Goal: Information Seeking & Learning: Learn about a topic

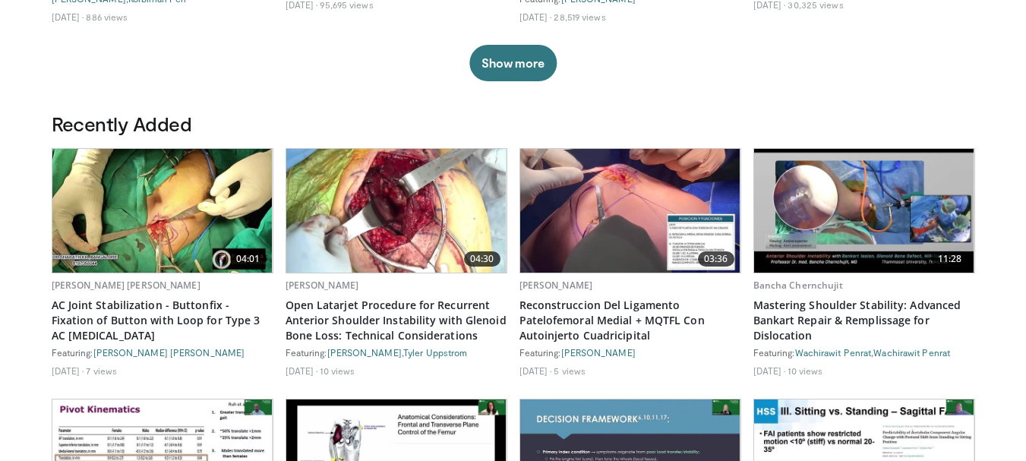
scroll to position [759, 0]
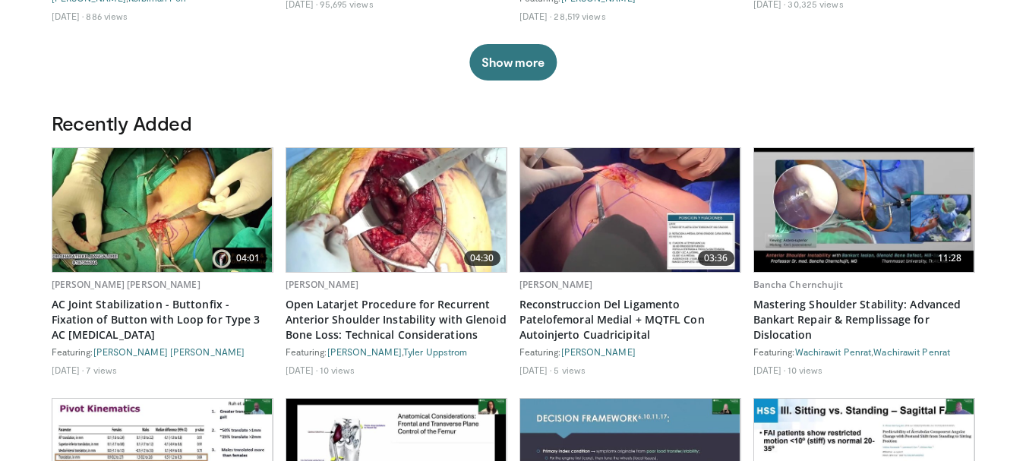
click at [172, 210] on img at bounding box center [162, 210] width 220 height 124
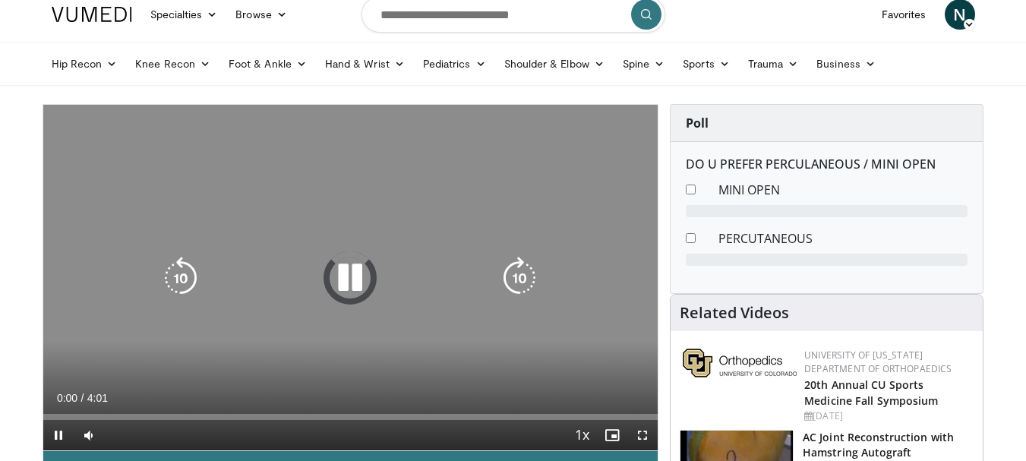
scroll to position [152, 0]
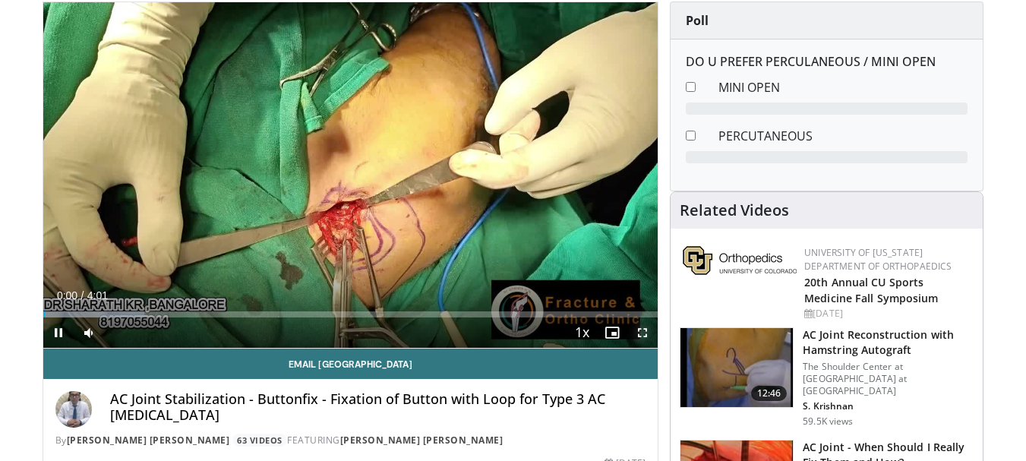
click at [645, 342] on span "Video Player" at bounding box center [642, 332] width 30 height 30
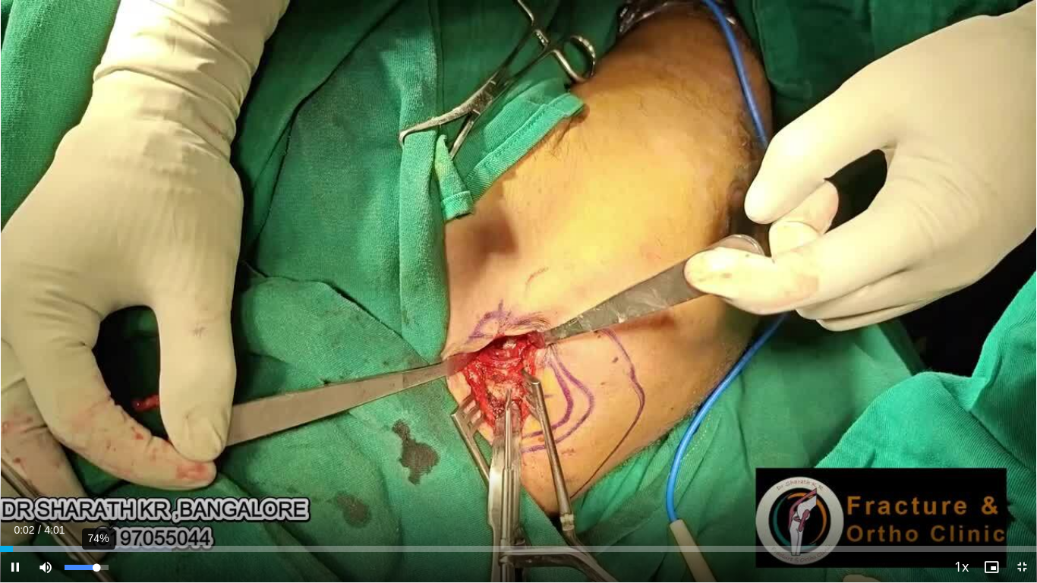
click at [96, 460] on div "74%" at bounding box center [86, 567] width 43 height 5
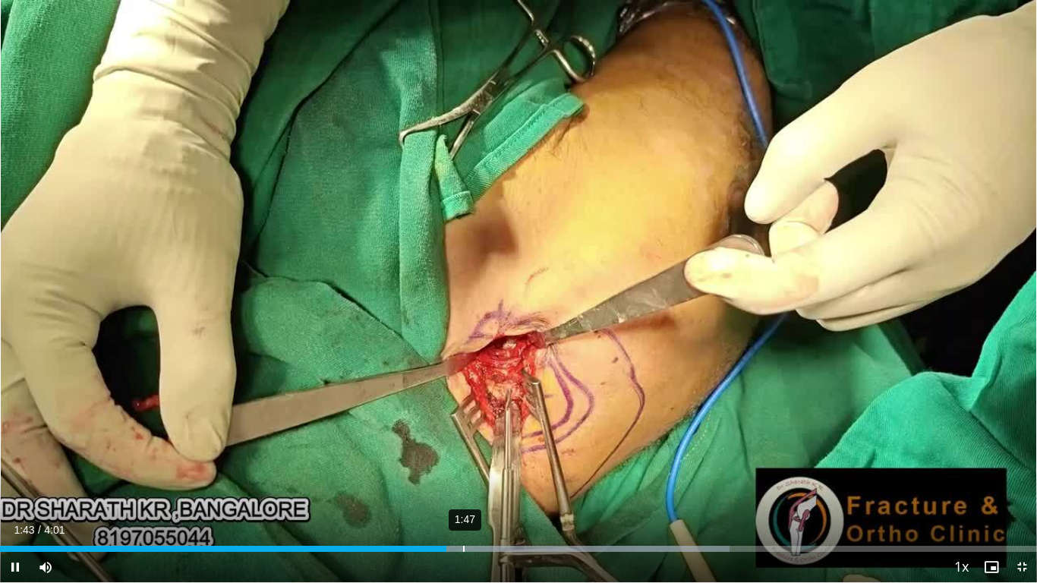
click at [463, 460] on div "1:47" at bounding box center [464, 549] width 2 height 6
click at [502, 460] on div "1:56" at bounding box center [503, 549] width 2 height 6
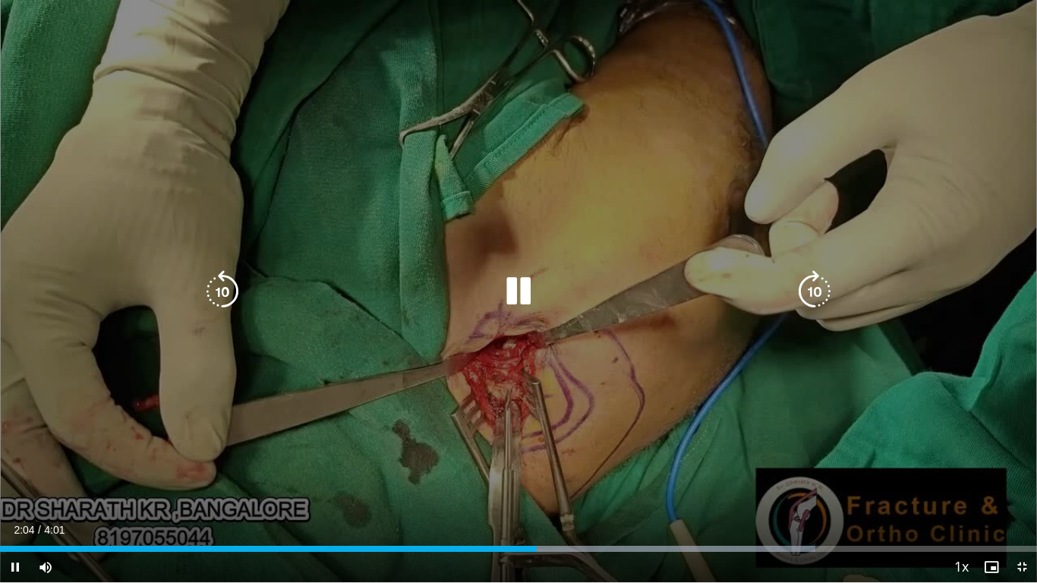
click at [572, 460] on div "Loaded : 78.64% 2:12 2:04" at bounding box center [518, 545] width 1037 height 14
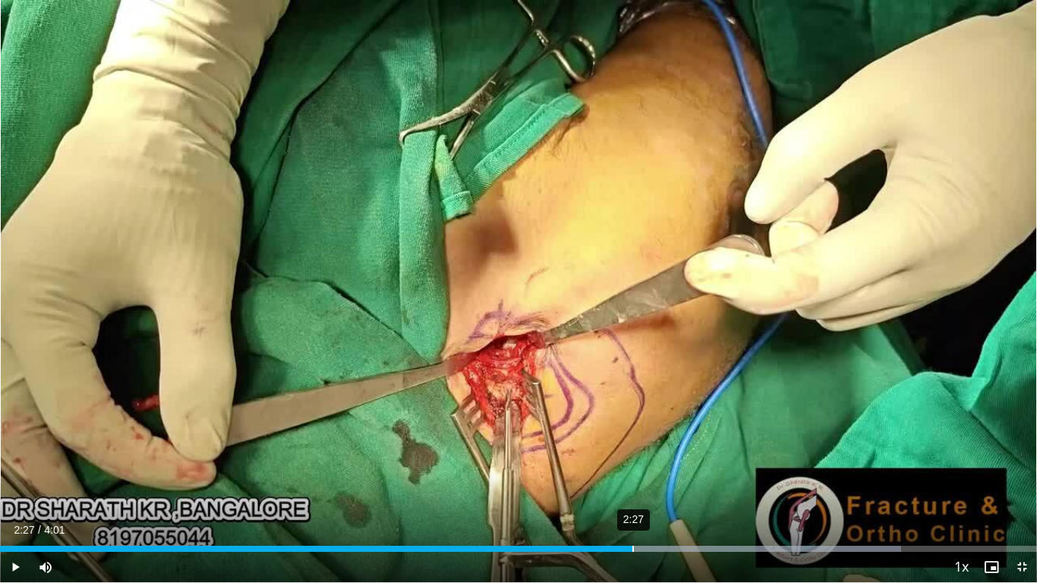
click at [632, 460] on div "Loaded : 86.93% 2:27 2:21" at bounding box center [518, 545] width 1037 height 14
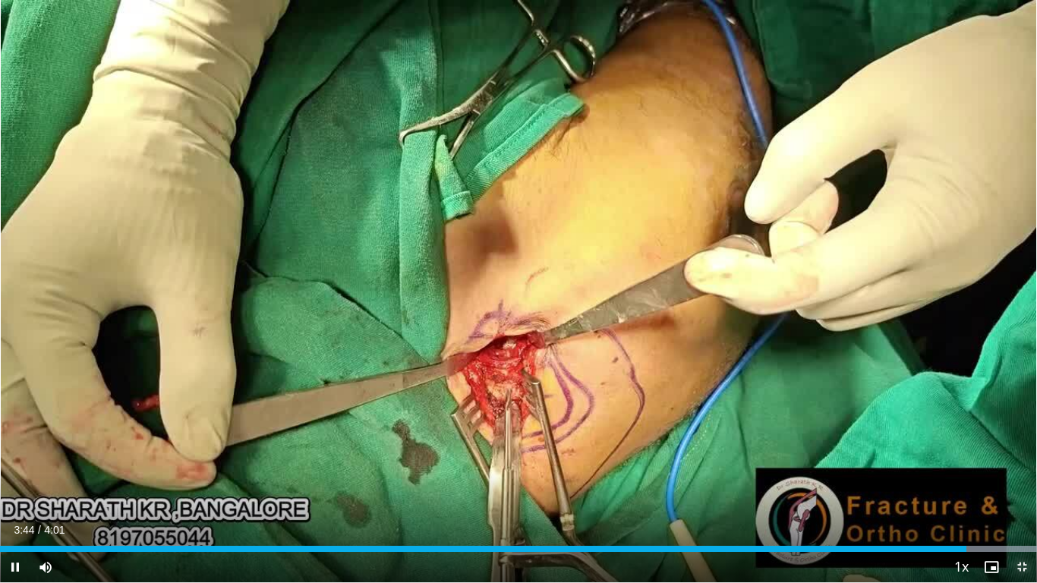
click at [1025, 460] on span "Video Player" at bounding box center [1022, 567] width 30 height 30
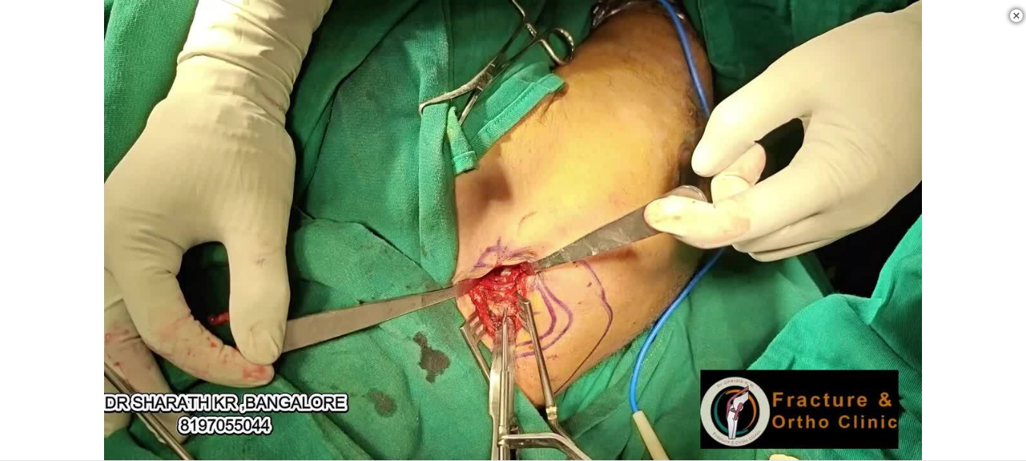
scroll to position [531, 0]
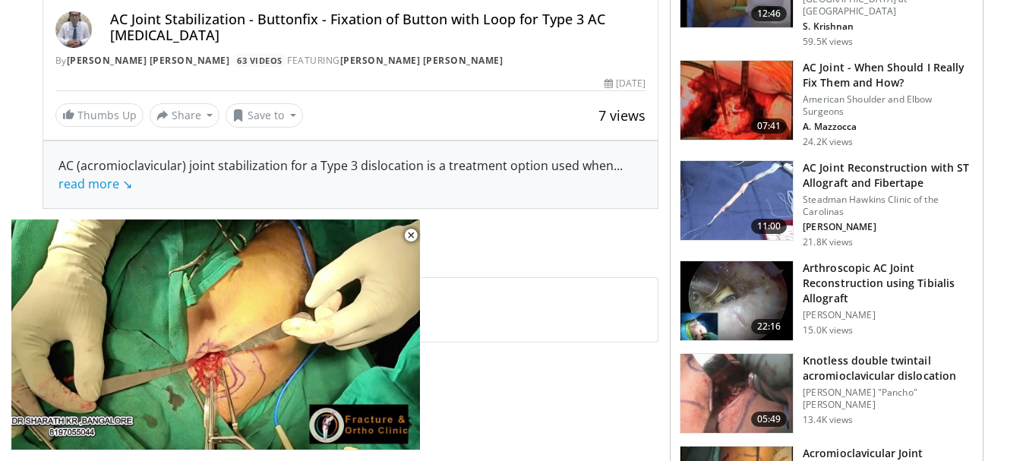
click at [706, 306] on img at bounding box center [736, 300] width 112 height 79
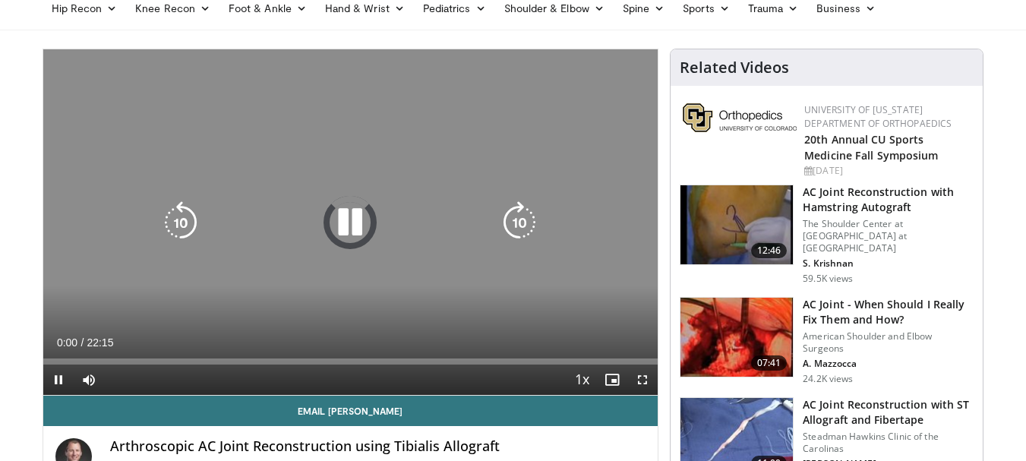
scroll to position [152, 0]
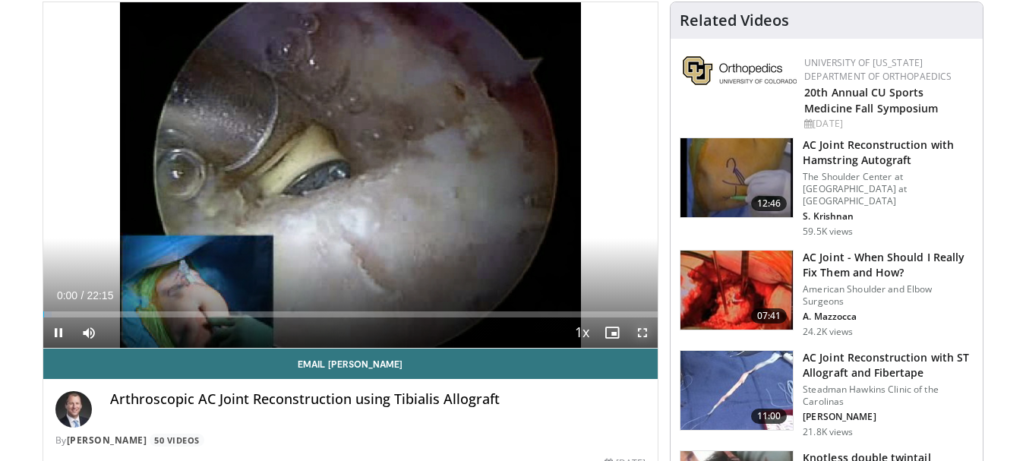
click at [635, 334] on span "Video Player" at bounding box center [642, 332] width 30 height 30
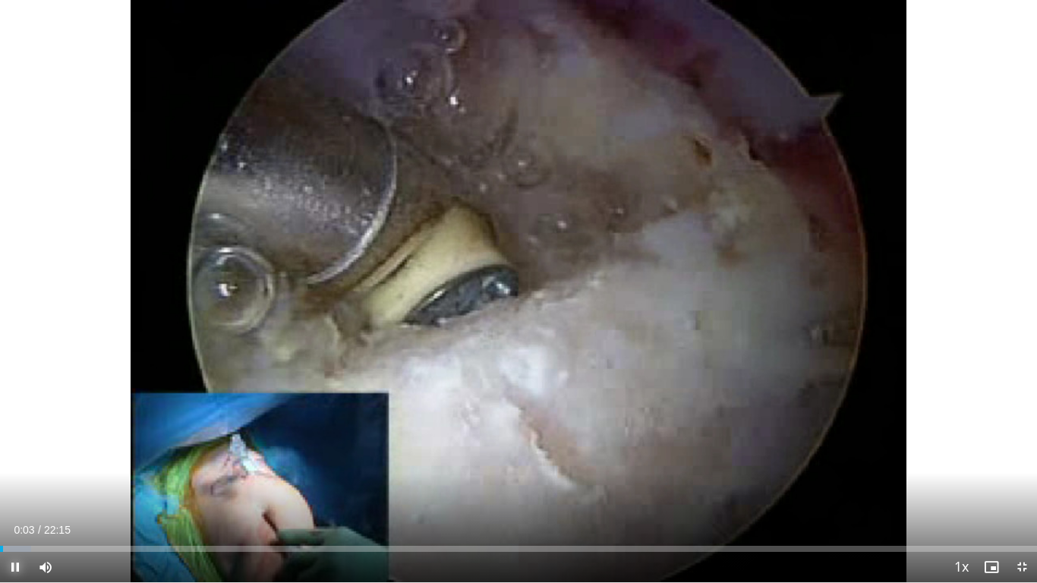
click at [16, 460] on span "Video Player" at bounding box center [15, 567] width 30 height 30
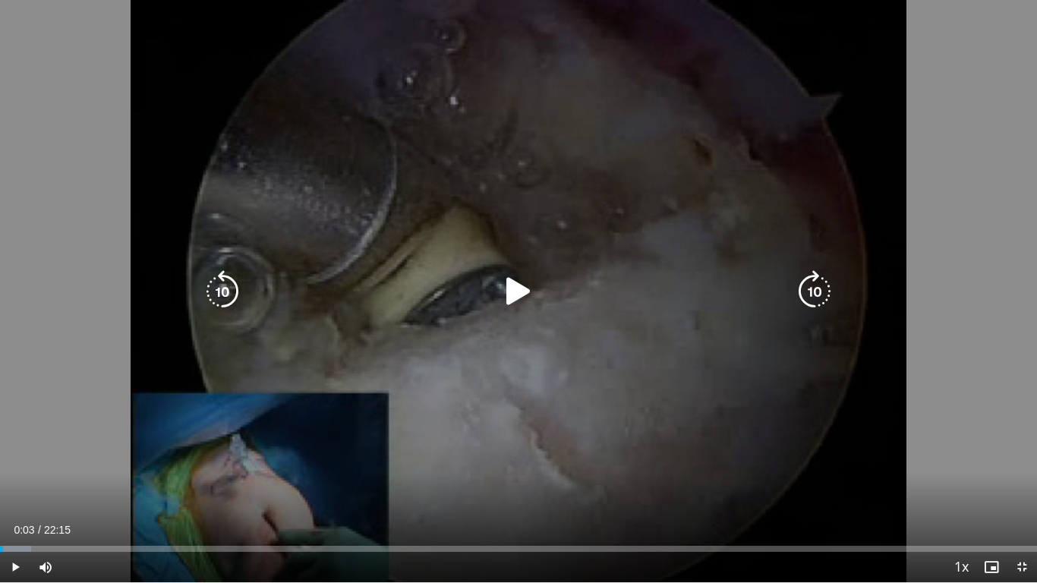
click at [499, 285] on icon "Video Player" at bounding box center [518, 291] width 43 height 43
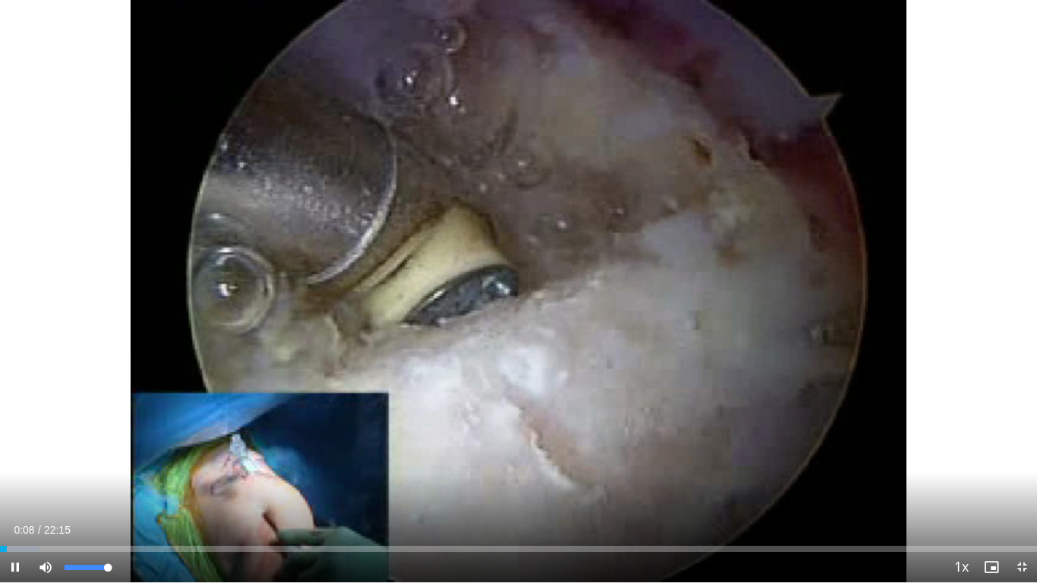
drag, startPoint x: 112, startPoint y: 575, endPoint x: 119, endPoint y: 576, distance: 7.7
click at [119, 460] on div "Mute 100%" at bounding box center [83, 567] width 106 height 30
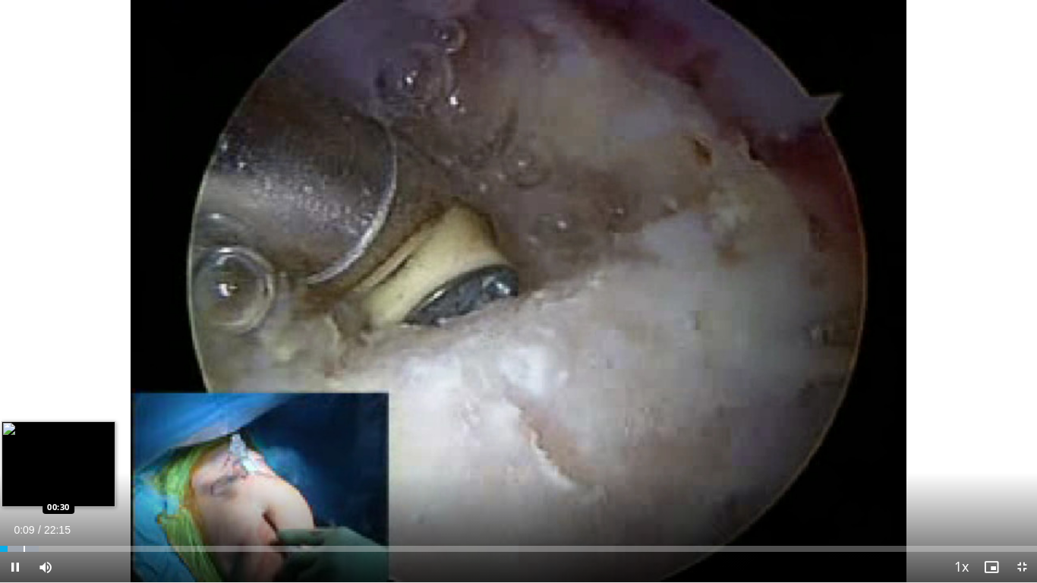
click at [24, 460] on div "Progress Bar" at bounding box center [25, 549] width 2 height 6
click at [50, 460] on div "Progress Bar" at bounding box center [51, 549] width 2 height 6
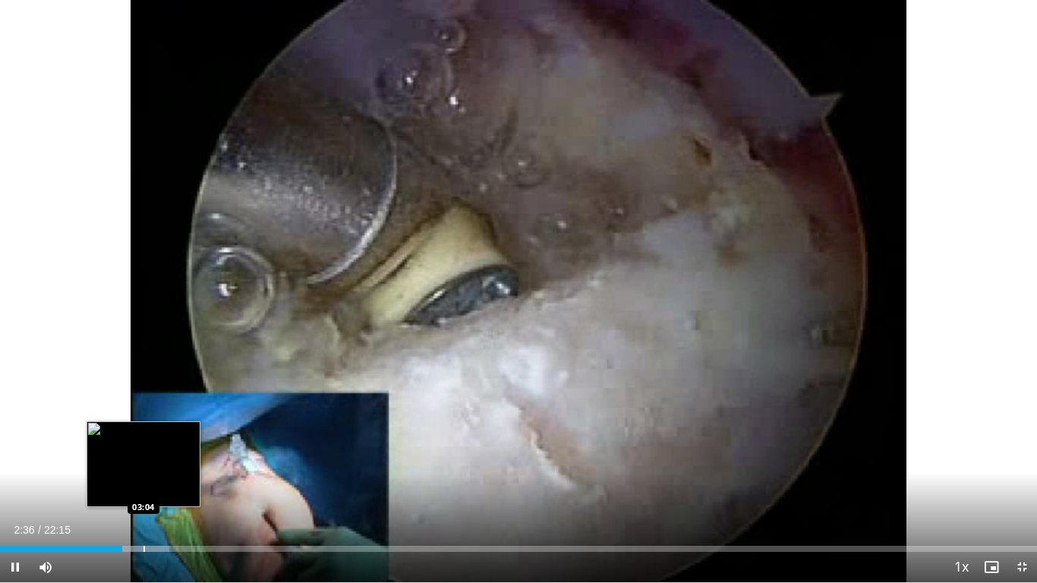
click at [144, 460] on div "Progress Bar" at bounding box center [144, 549] width 2 height 6
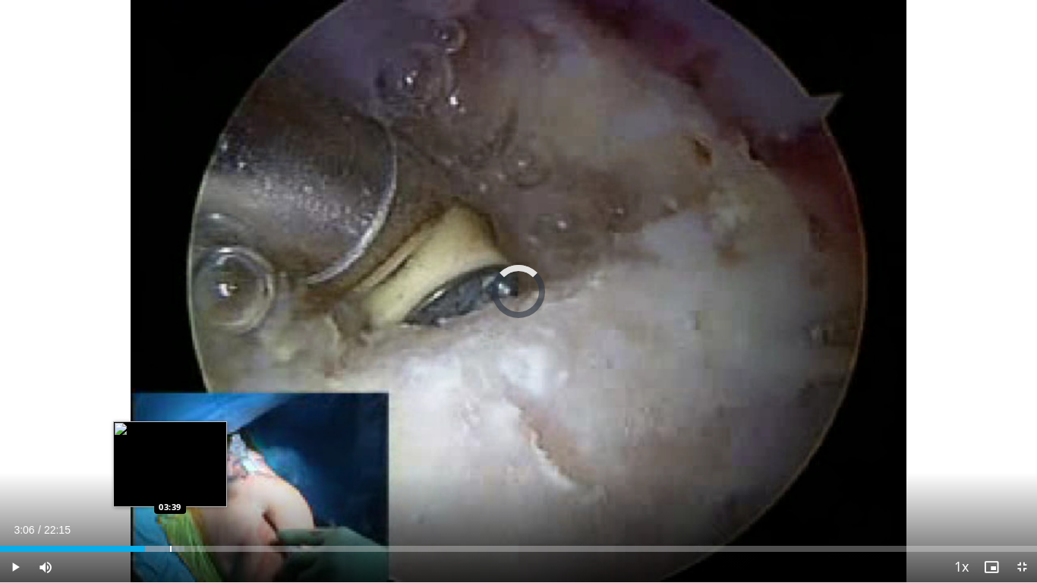
click at [170, 460] on div "Loaded : 17.82% 03:07 03:39" at bounding box center [518, 545] width 1037 height 14
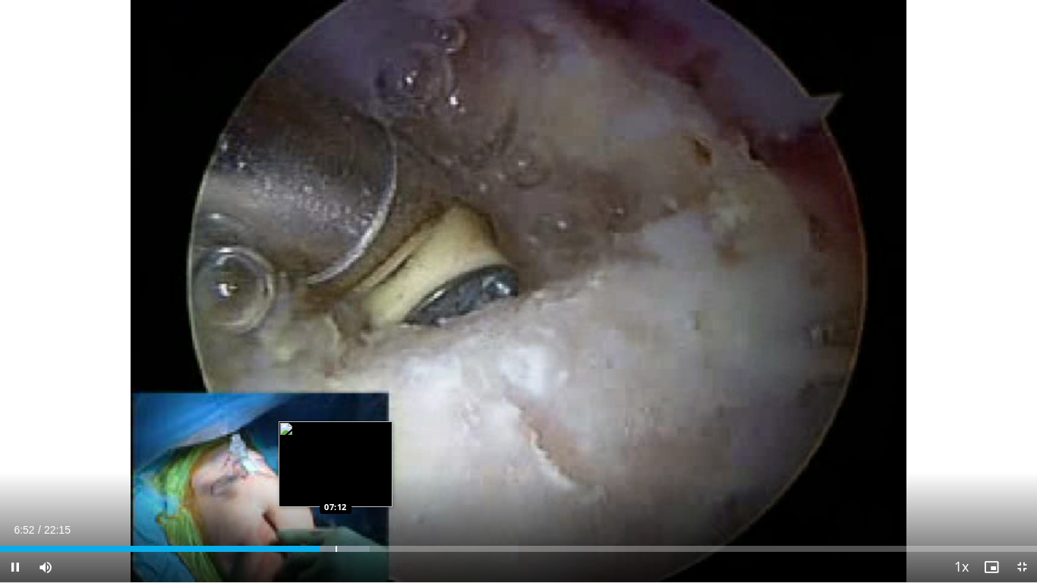
click at [336, 460] on div "Progress Bar" at bounding box center [337, 549] width 2 height 6
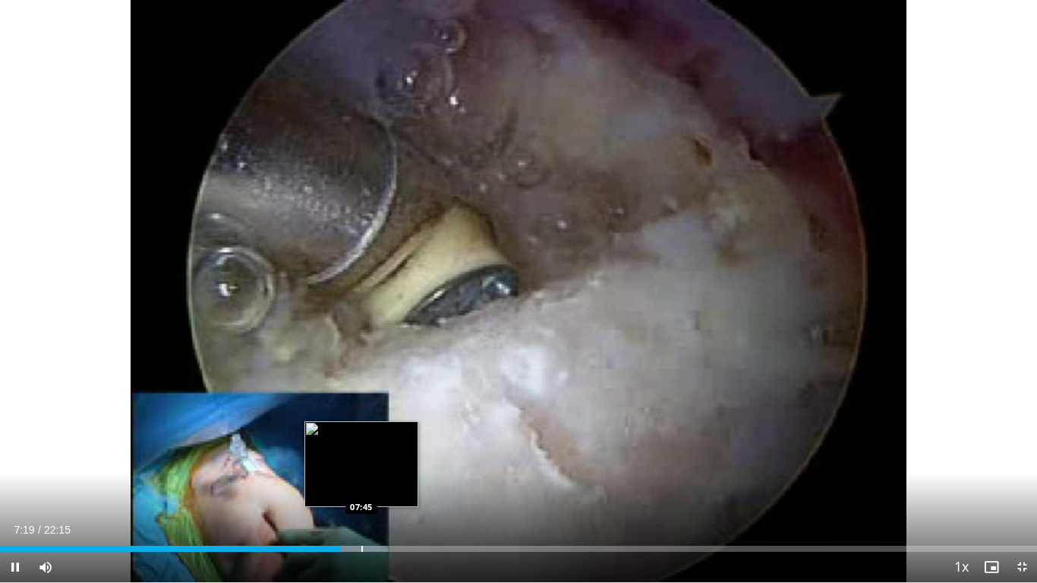
click at [361, 460] on div "Loaded : 37.44% 07:19 07:45" at bounding box center [518, 545] width 1037 height 14
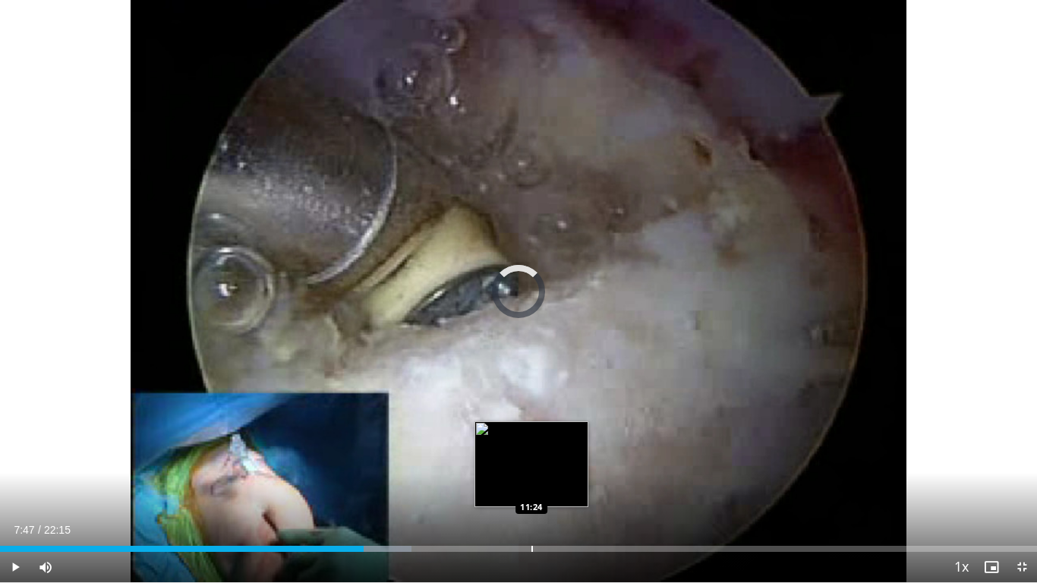
click at [531, 460] on div "Loaded : 39.68% 07:48 11:24" at bounding box center [518, 549] width 1037 height 6
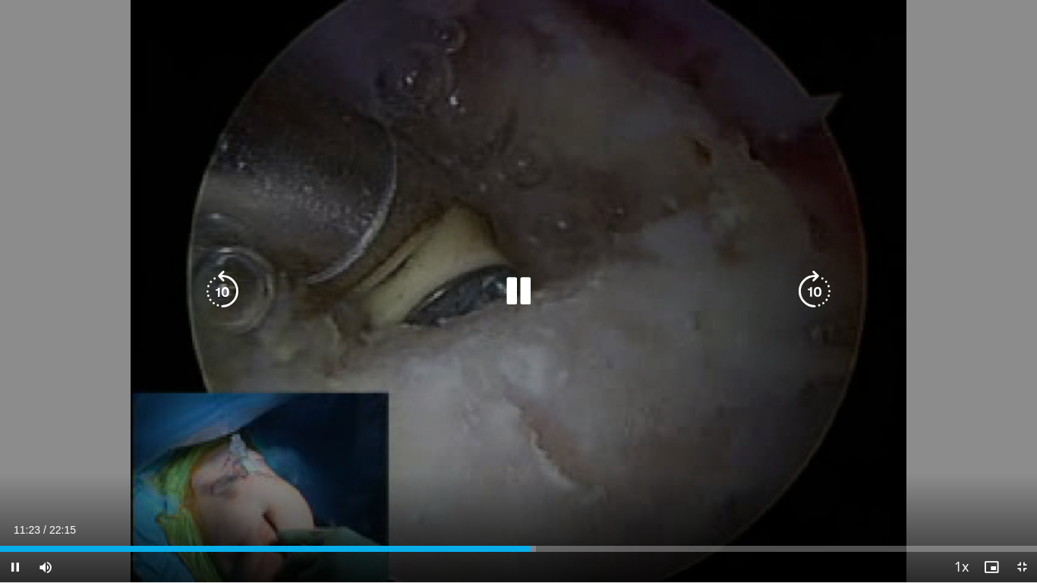
click at [490, 460] on div "11:23" at bounding box center [265, 549] width 531 height 6
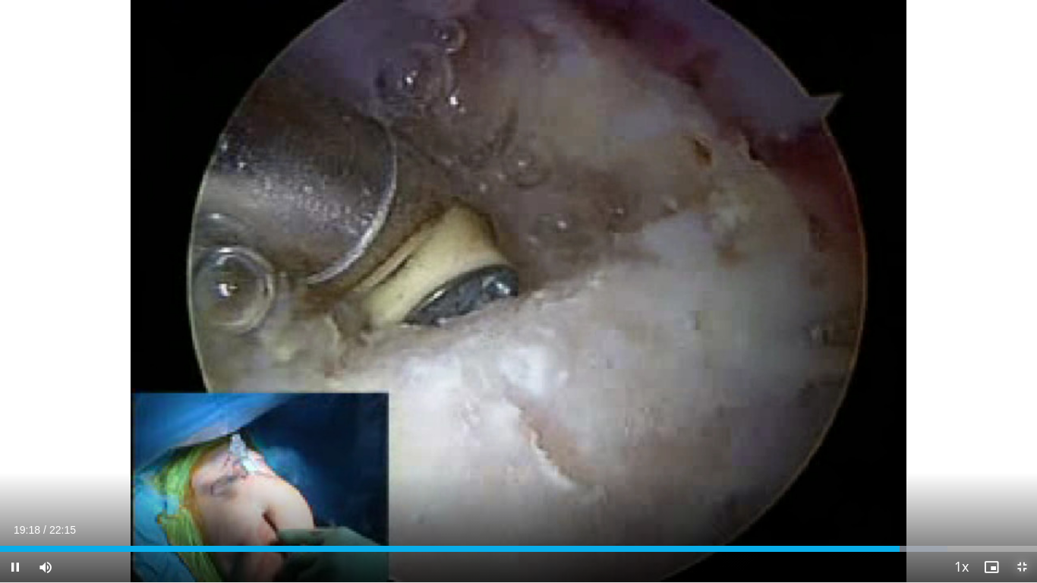
click at [1027, 460] on span "Video Player" at bounding box center [1022, 567] width 30 height 30
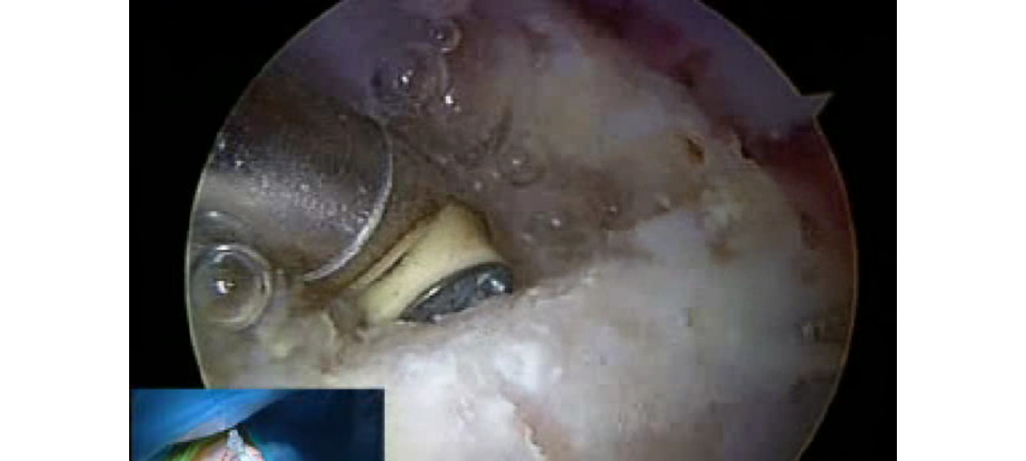
scroll to position [228, 0]
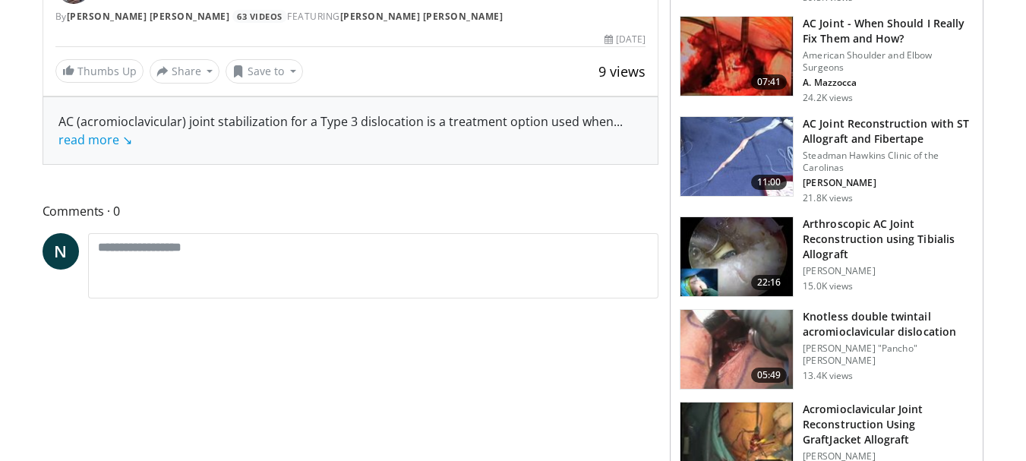
scroll to position [531, 0]
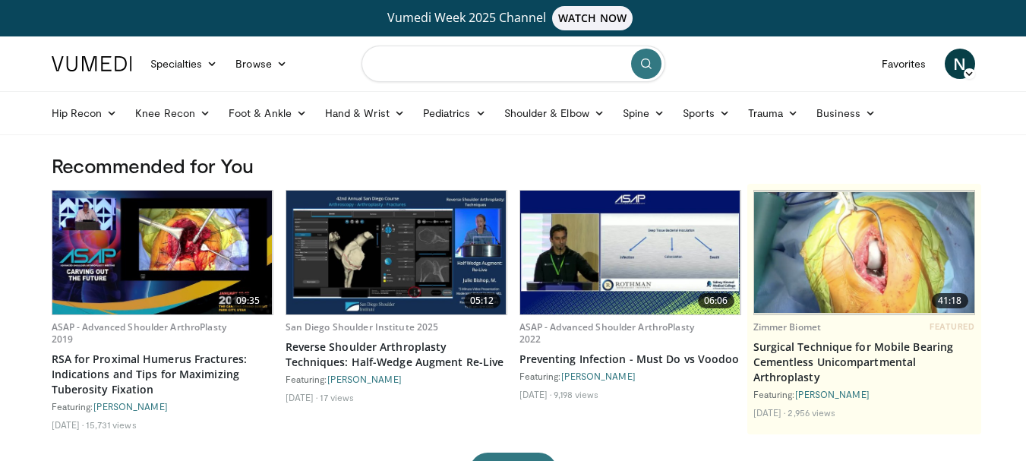
click at [494, 71] on input "Search topics, interventions" at bounding box center [513, 64] width 304 height 36
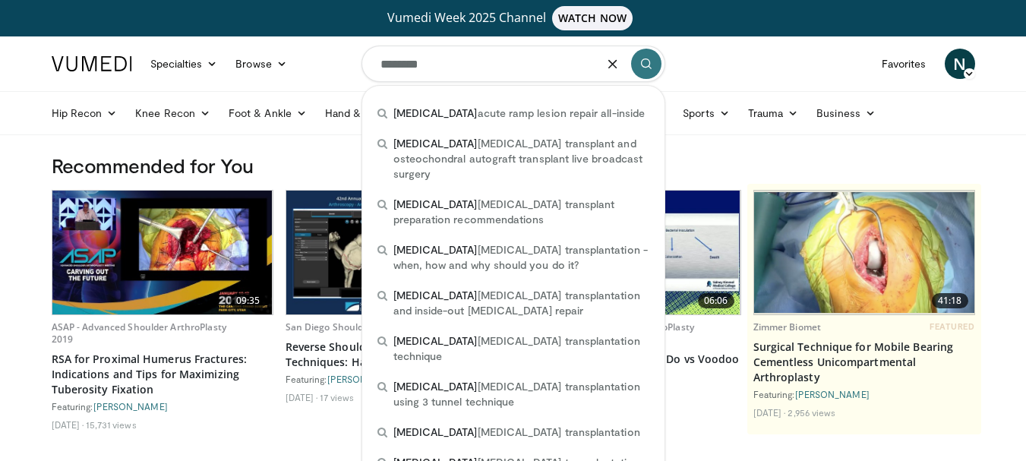
type input "********"
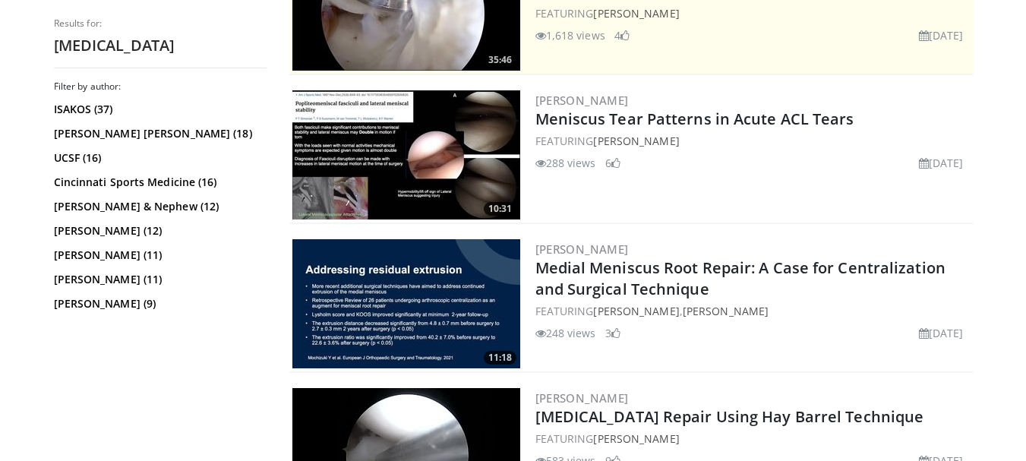
scroll to position [456, 0]
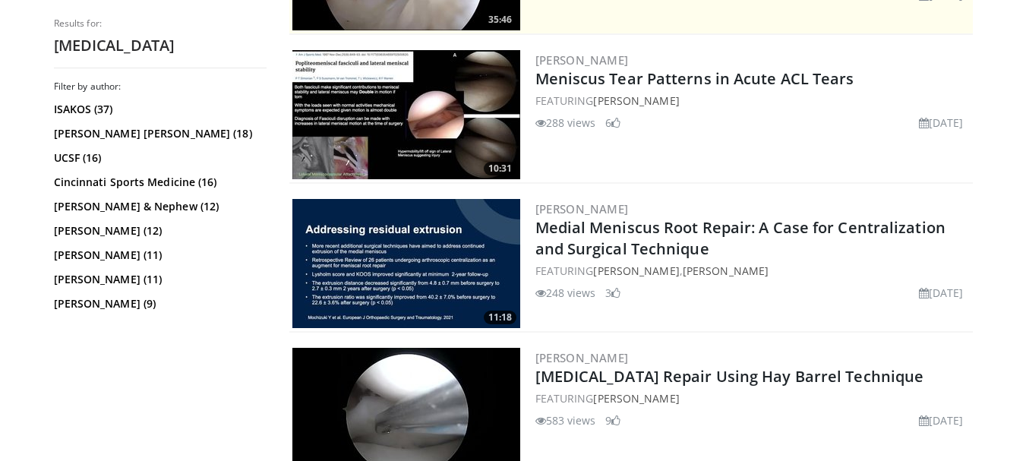
click at [428, 253] on img at bounding box center [406, 263] width 228 height 129
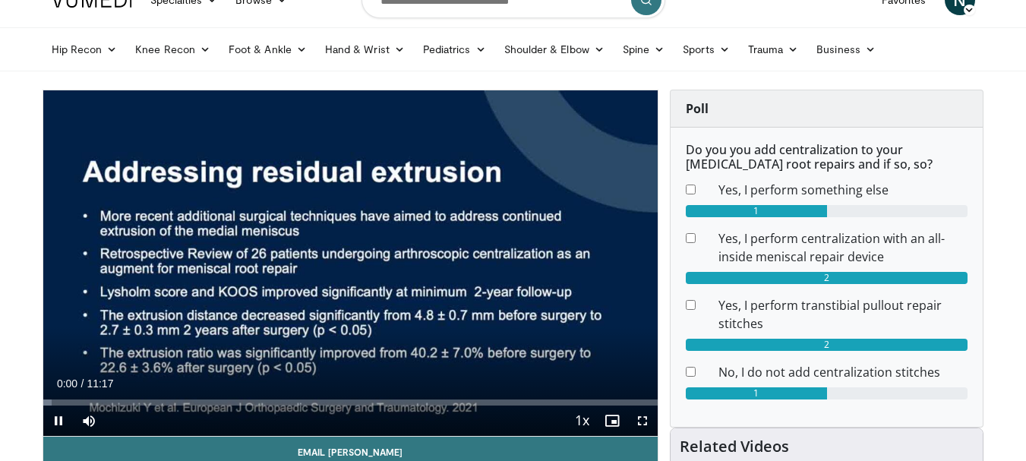
scroll to position [152, 0]
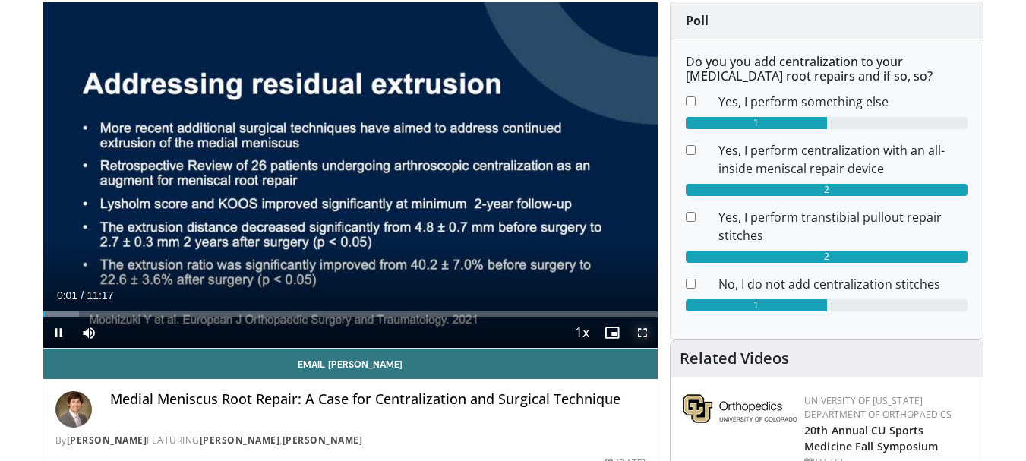
click at [645, 338] on span "Video Player" at bounding box center [642, 332] width 30 height 30
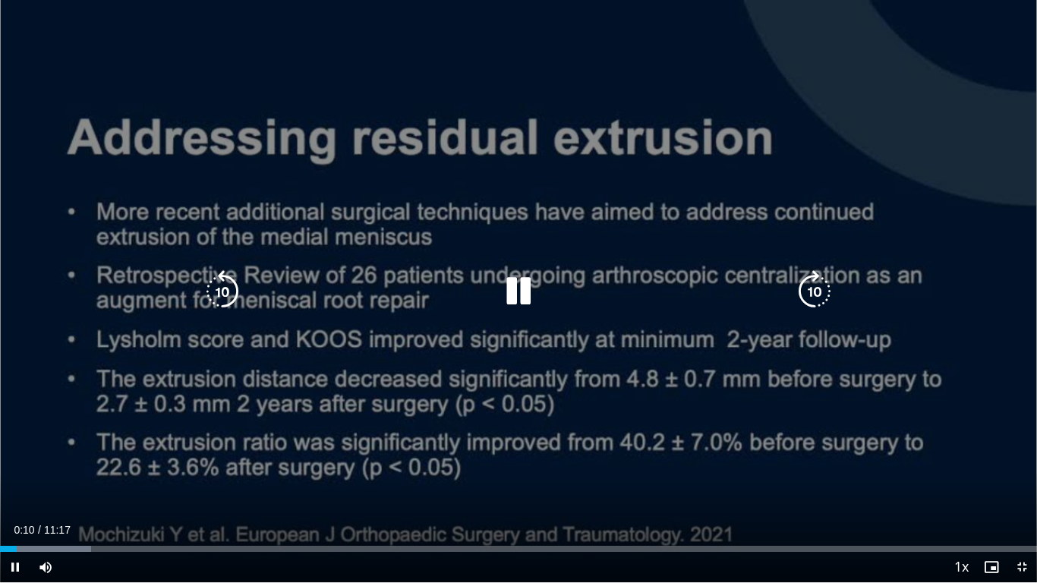
click at [39, 460] on div "Loaded : 8.77% 00:10 00:23" at bounding box center [518, 545] width 1037 height 14
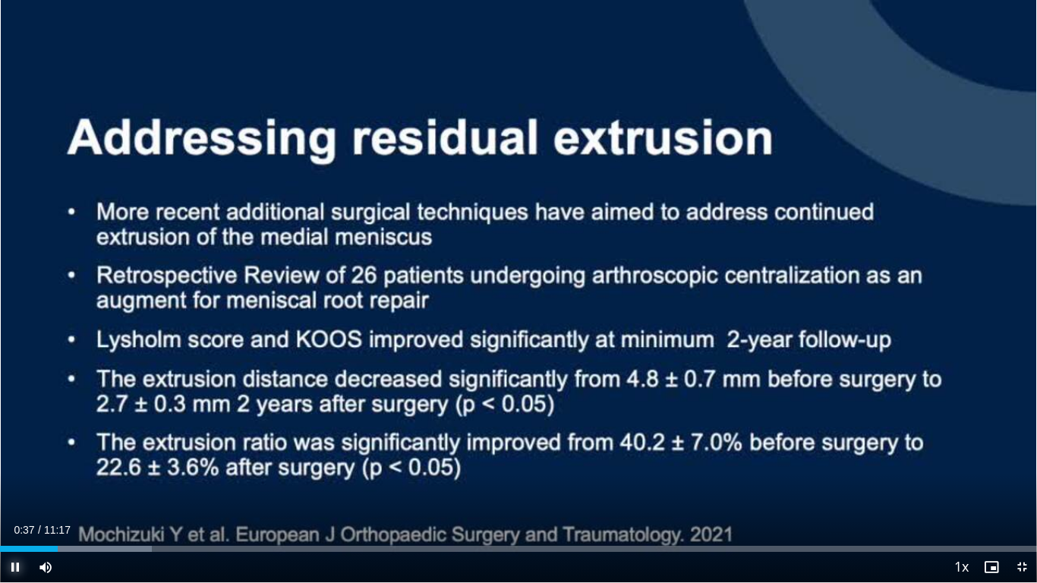
click at [13, 460] on span "Video Player" at bounding box center [15, 567] width 30 height 30
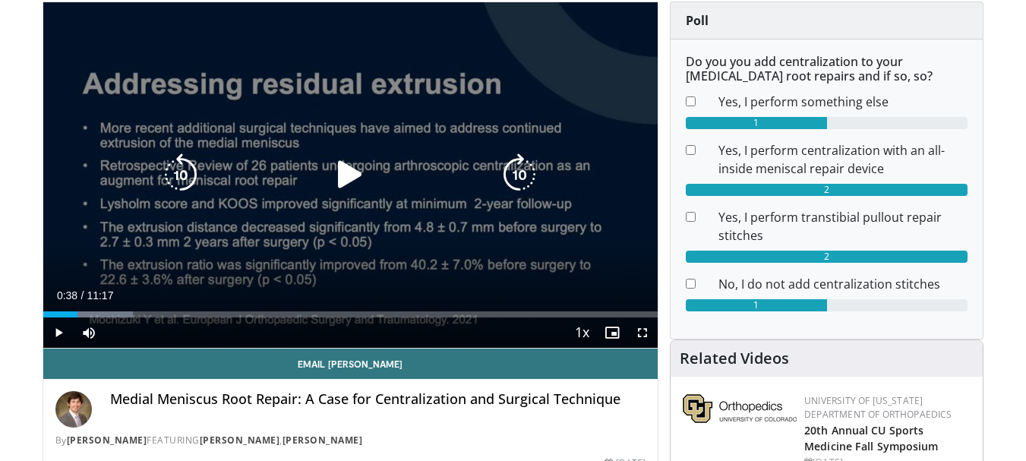
click at [351, 175] on icon "Video Player" at bounding box center [350, 174] width 43 height 43
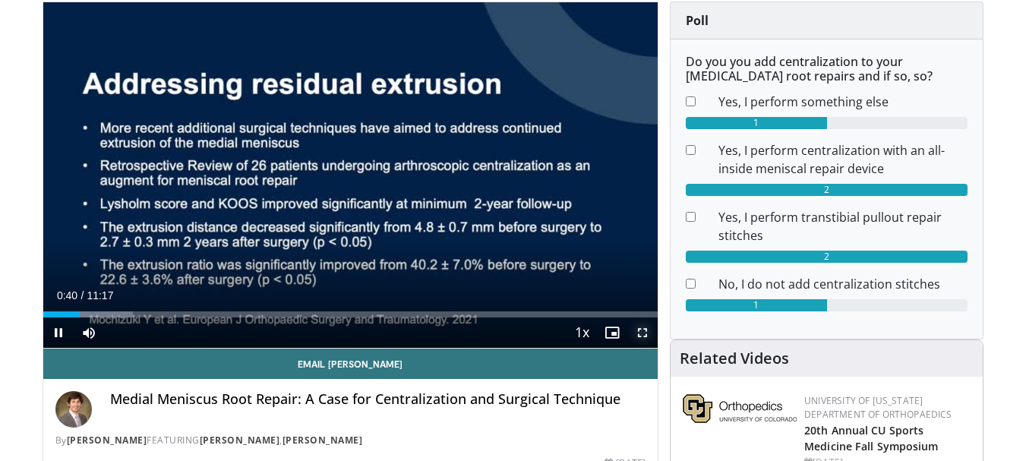
drag, startPoint x: 638, startPoint y: 326, endPoint x: 619, endPoint y: 420, distance: 96.0
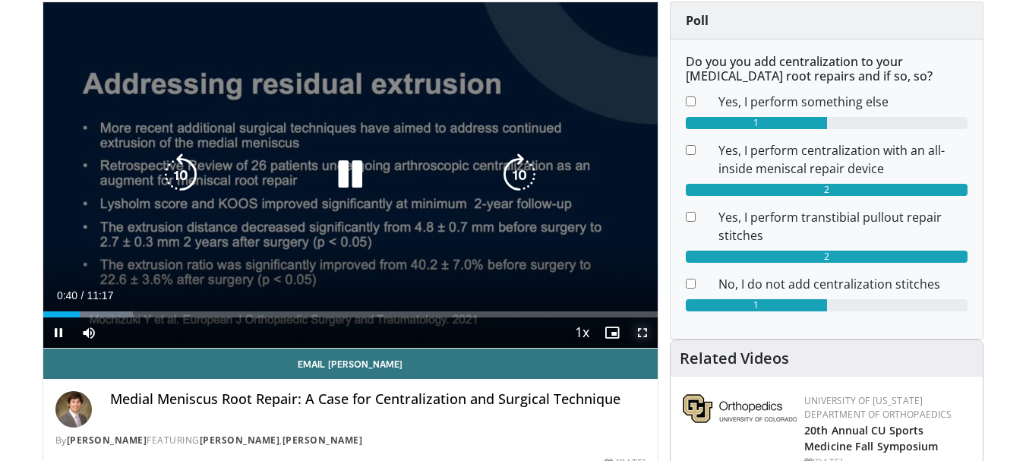
click at [638, 326] on span "Video Player" at bounding box center [642, 332] width 30 height 30
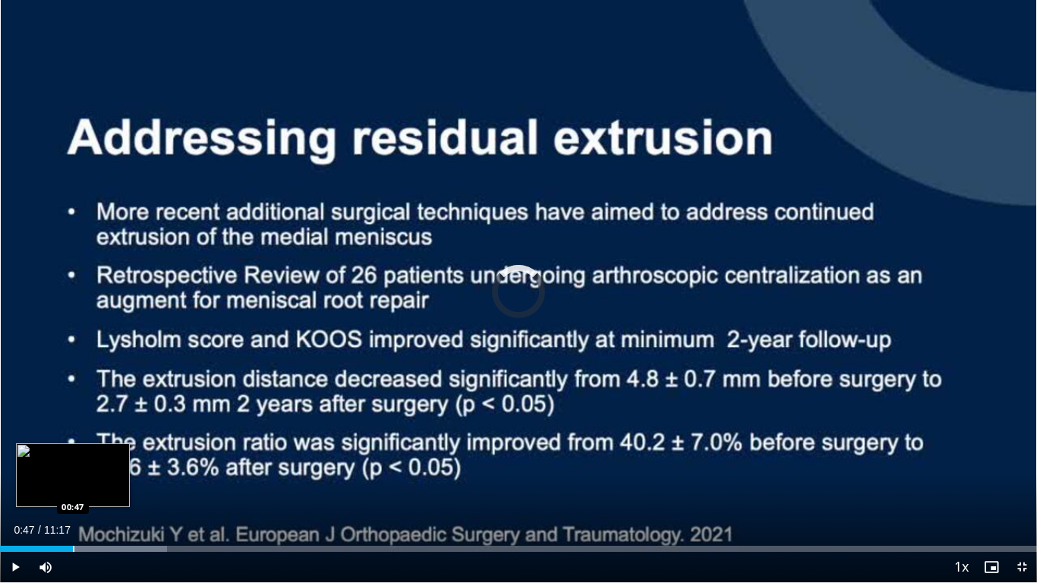
click at [73, 460] on div "Loaded : 16.10% 00:47 00:47" at bounding box center [518, 549] width 1037 height 6
click at [90, 460] on div "Loaded : 16.10% 00:48 00:58" at bounding box center [518, 545] width 1037 height 14
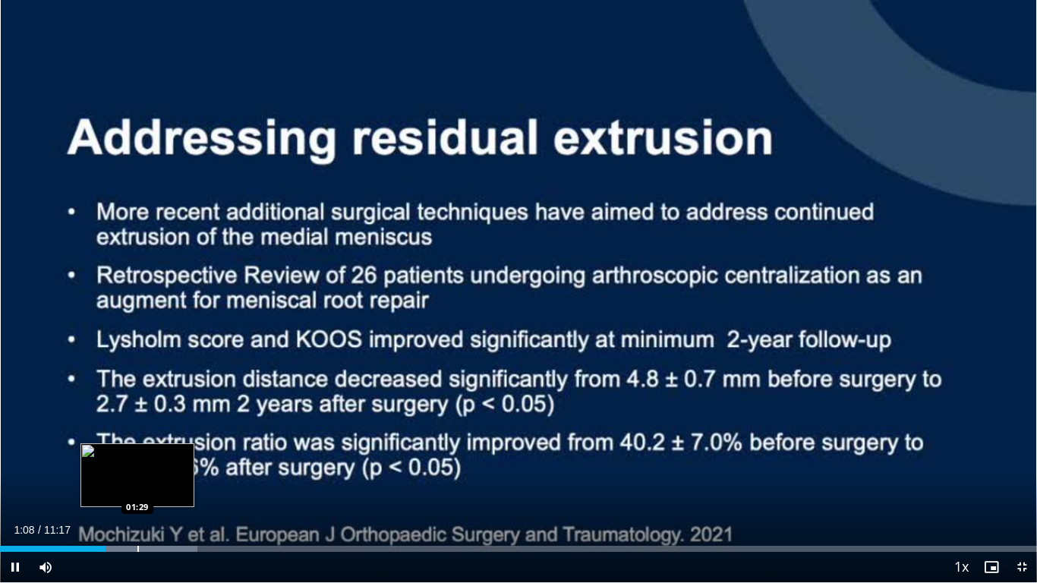
click at [137, 460] on div "Progress Bar" at bounding box center [138, 549] width 2 height 6
click at [159, 460] on div "Progress Bar" at bounding box center [160, 549] width 2 height 6
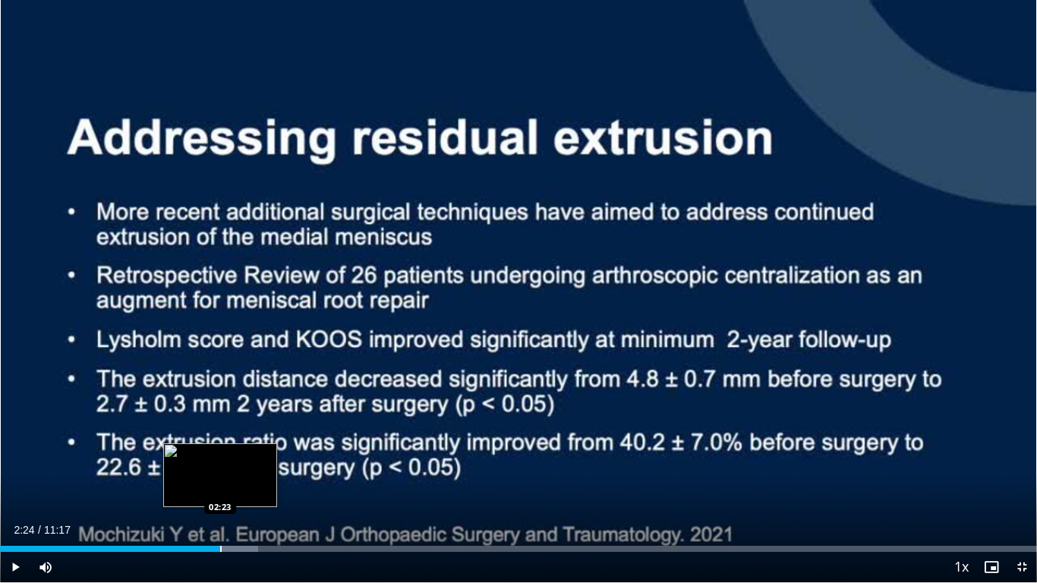
click at [221, 460] on div "Progress Bar" at bounding box center [221, 549] width 2 height 6
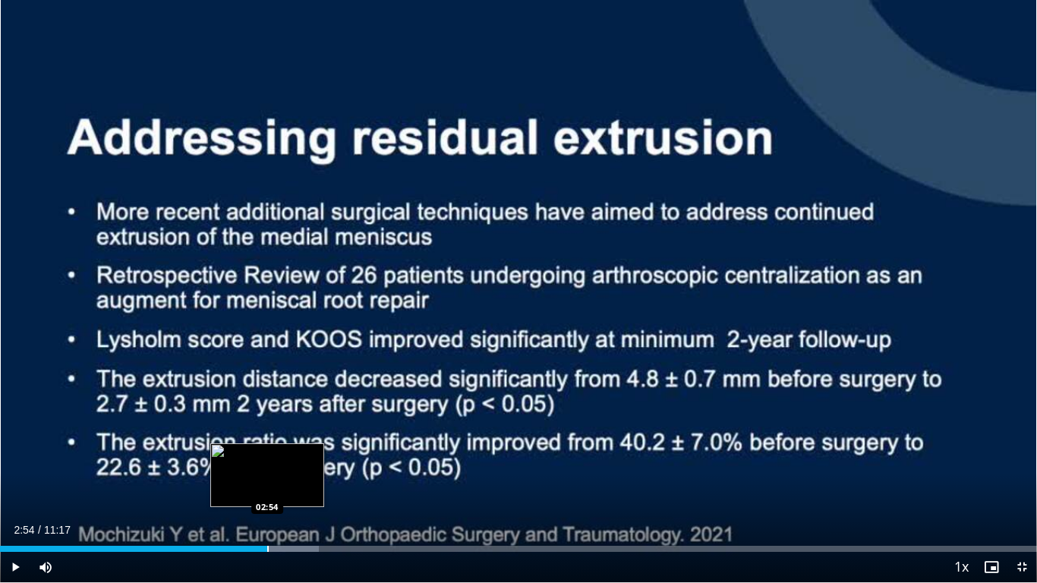
click at [267, 460] on div "Progress Bar" at bounding box center [268, 549] width 2 height 6
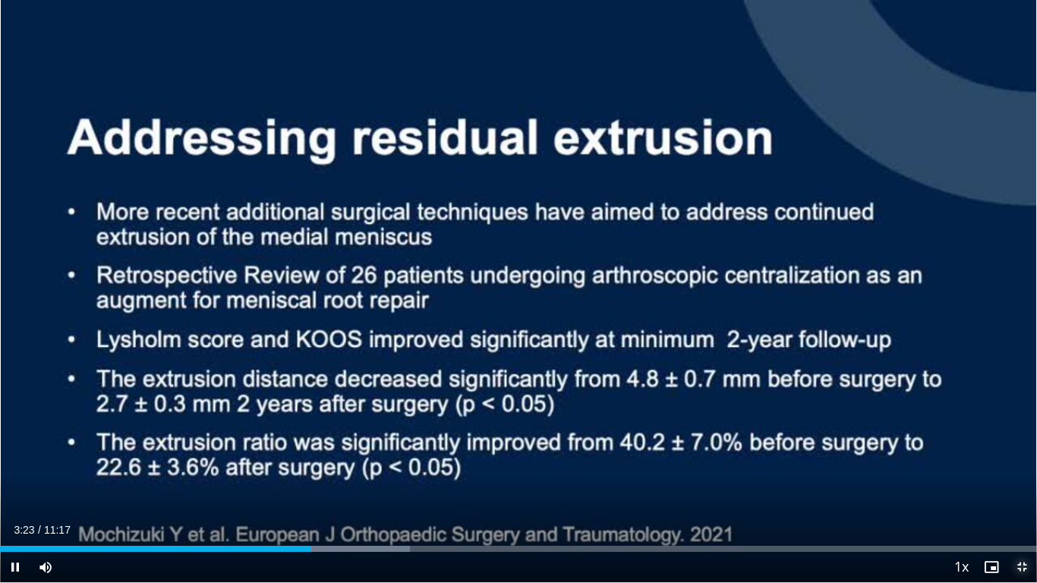
click at [1014, 460] on span "Video Player" at bounding box center [1022, 567] width 30 height 30
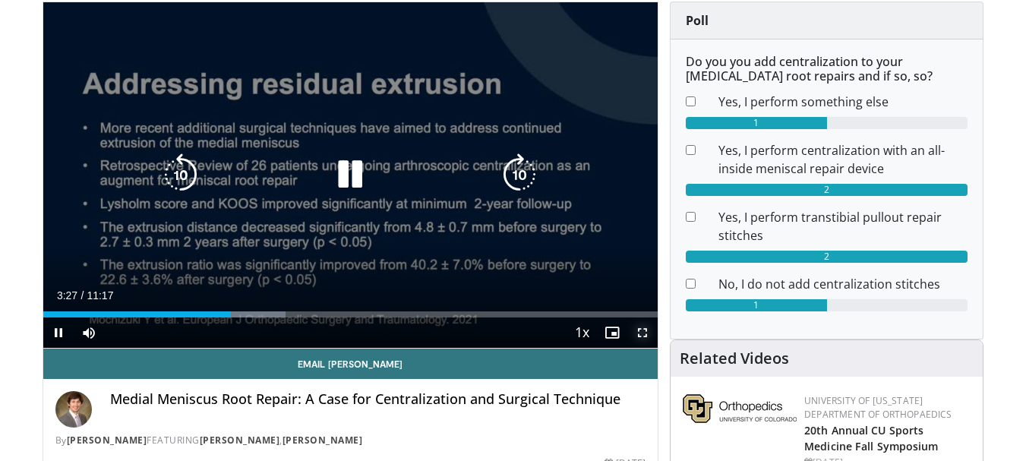
drag, startPoint x: 637, startPoint y: 332, endPoint x: 430, endPoint y: 443, distance: 235.0
click at [637, 332] on span "Video Player" at bounding box center [642, 332] width 30 height 30
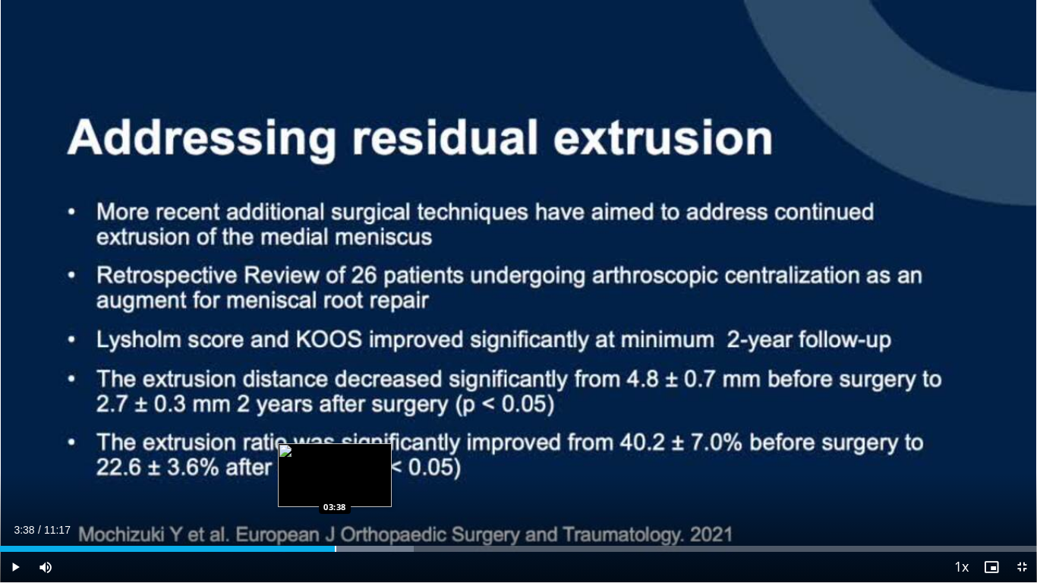
click at [335, 460] on div "Loaded : 39.89% 03:38 03:38" at bounding box center [518, 545] width 1037 height 14
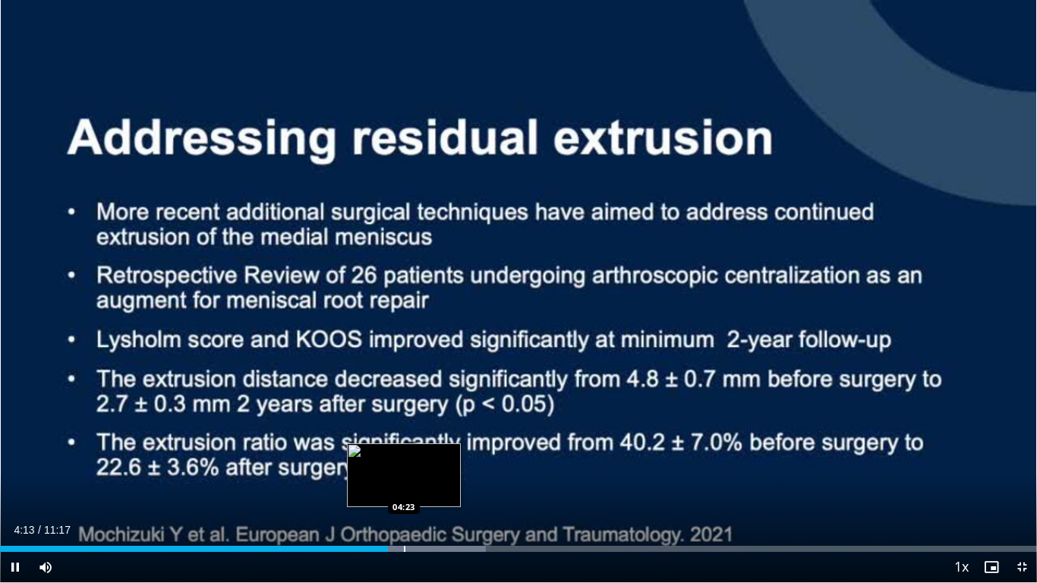
click at [404, 460] on div "Progress Bar" at bounding box center [405, 549] width 2 height 6
click at [433, 460] on div "Progress Bar" at bounding box center [434, 549] width 2 height 6
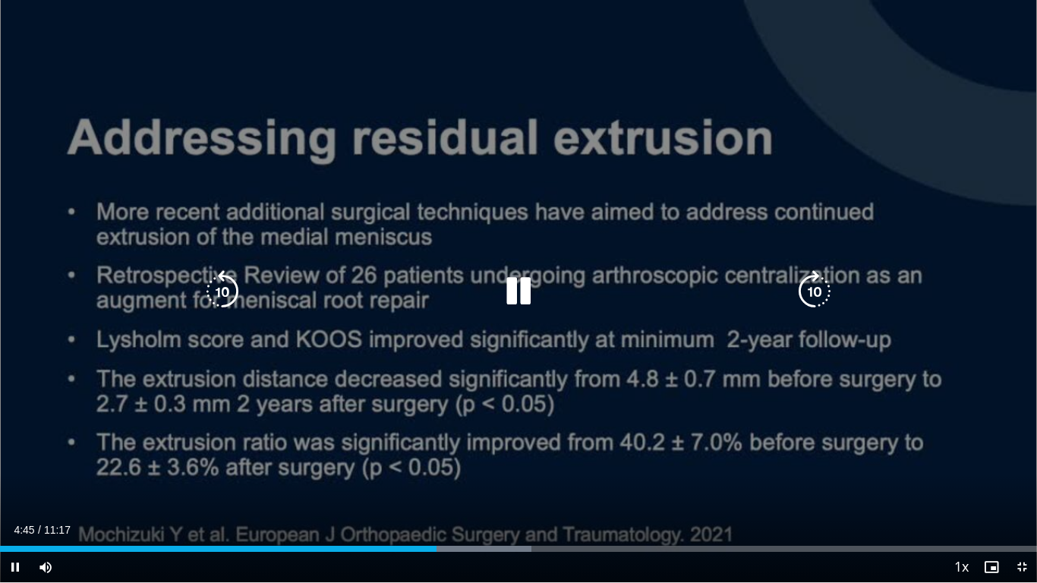
click at [343, 431] on div "10 seconds Tap to unmute" at bounding box center [518, 291] width 1037 height 582
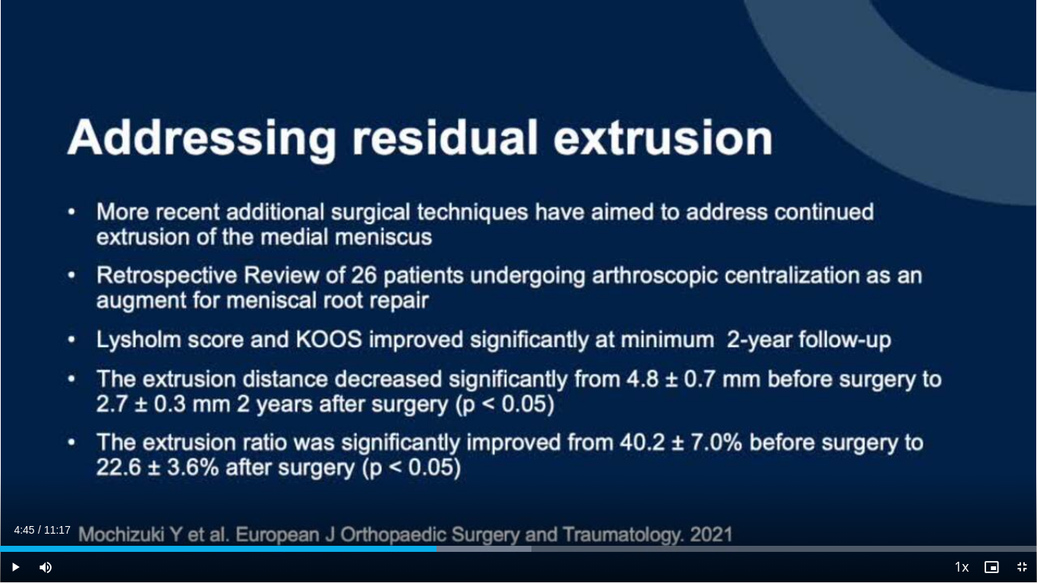
click at [343, 431] on div "10 seconds Tap to unmute" at bounding box center [518, 291] width 1037 height 582
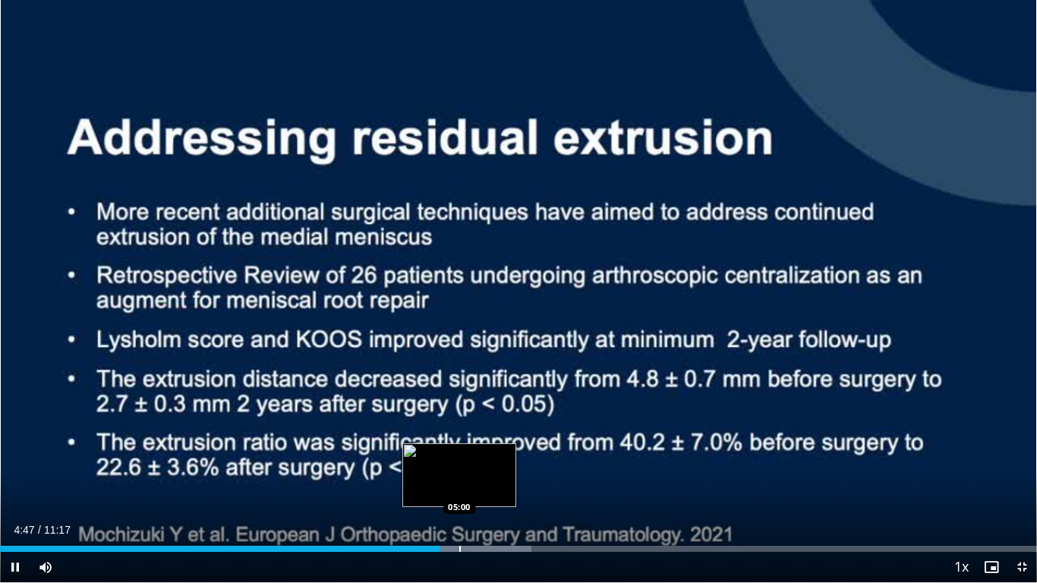
click at [459, 460] on div "Progress Bar" at bounding box center [460, 549] width 2 height 6
click at [493, 460] on div "Loaded : 53.19% 05:00 05:22" at bounding box center [518, 545] width 1037 height 14
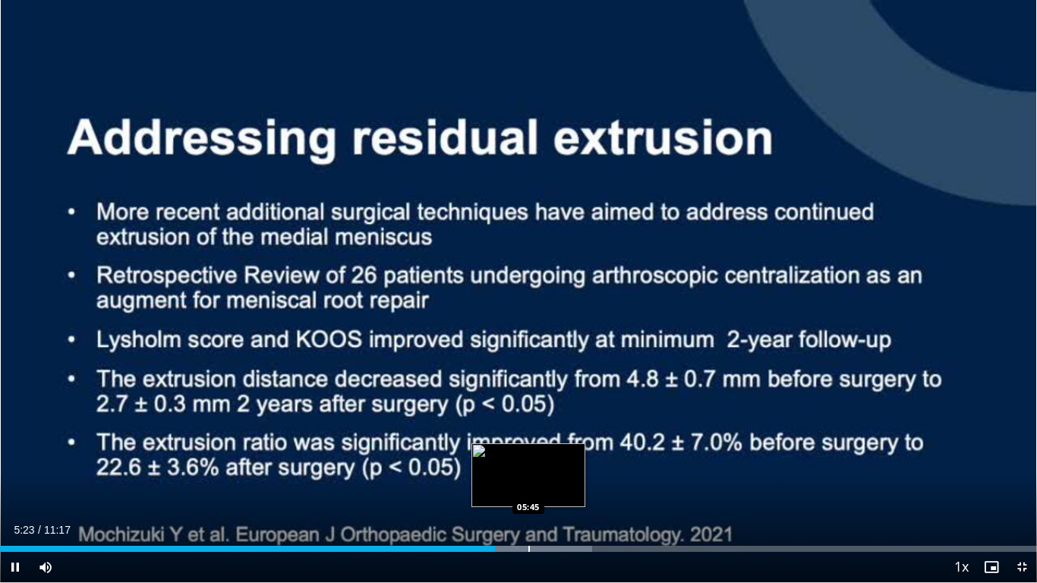
click at [528, 460] on div "Loaded : 57.09% 05:23 05:45" at bounding box center [518, 545] width 1037 height 14
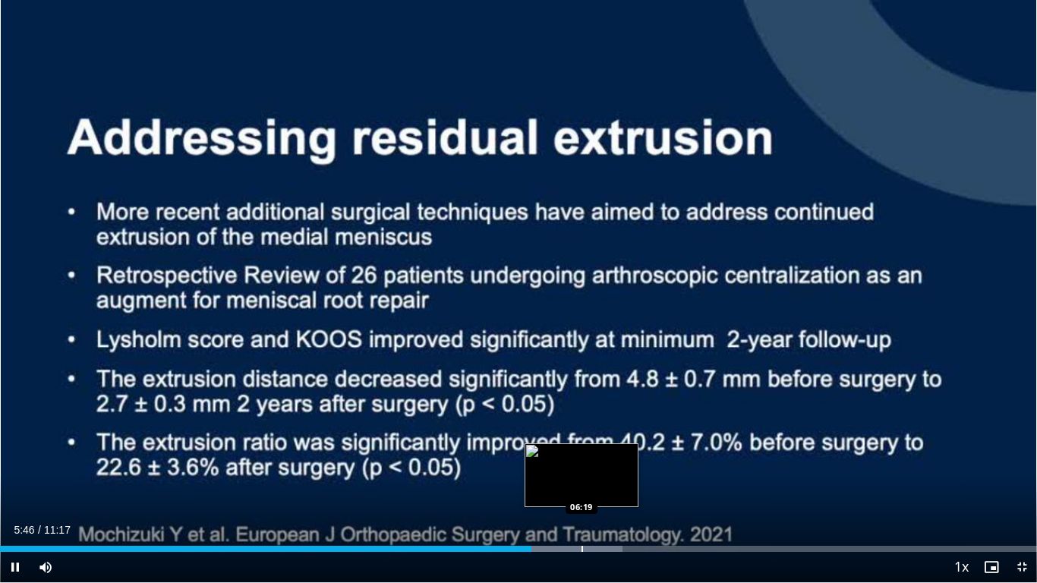
click at [582, 460] on div "Progress Bar" at bounding box center [583, 549] width 2 height 6
drag, startPoint x: 600, startPoint y: 547, endPoint x: 632, endPoint y: 538, distance: 33.4
click at [602, 460] on div "Loaded : 60.57% 06:20 06:31" at bounding box center [518, 549] width 1037 height 6
click at [594, 460] on div "Loaded : 66.48% 06:35 06:27" at bounding box center [518, 545] width 1037 height 14
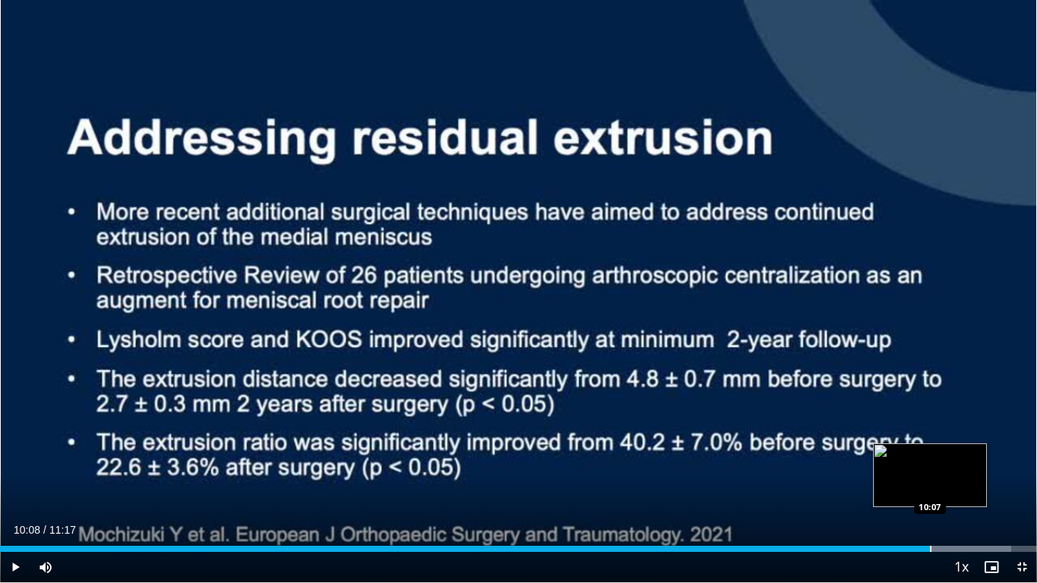
click at [931, 460] on div "Loaded : 97.51% 10:08 10:07" at bounding box center [518, 545] width 1037 height 14
click at [963, 460] on div "Loaded : 98.99% 10:28 10:28" at bounding box center [518, 545] width 1037 height 14
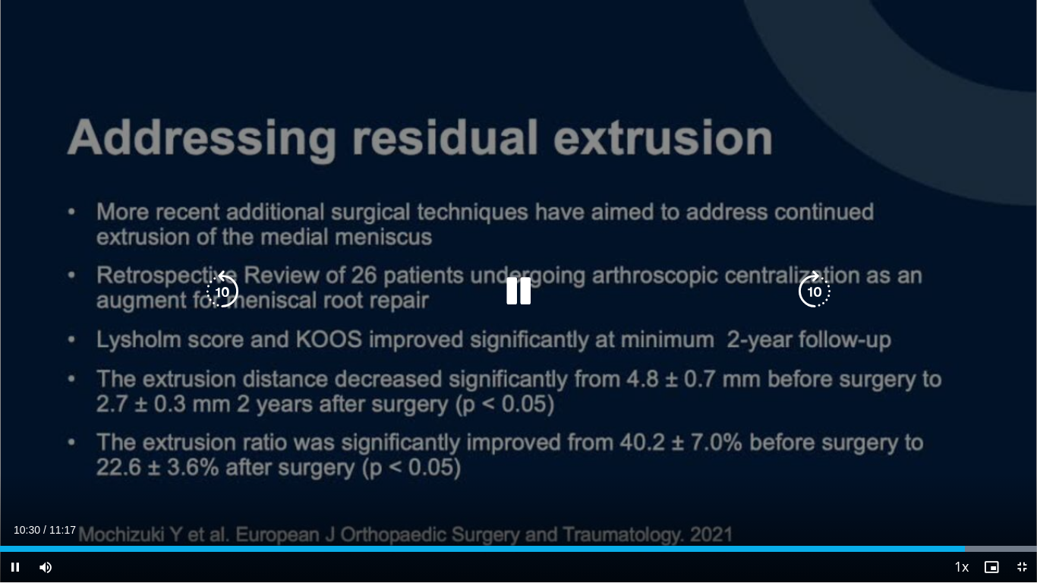
click at [699, 460] on div "10 seconds Tap to unmute" at bounding box center [518, 291] width 1037 height 582
click at [802, 437] on div "10 seconds Tap to unmute" at bounding box center [518, 291] width 1037 height 582
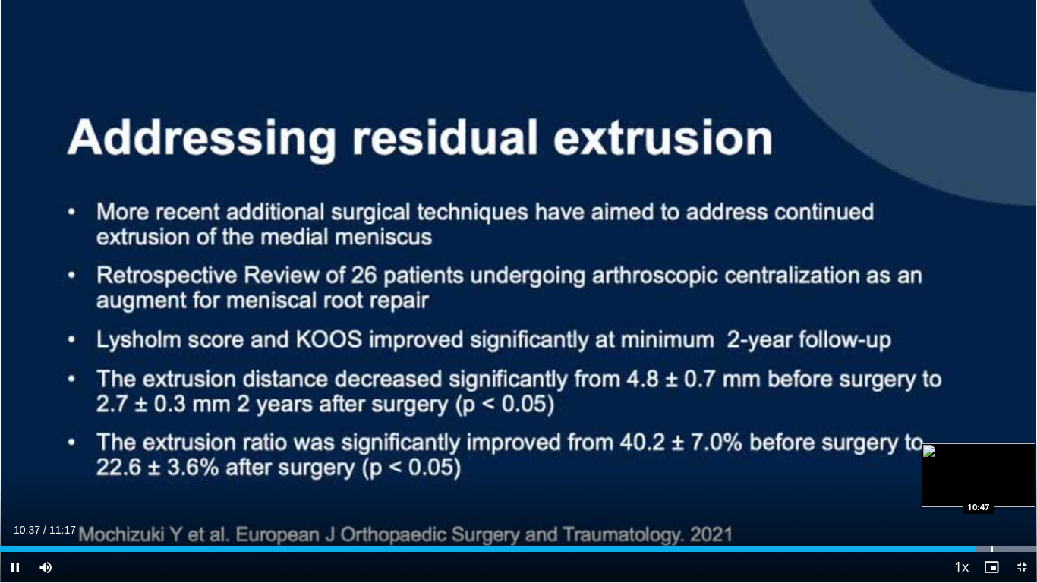
click at [991, 460] on div "Loaded : 100.00% 10:37 10:47" at bounding box center [518, 545] width 1037 height 14
click at [1017, 460] on span "Video Player" at bounding box center [1022, 567] width 30 height 30
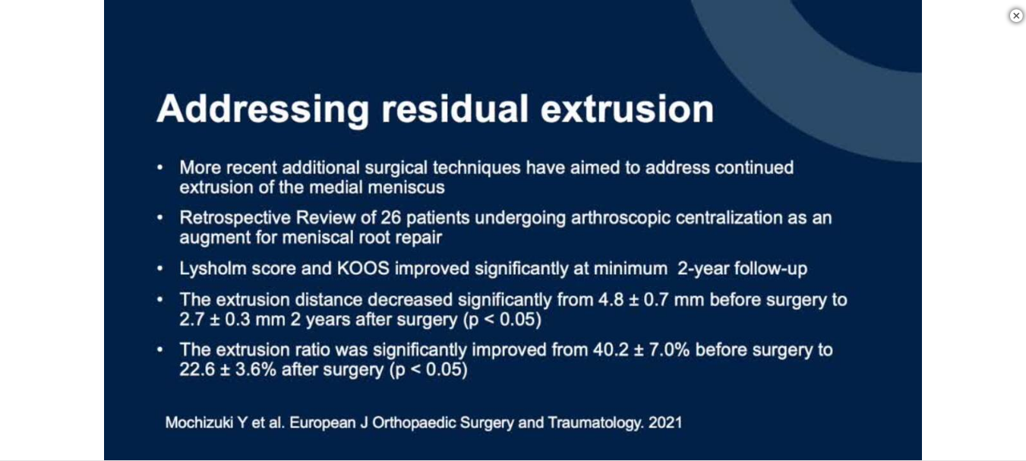
scroll to position [531, 0]
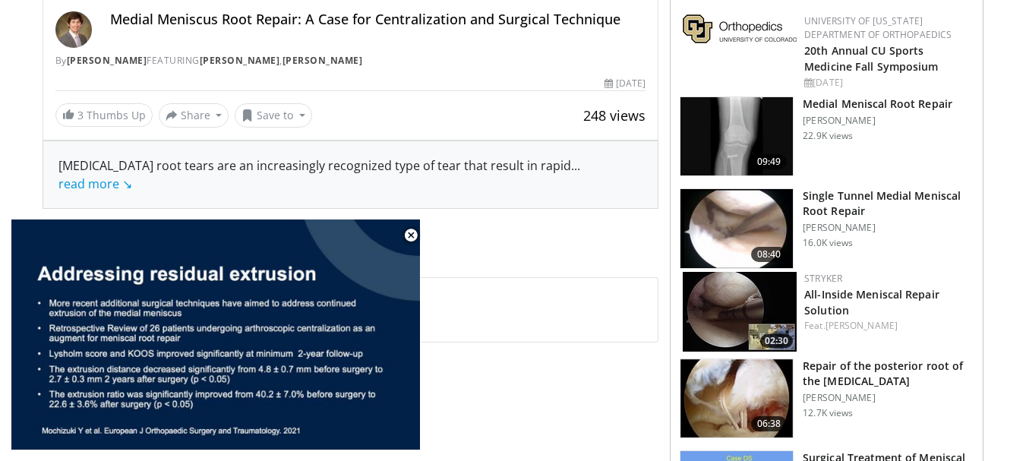
click at [689, 309] on img at bounding box center [740, 312] width 114 height 80
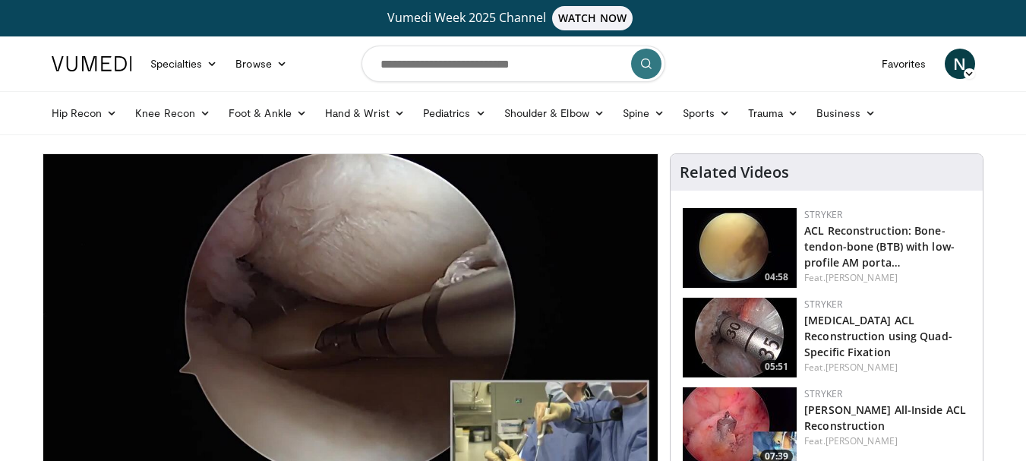
click at [764, 309] on img at bounding box center [740, 338] width 114 height 80
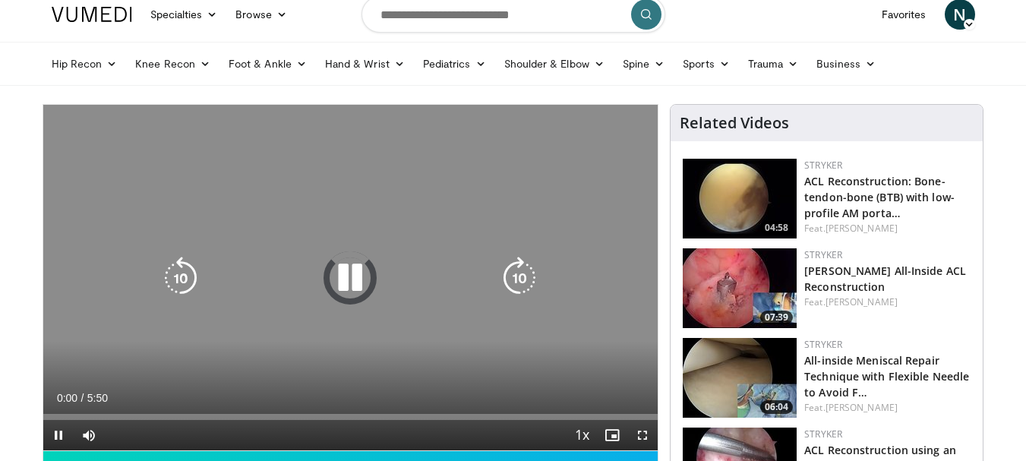
scroll to position [76, 0]
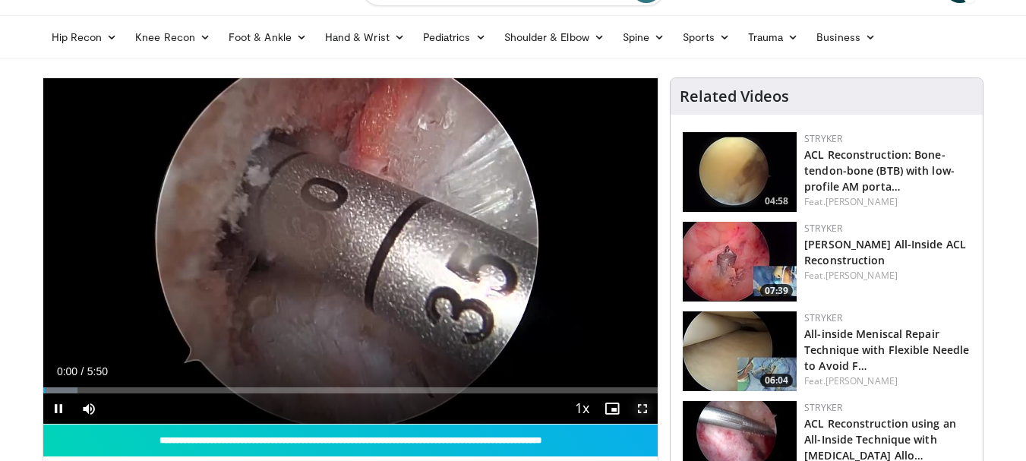
click at [635, 400] on span "Video Player" at bounding box center [642, 408] width 30 height 30
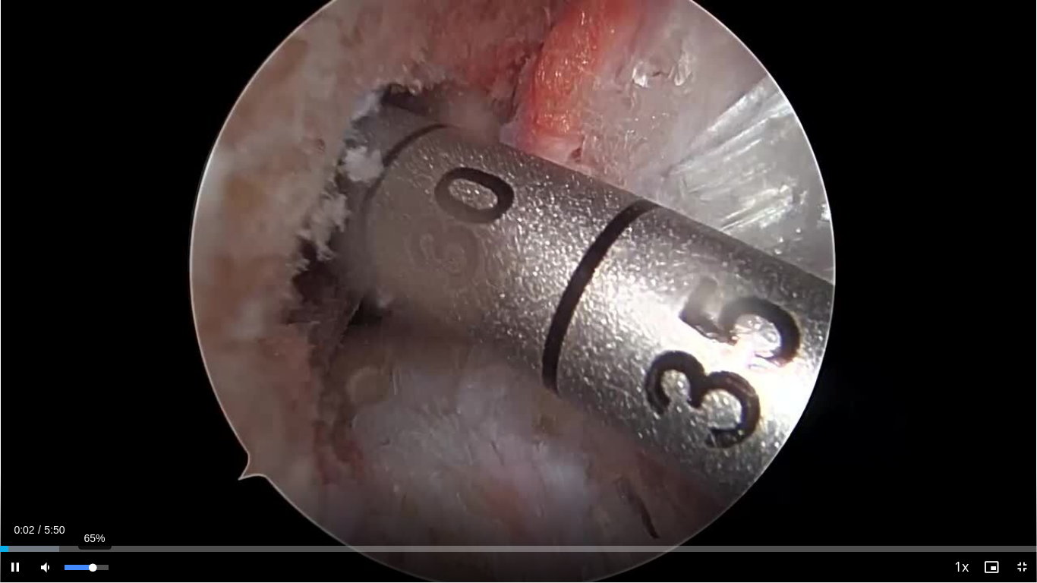
click at [93, 460] on div "65%" at bounding box center [86, 567] width 53 height 30
click at [36, 460] on div "Loaded : 11.32% 0:03 0:12" at bounding box center [518, 545] width 1037 height 14
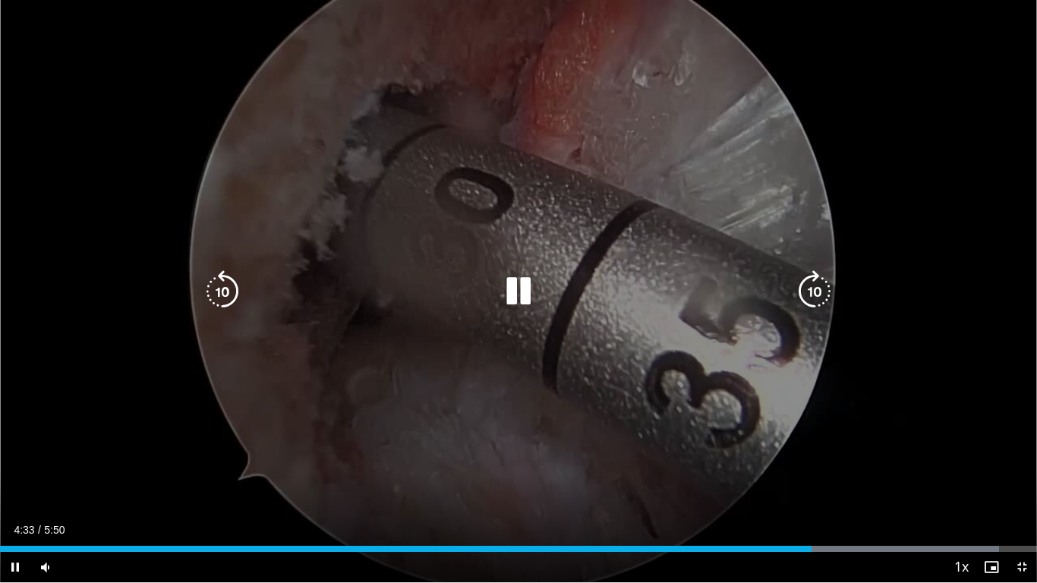
click at [530, 278] on icon "Video Player" at bounding box center [518, 291] width 43 height 43
click at [494, 293] on div "Video Player" at bounding box center [518, 291] width 623 height 30
click at [503, 292] on icon "Video Player" at bounding box center [518, 291] width 43 height 43
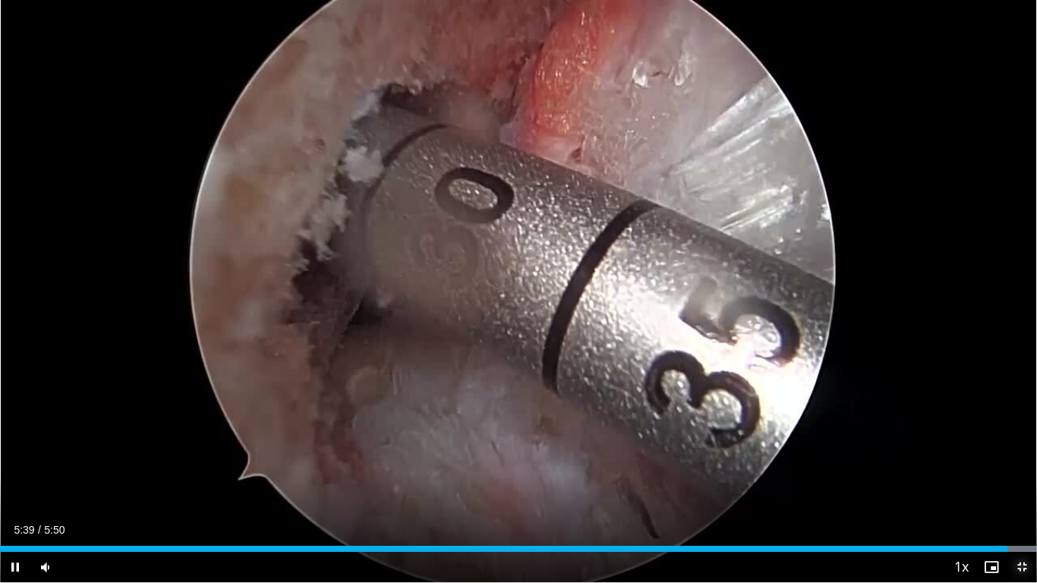
click at [1016, 460] on span "Video Player" at bounding box center [1022, 567] width 30 height 30
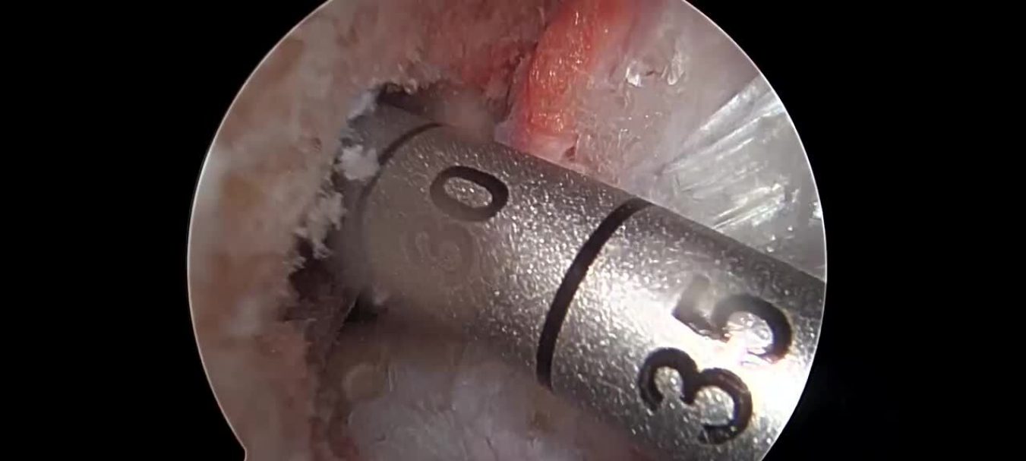
scroll to position [0, 0]
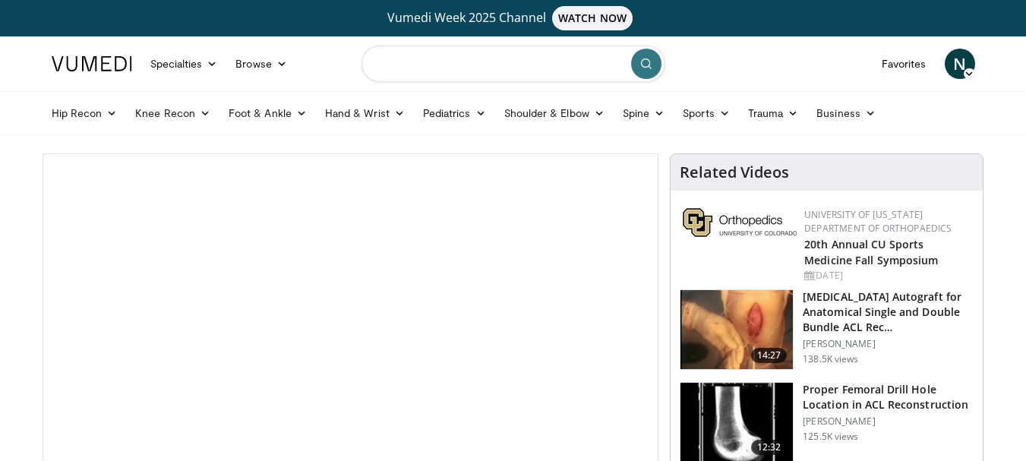
drag, startPoint x: 0, startPoint y: 0, endPoint x: 533, endPoint y: 75, distance: 538.2
click at [533, 74] on input "Search topics, interventions" at bounding box center [513, 64] width 304 height 36
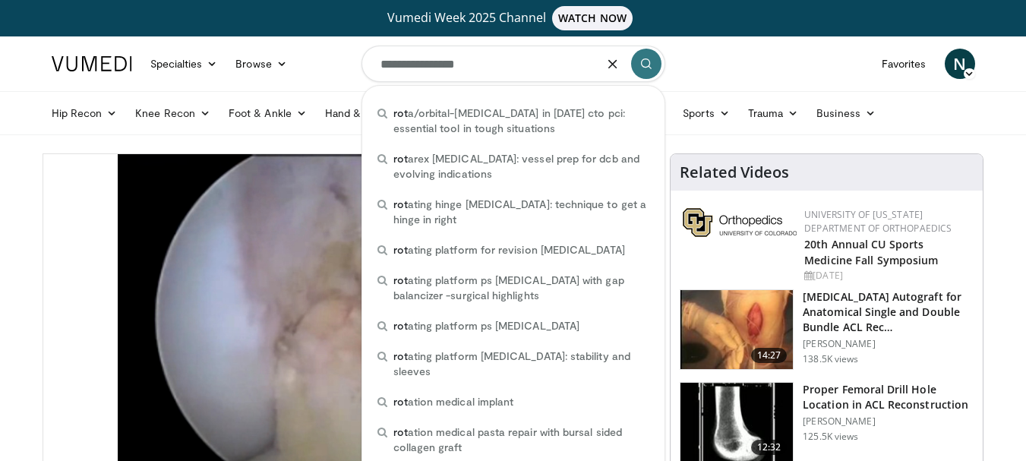
type input "**********"
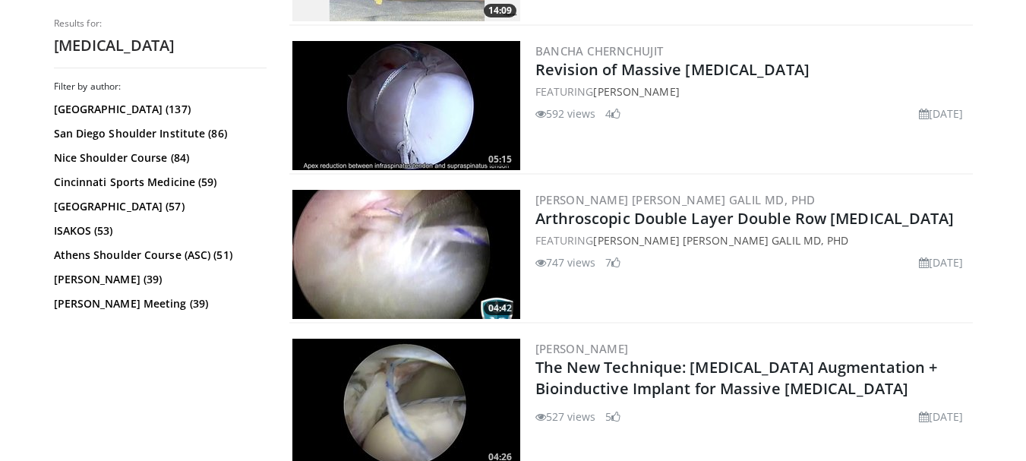
scroll to position [987, 0]
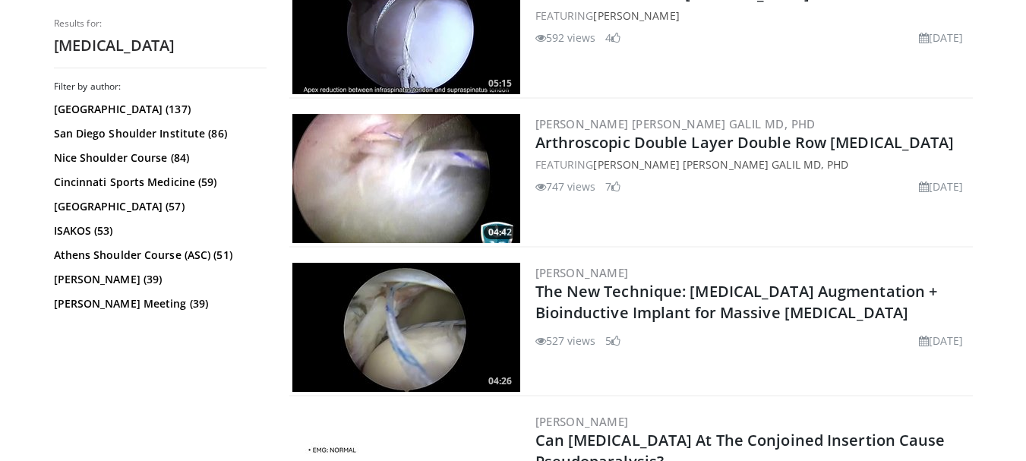
click at [453, 213] on img at bounding box center [406, 178] width 228 height 129
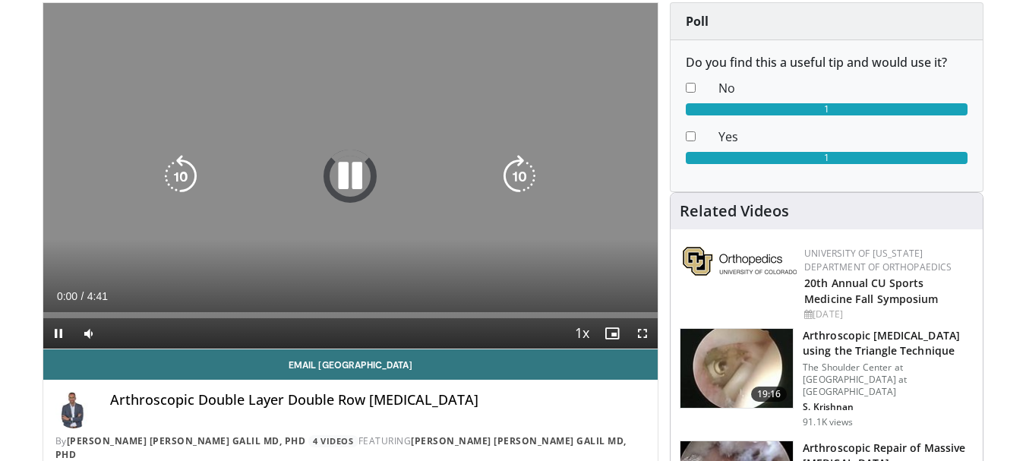
scroll to position [152, 0]
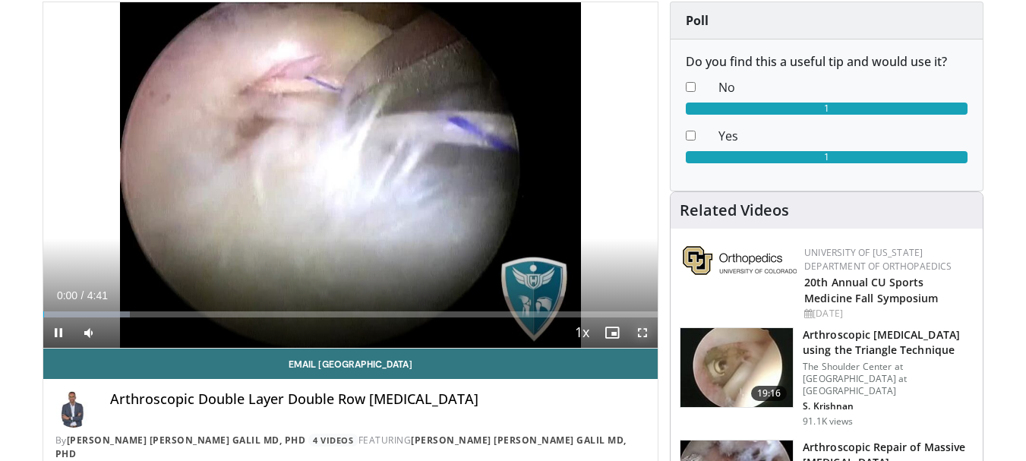
click at [642, 336] on span "Video Player" at bounding box center [642, 332] width 30 height 30
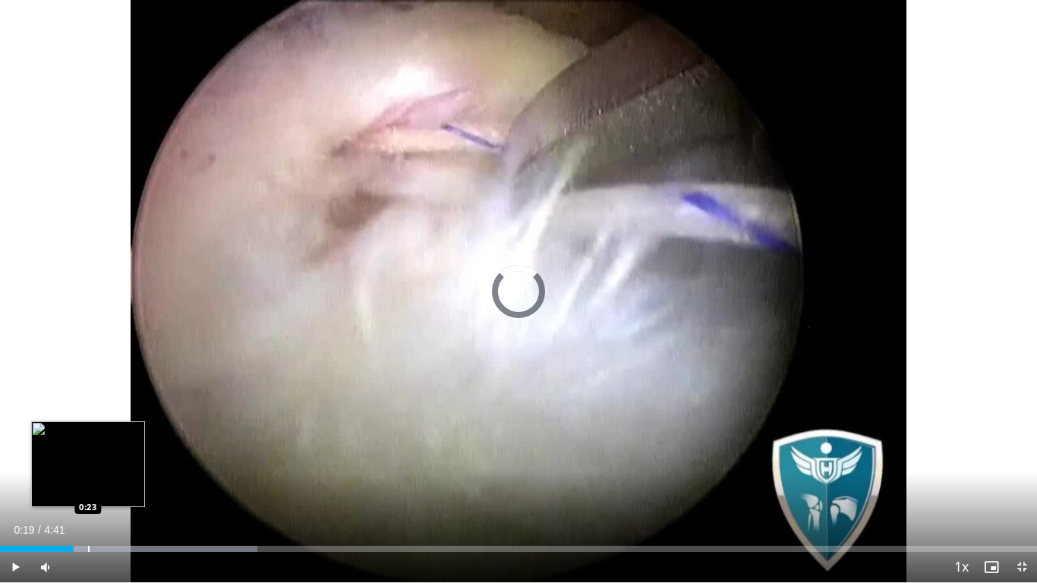
click at [88, 460] on div "Progress Bar" at bounding box center [89, 549] width 2 height 6
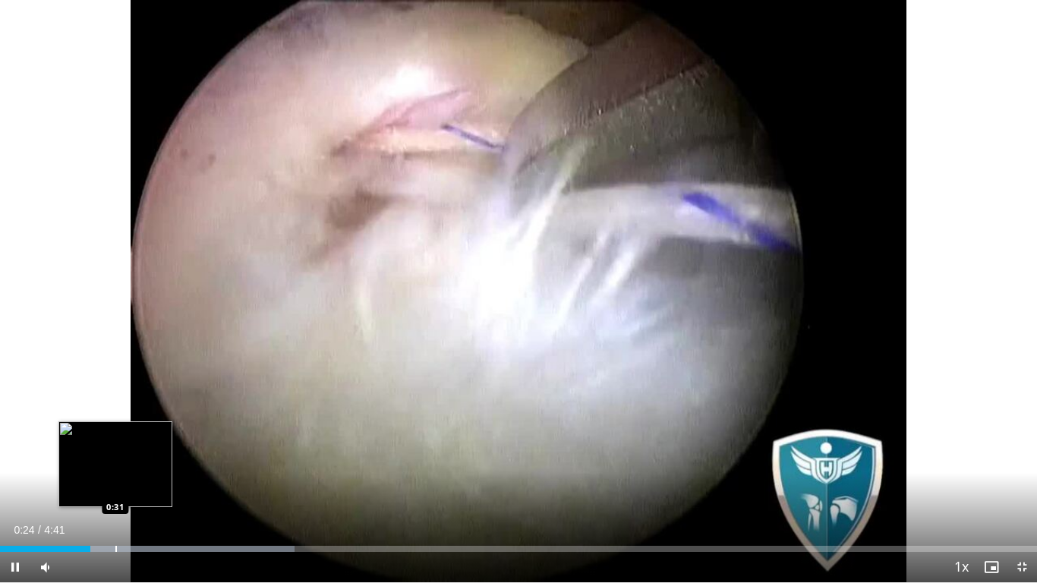
click at [118, 460] on div "Loaded : 28.37% 0:24 0:31" at bounding box center [518, 545] width 1037 height 14
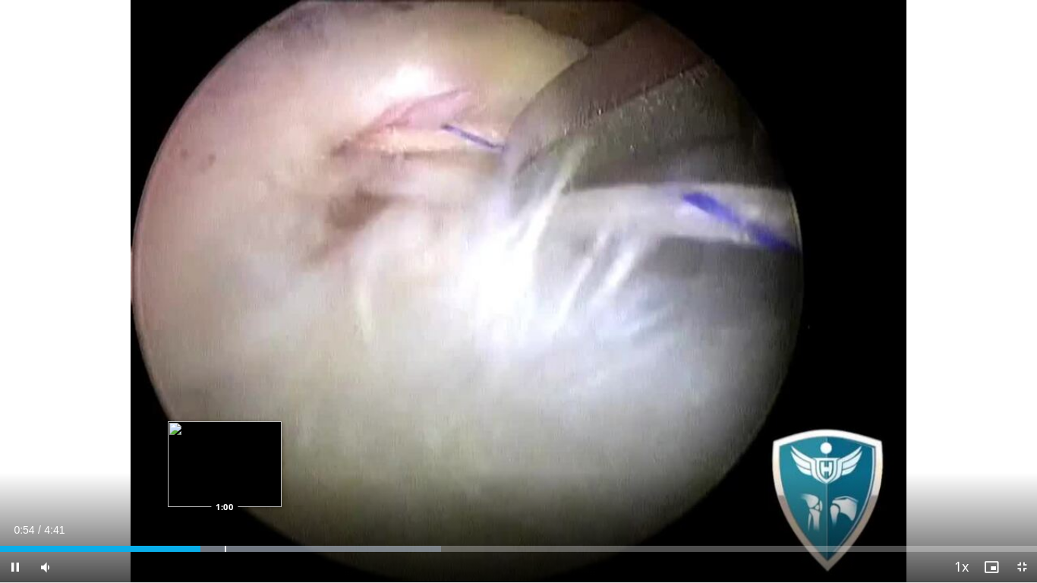
click at [225, 460] on div "Progress Bar" at bounding box center [226, 549] width 2 height 6
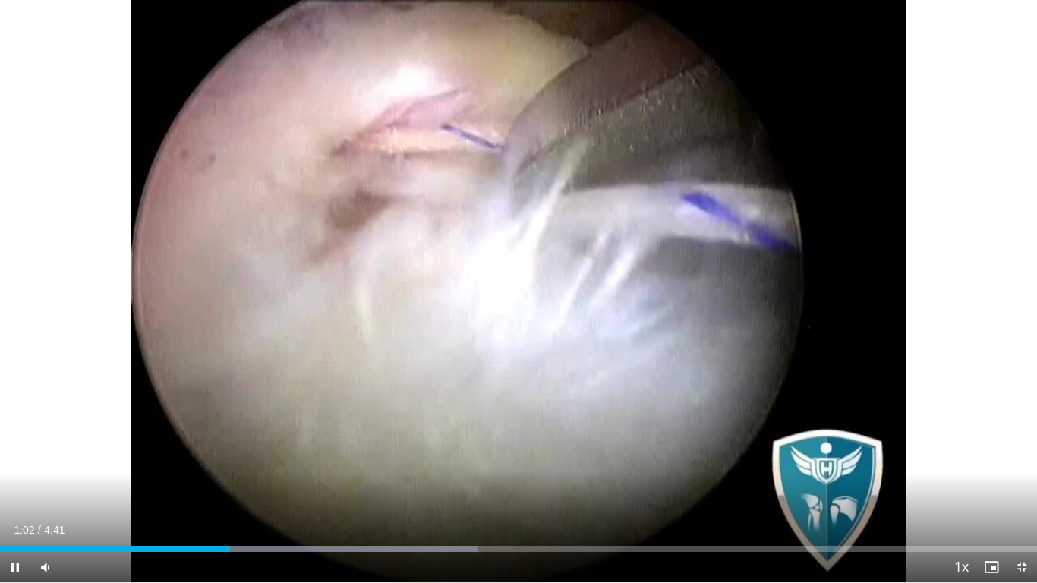
click at [215, 460] on div "Current Time 1:02 / Duration 4:41 Pause Skip Backward Skip Forward Mute Loaded …" at bounding box center [518, 567] width 1037 height 30
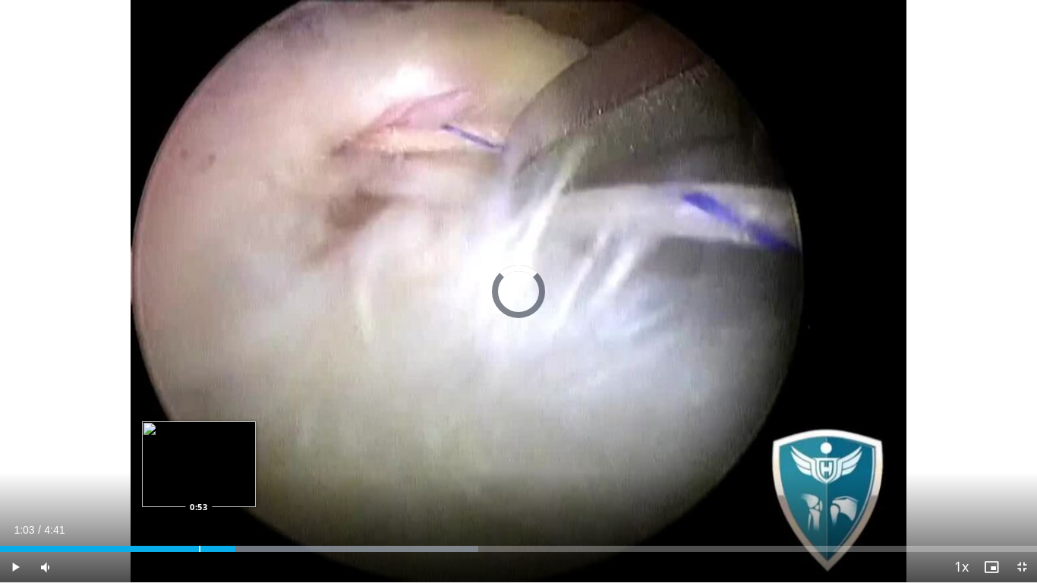
click at [199, 460] on div "Loaded : 46.11% 1:03 0:53" at bounding box center [518, 545] width 1037 height 14
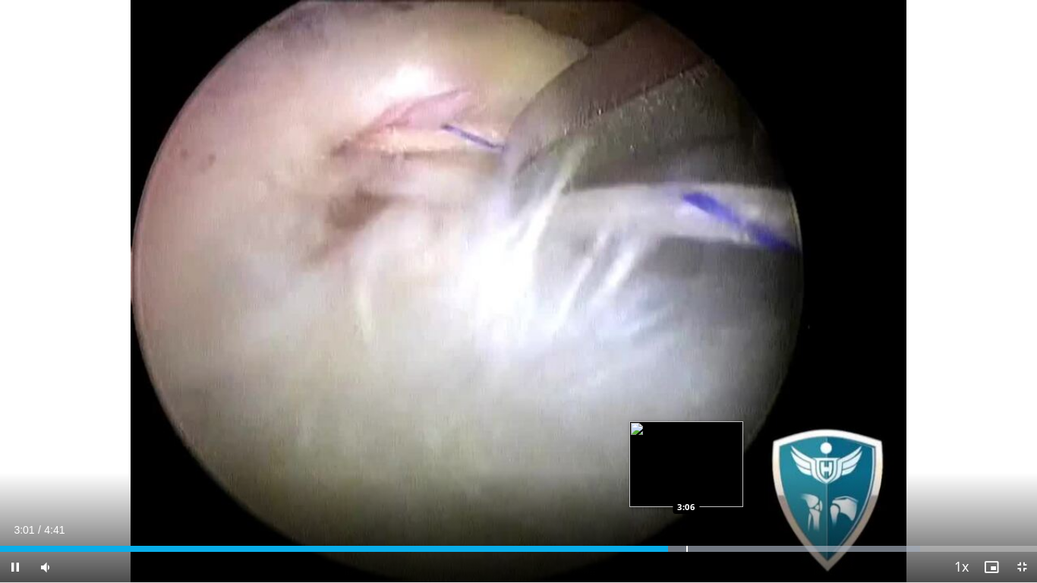
click at [686, 460] on div "Progress Bar" at bounding box center [687, 549] width 2 height 6
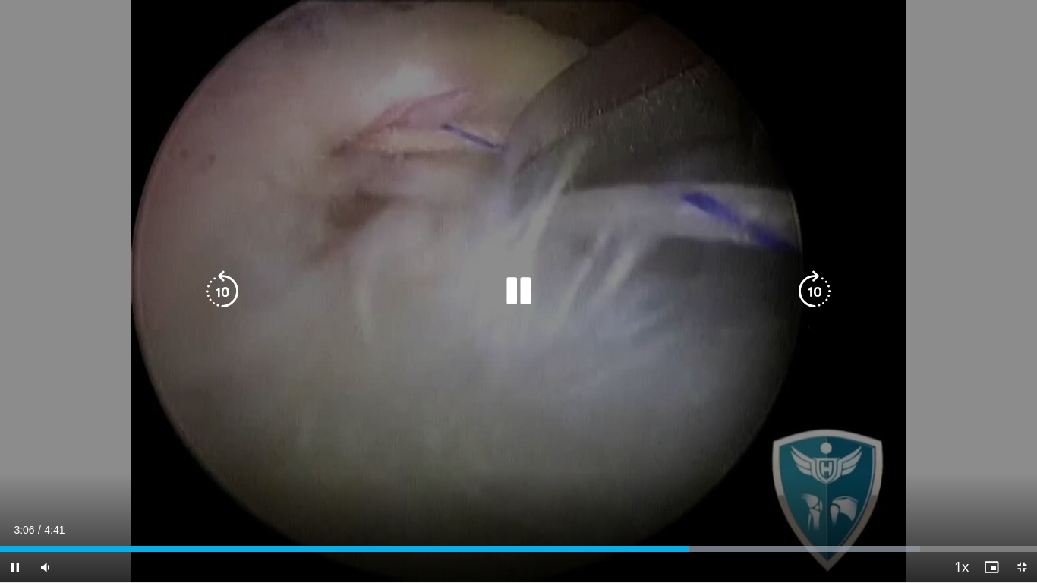
drag, startPoint x: 737, startPoint y: 560, endPoint x: 756, endPoint y: 547, distance: 22.5
click at [756, 460] on div "Current Time 3:06 / Duration 4:41 Pause Skip Backward Skip Forward Mute Loaded …" at bounding box center [518, 567] width 1037 height 30
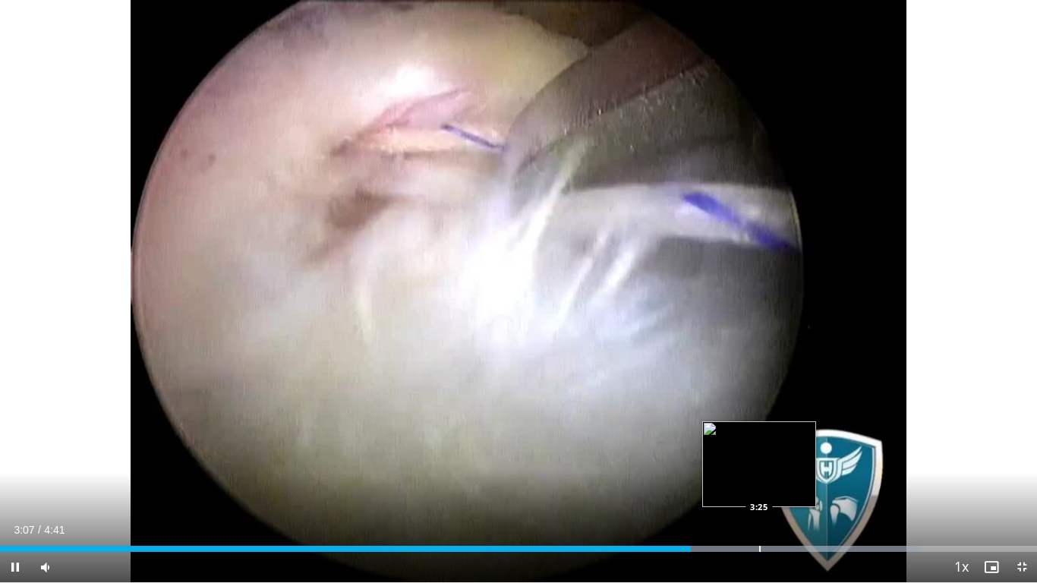
click at [761, 460] on div "Progress Bar" at bounding box center [760, 549] width 2 height 6
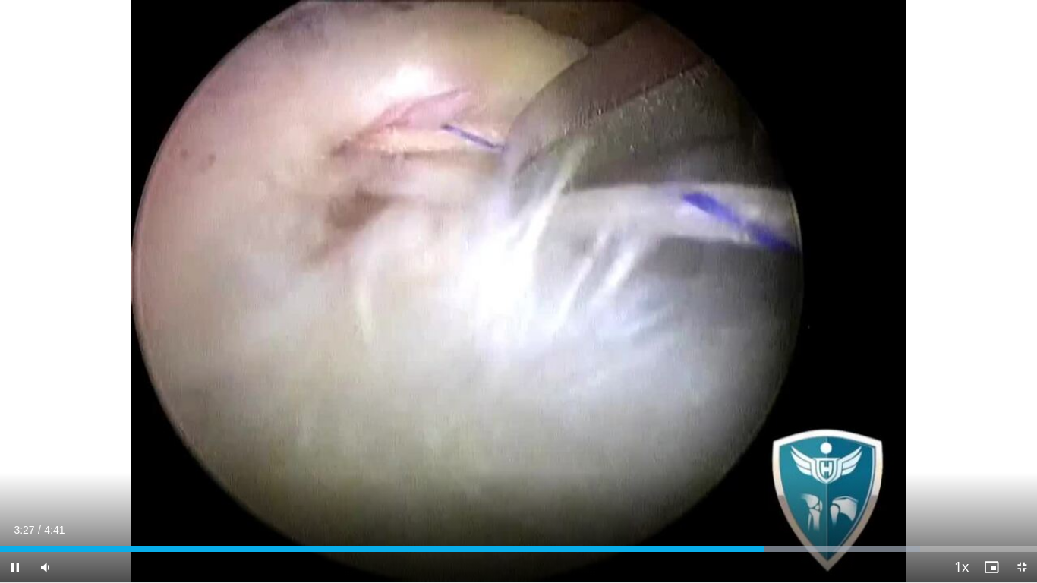
click at [814, 460] on div "Current Time 3:27 / Duration 4:41" at bounding box center [518, 530] width 1037 height 14
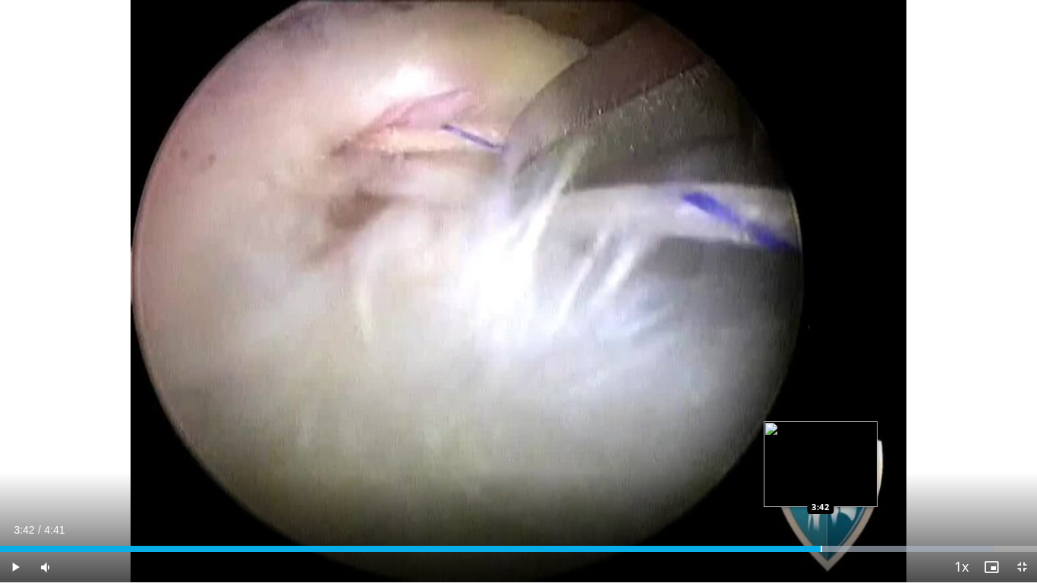
click at [821, 460] on div "Loaded : 95.80% 3:42 3:42" at bounding box center [518, 545] width 1037 height 14
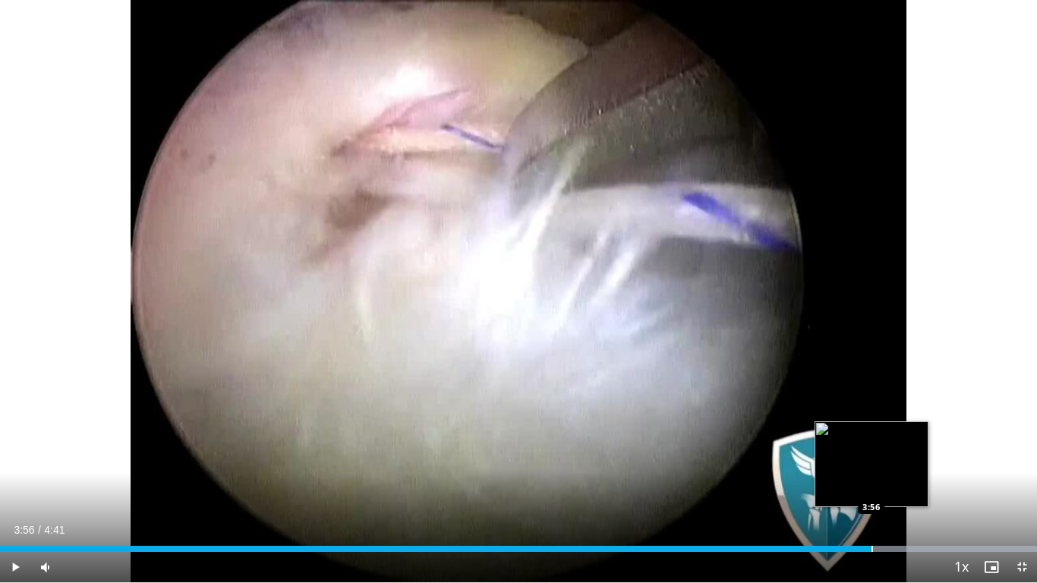
click at [873, 460] on div "Loaded : 100.00% 3:56 3:56" at bounding box center [518, 549] width 1037 height 6
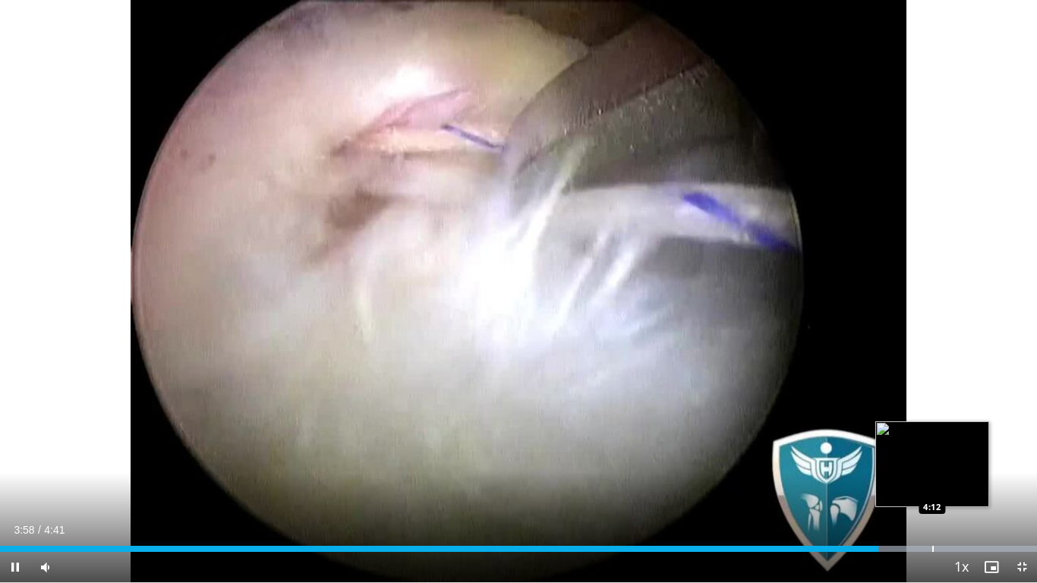
click at [933, 460] on div "Progress Bar" at bounding box center [933, 549] width 2 height 6
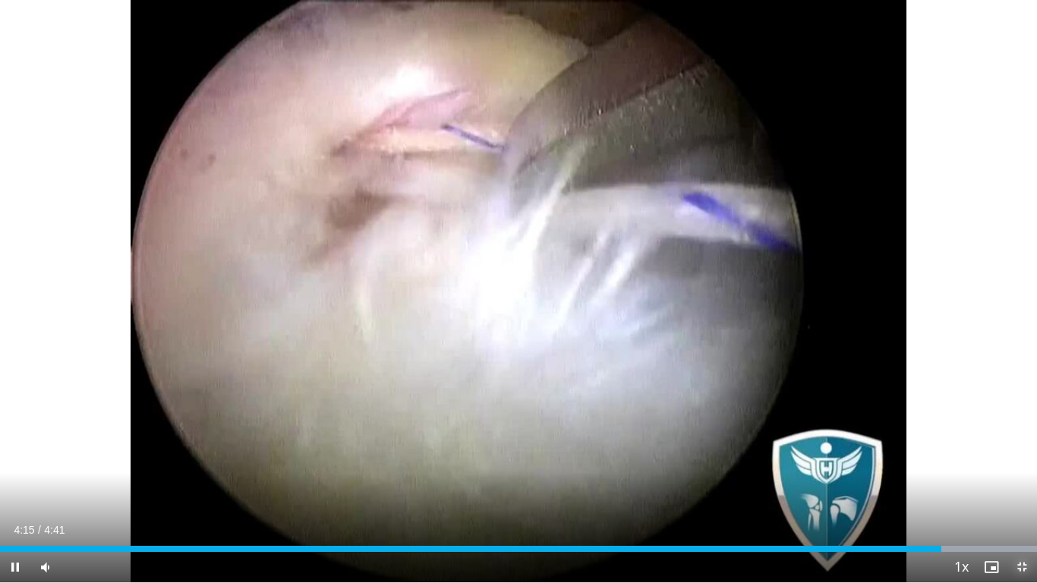
click at [1017, 460] on span "Video Player" at bounding box center [1022, 567] width 30 height 30
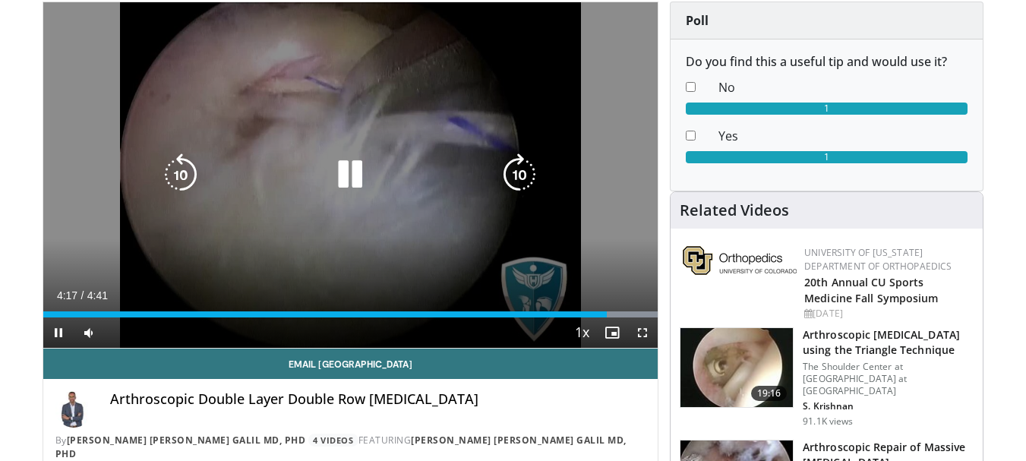
drag, startPoint x: 345, startPoint y: 166, endPoint x: 597, endPoint y: 172, distance: 252.1
click at [348, 166] on icon "Video Player" at bounding box center [350, 174] width 43 height 43
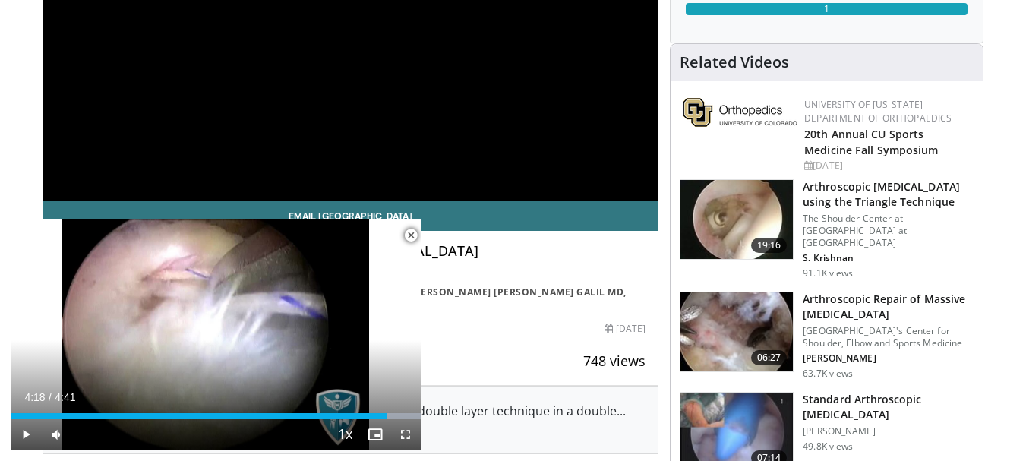
scroll to position [304, 0]
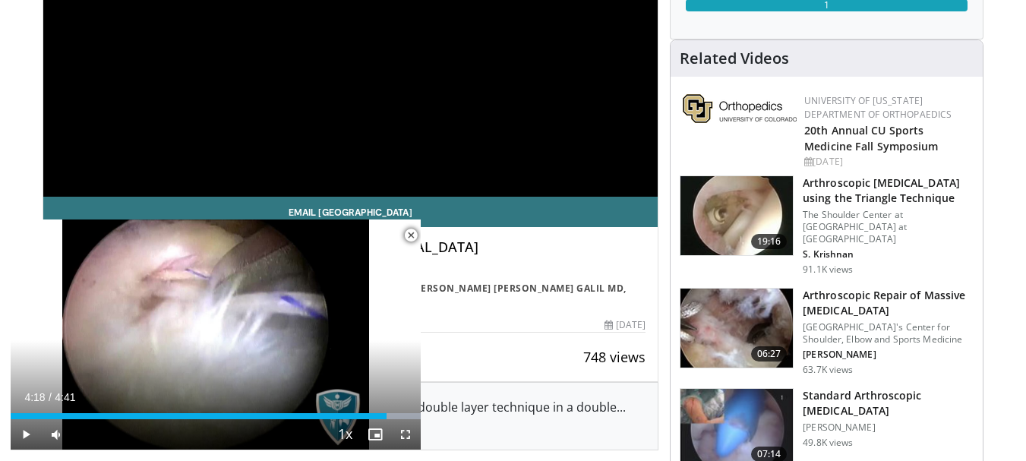
click at [702, 207] on img at bounding box center [736, 215] width 112 height 79
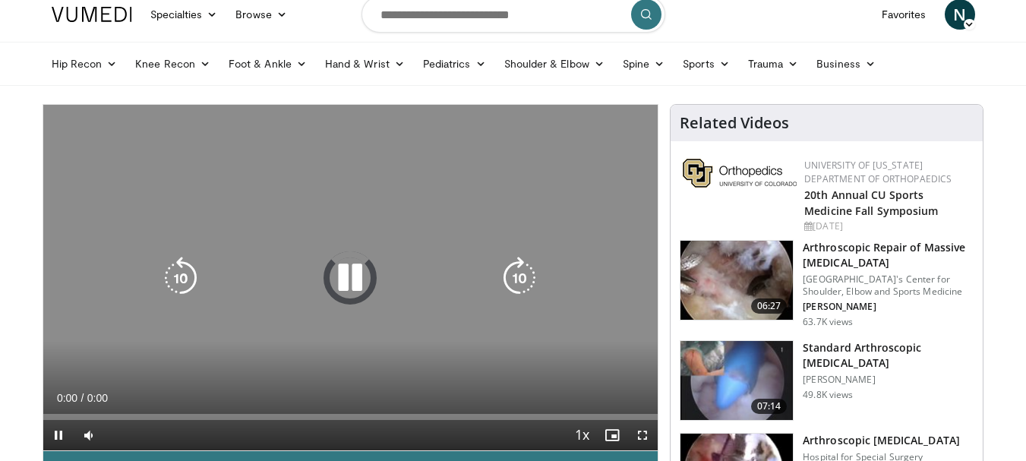
scroll to position [76, 0]
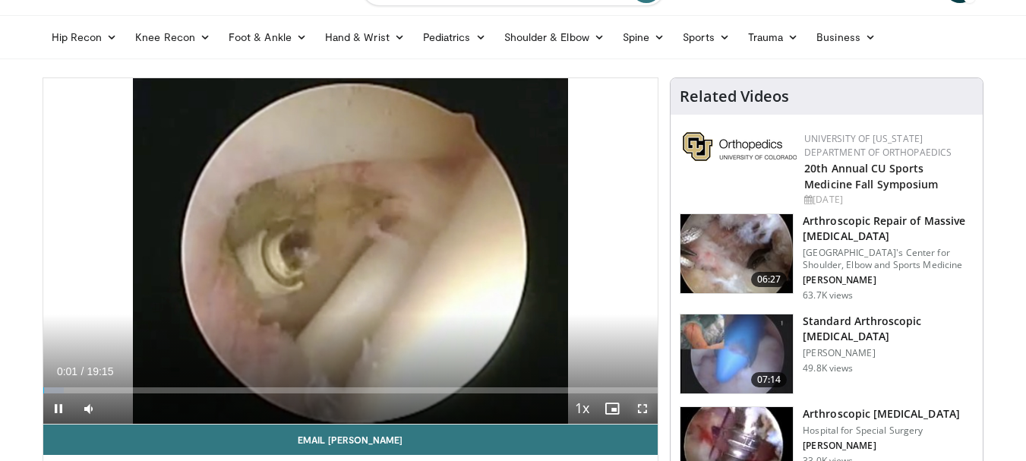
click at [642, 405] on span "Video Player" at bounding box center [642, 408] width 30 height 30
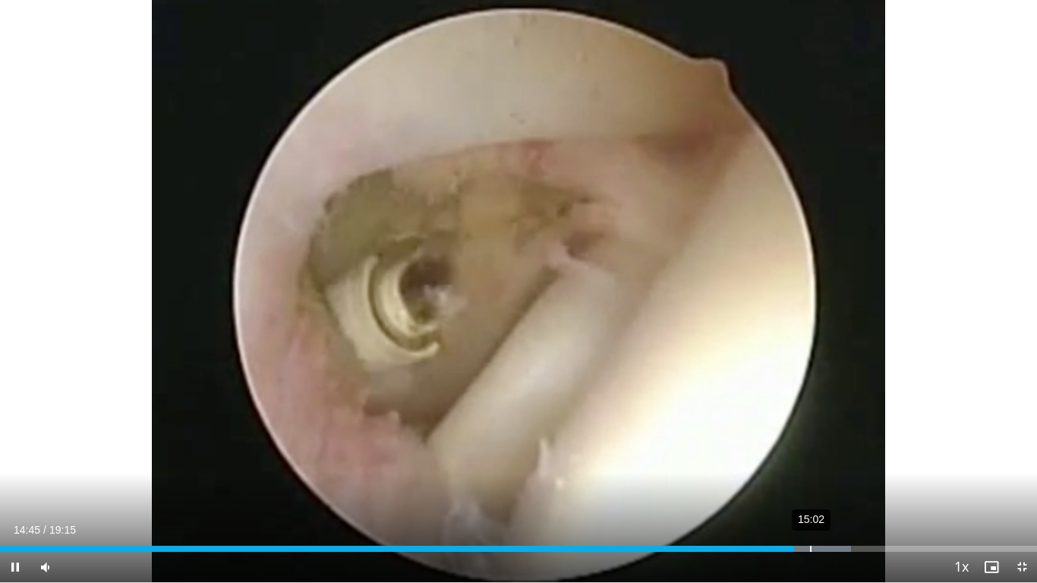
click at [810, 460] on div "15:02" at bounding box center [811, 549] width 2 height 6
click at [840, 460] on div "Loaded : 82.94% 15:33 15:35" at bounding box center [518, 549] width 1037 height 6
click at [873, 460] on div "16:12" at bounding box center [874, 549] width 2 height 6
click at [905, 460] on div "Progress Bar" at bounding box center [889, 549] width 84 height 6
drag, startPoint x: 932, startPoint y: 547, endPoint x: 960, endPoint y: 546, distance: 27.4
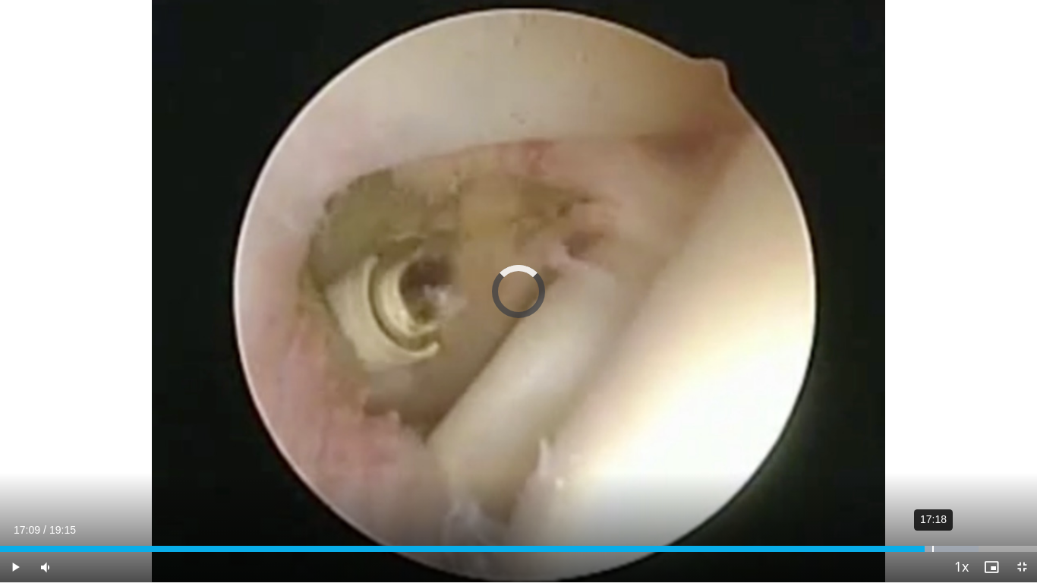
click at [933, 460] on div "17:18" at bounding box center [933, 549] width 2 height 6
click at [961, 460] on div "17:50" at bounding box center [962, 549] width 2 height 6
click at [979, 460] on div "18:11" at bounding box center [980, 549] width 2 height 6
click at [1006, 460] on div "18:40" at bounding box center [1007, 549] width 2 height 6
click at [1023, 460] on span "Video Player" at bounding box center [1022, 567] width 30 height 30
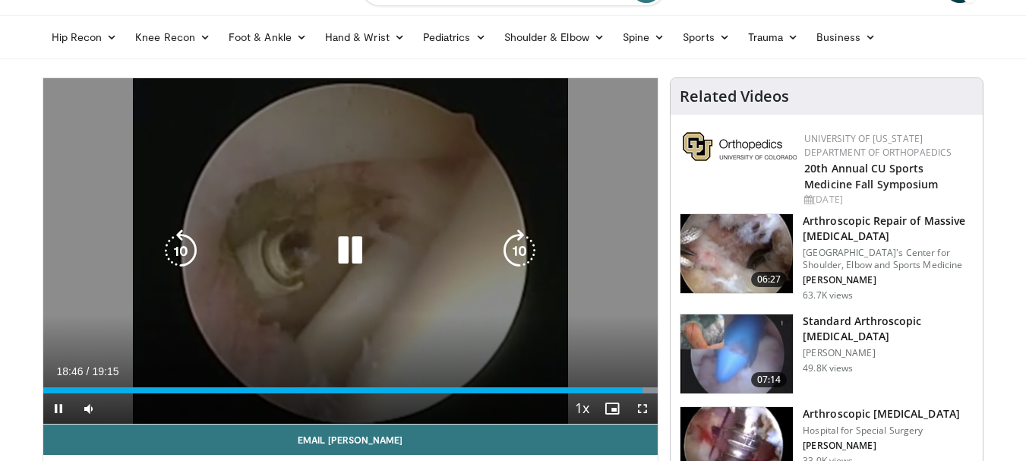
click at [251, 178] on div "10 seconds Tap to unmute" at bounding box center [350, 250] width 615 height 345
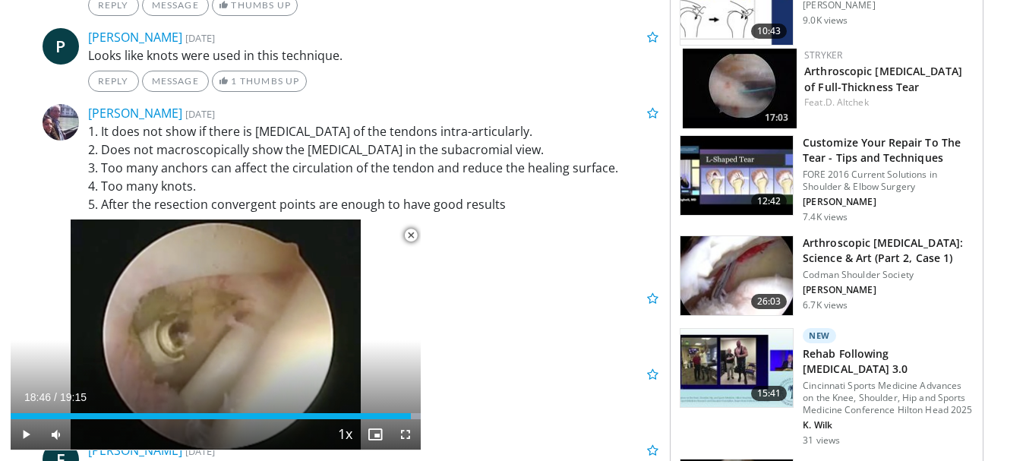
scroll to position [911, 0]
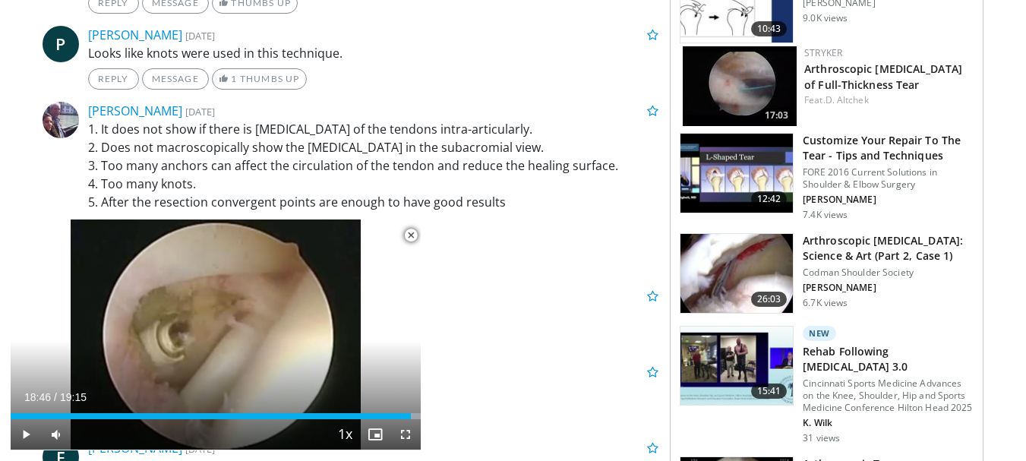
click at [727, 282] on img at bounding box center [736, 273] width 112 height 79
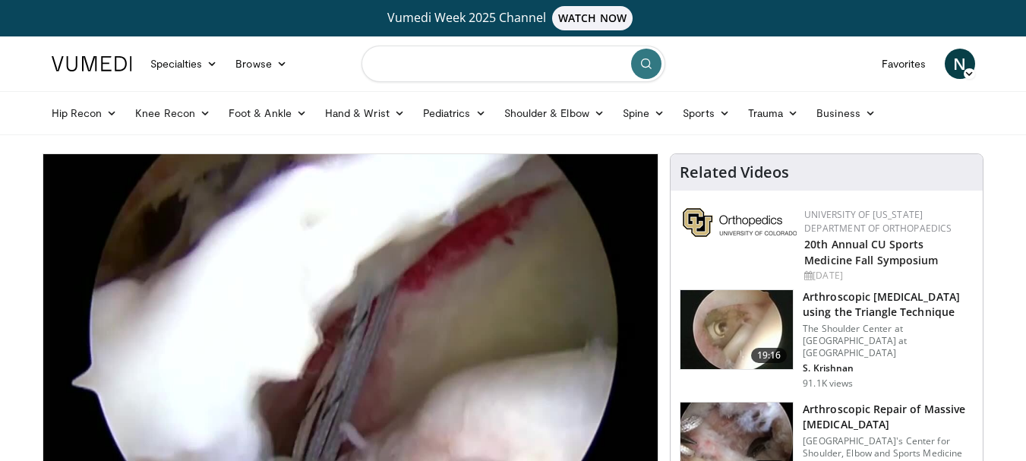
click at [456, 55] on input "Search topics, interventions" at bounding box center [513, 64] width 304 height 36
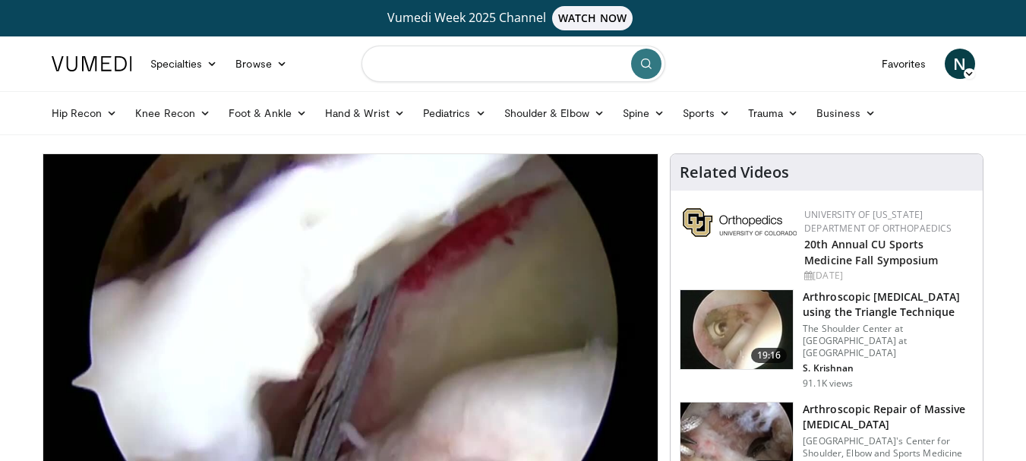
click at [474, 60] on input "Search topics, interventions" at bounding box center [513, 64] width 304 height 36
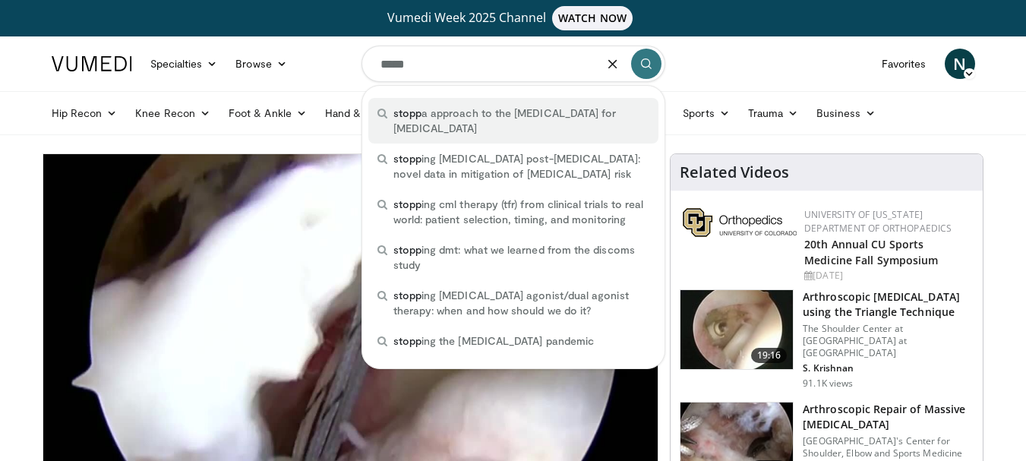
click at [481, 125] on div "stopp a approach to the [MEDICAL_DATA] for [MEDICAL_DATA]" at bounding box center [513, 121] width 290 height 46
type input "**********"
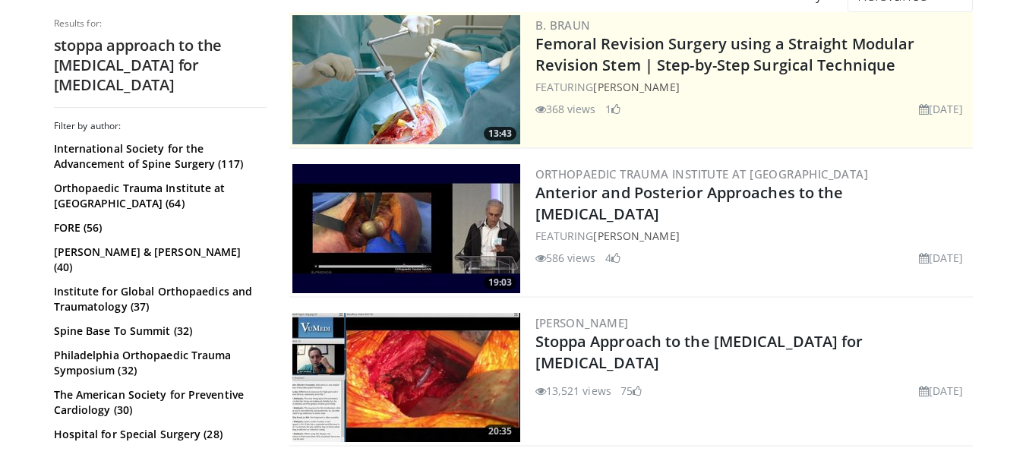
scroll to position [228, 0]
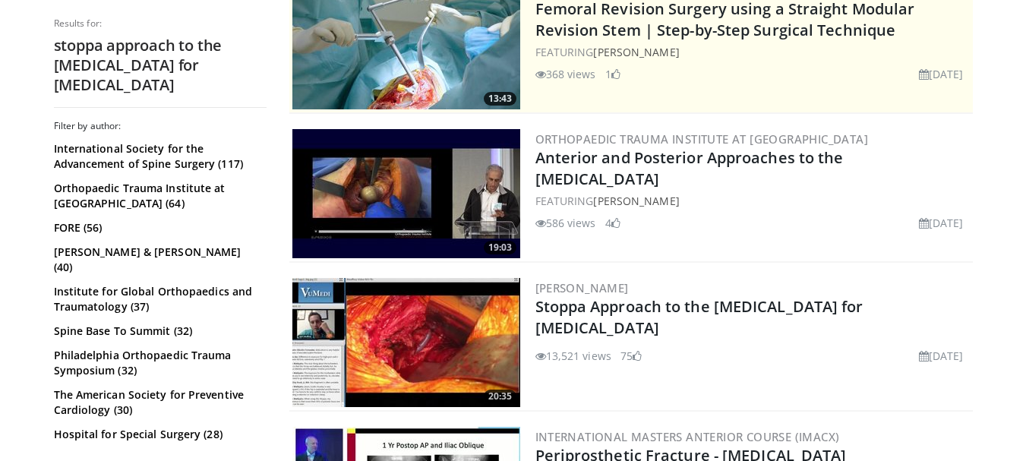
click at [472, 181] on img at bounding box center [406, 193] width 228 height 129
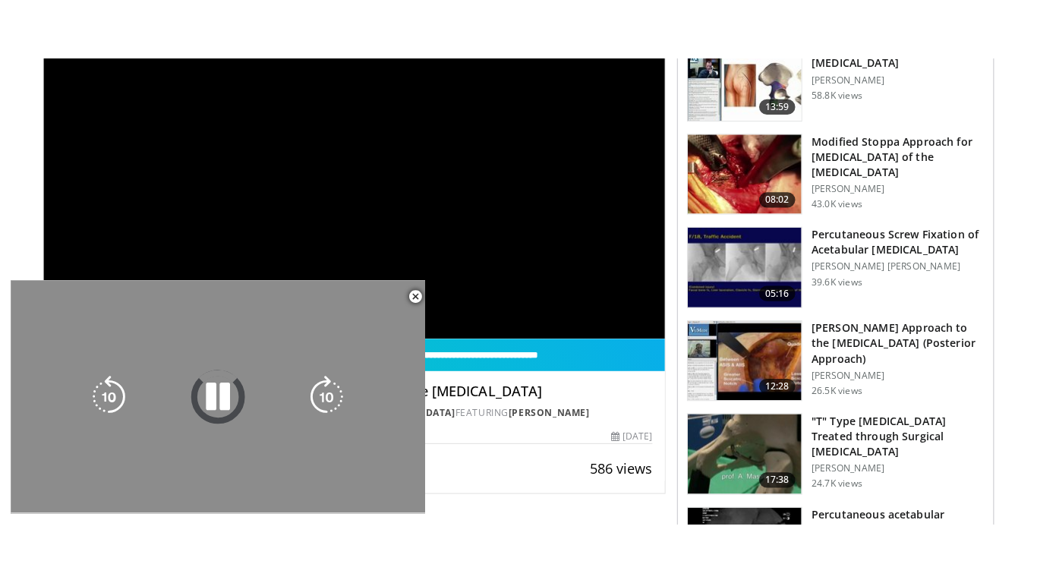
scroll to position [228, 0]
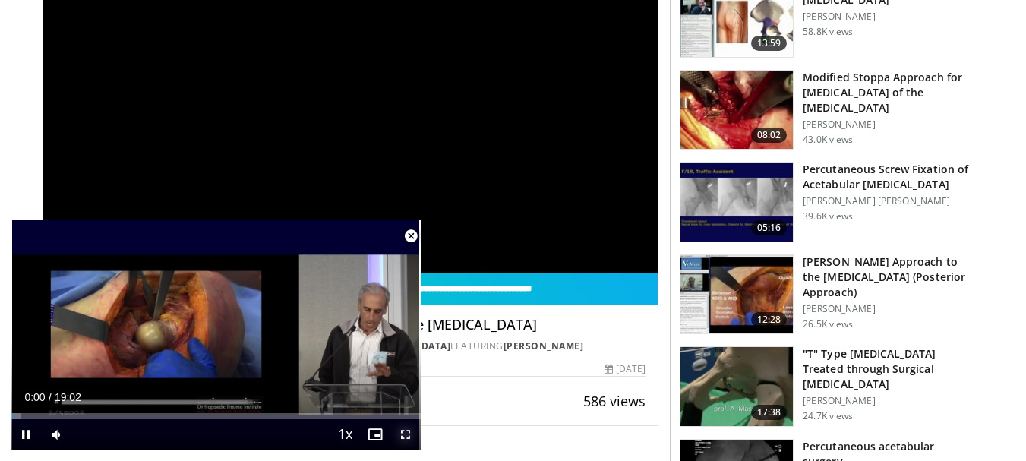
click at [403, 434] on span "Video Player" at bounding box center [405, 434] width 30 height 30
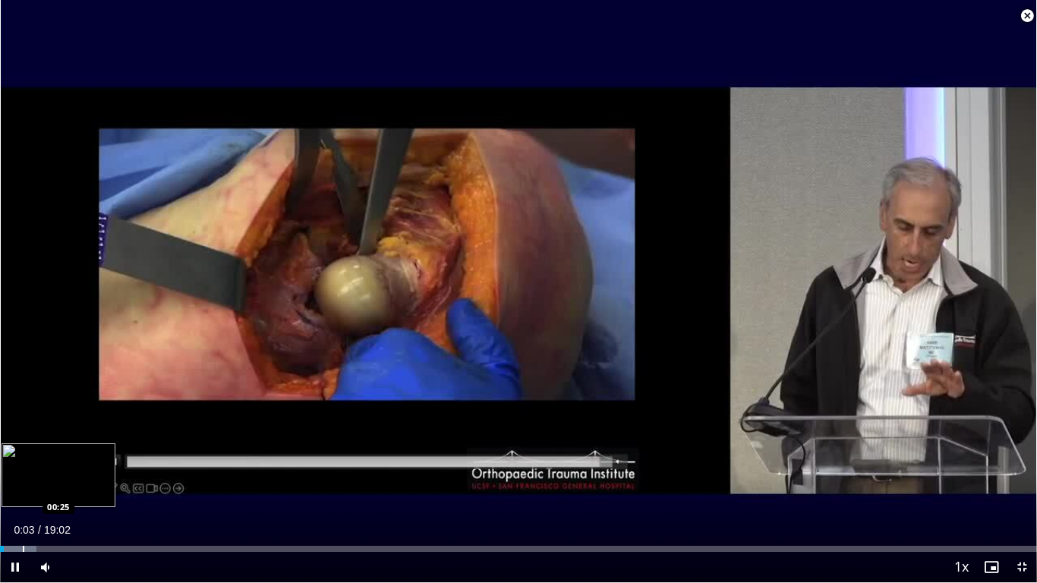
click at [23, 460] on div "Loaded : 3.49% 00:03 00:25" at bounding box center [518, 545] width 1037 height 14
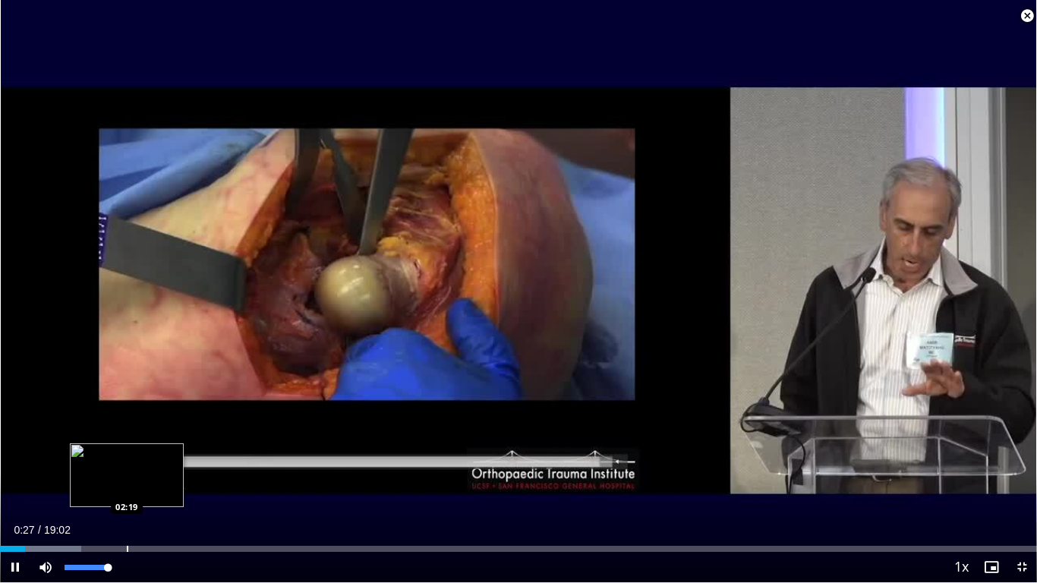
drag, startPoint x: 92, startPoint y: 566, endPoint x: 155, endPoint y: 538, distance: 69.0
click at [155, 460] on div "Current Time 0:27 / Duration 19:02 Pause Skip Backward Skip Forward Mute 100% L…" at bounding box center [518, 567] width 1037 height 30
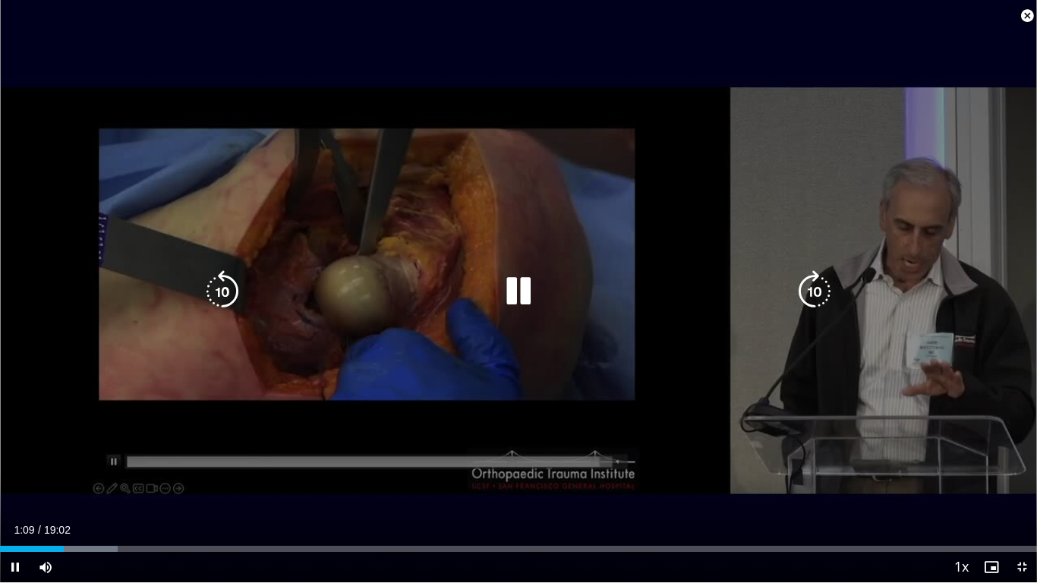
click at [86, 460] on div "Loaded : 11.35% 01:10 01:33" at bounding box center [518, 545] width 1037 height 14
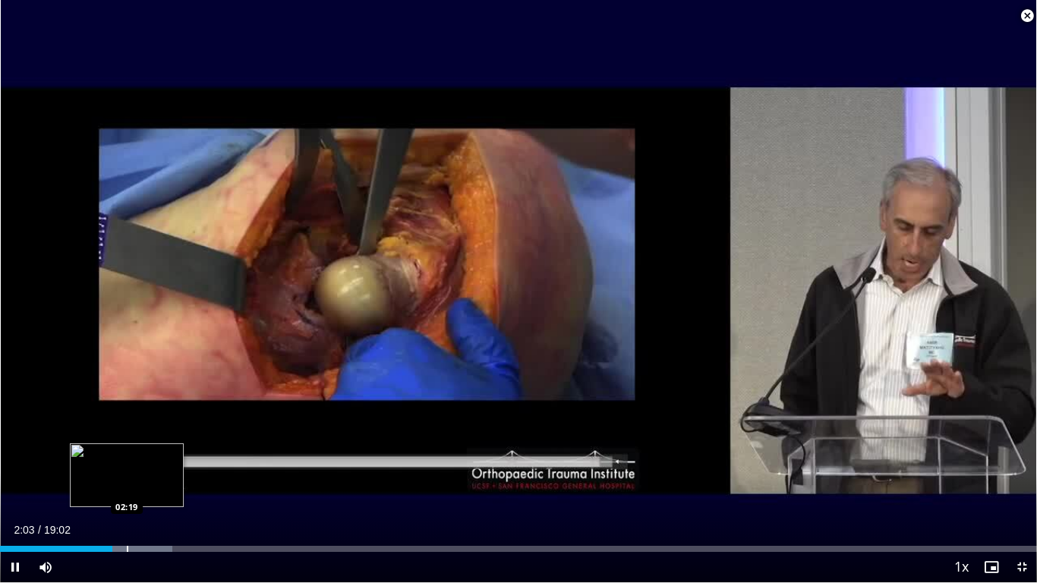
click at [127, 460] on div "Loaded : 16.59% 02:03 02:19" at bounding box center [518, 545] width 1037 height 14
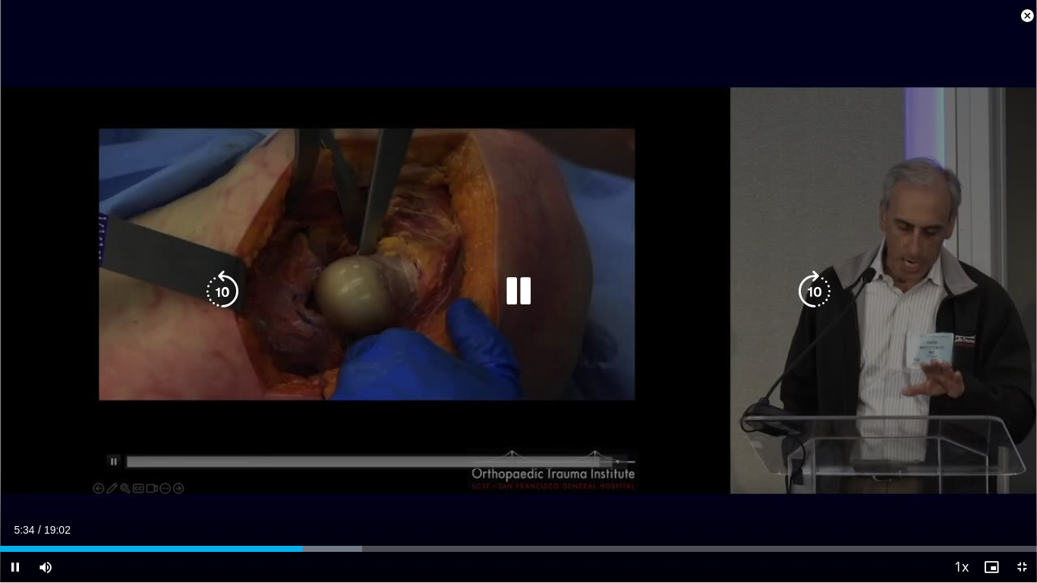
click at [520, 288] on icon "Video Player" at bounding box center [518, 291] width 43 height 43
click at [510, 297] on icon "Video Player" at bounding box center [518, 291] width 43 height 43
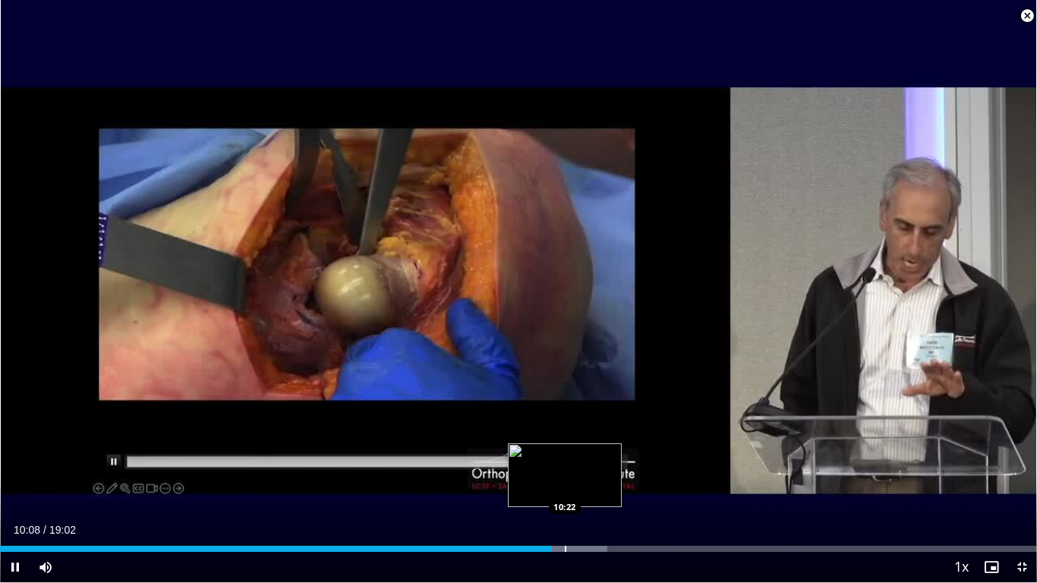
click at [565, 460] on div "Loaded : 58.54% 10:08 10:22" at bounding box center [518, 545] width 1037 height 14
click at [577, 460] on div "Loaded : 58.54% 10:22 10:35" at bounding box center [518, 545] width 1037 height 14
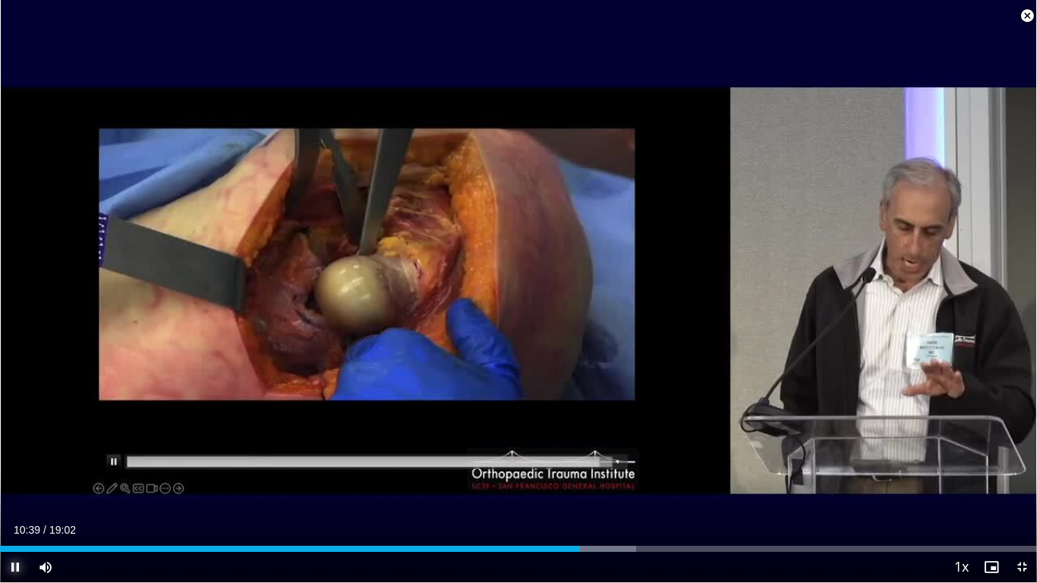
click at [17, 460] on span "Video Player" at bounding box center [15, 567] width 30 height 30
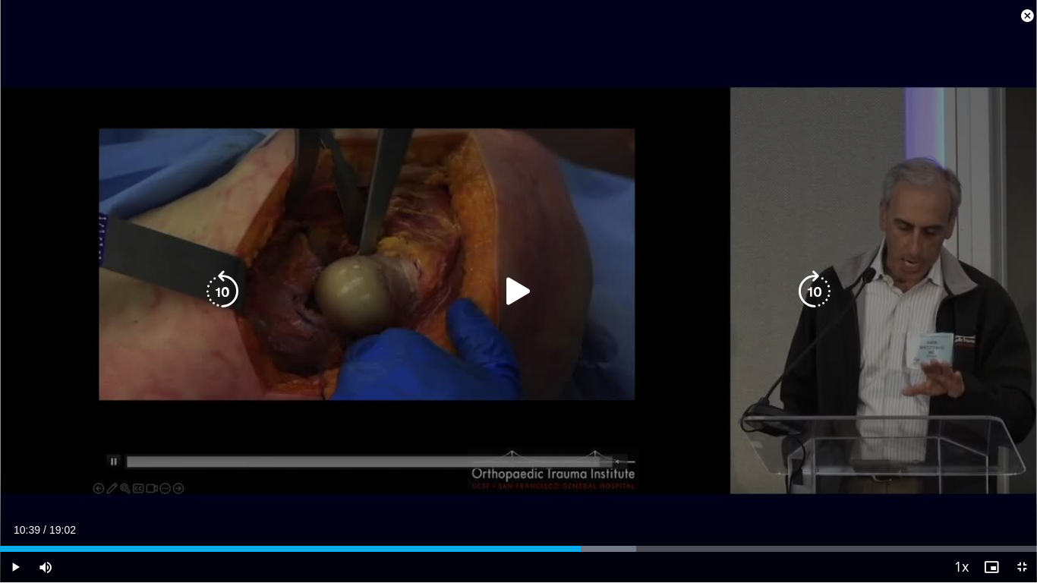
click at [412, 391] on div "10 seconds Tap to unmute" at bounding box center [518, 291] width 1037 height 582
click at [517, 289] on icon "Video Player" at bounding box center [518, 291] width 43 height 43
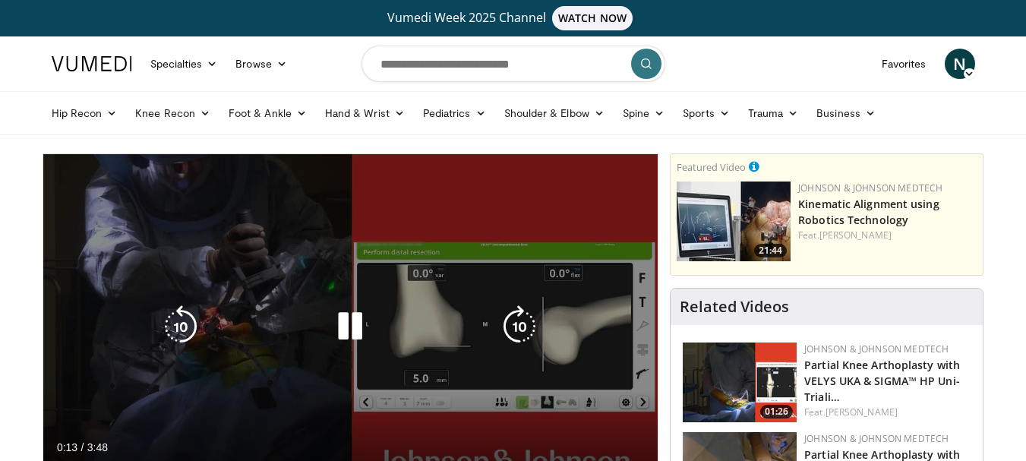
click at [354, 317] on icon "Video Player" at bounding box center [350, 326] width 43 height 43
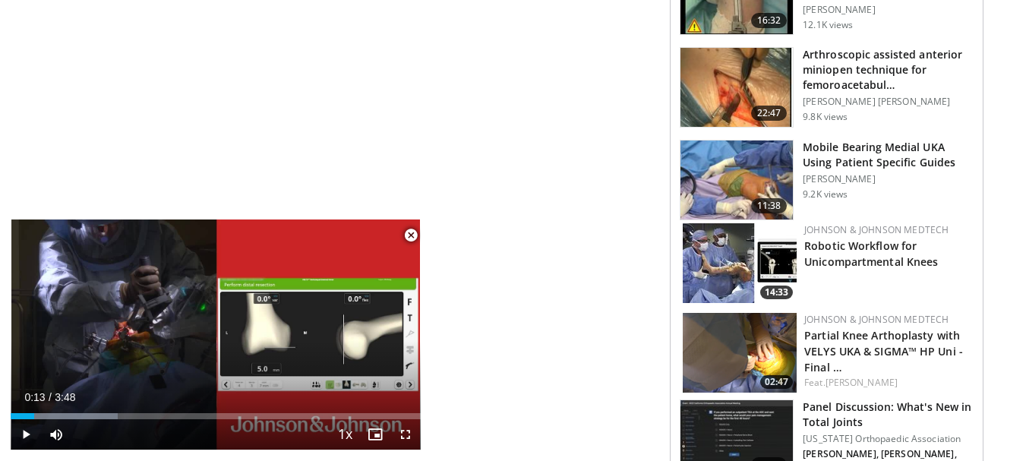
scroll to position [1670, 0]
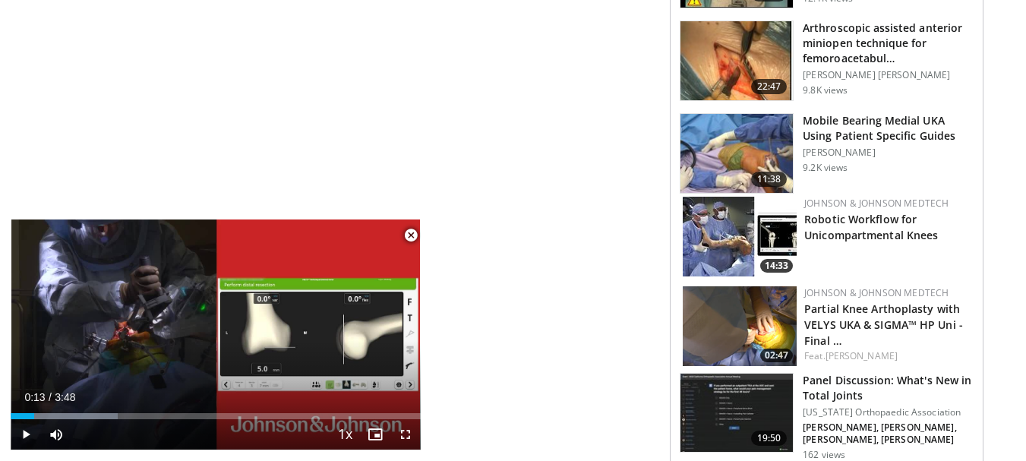
click at [710, 62] on img at bounding box center [736, 60] width 112 height 79
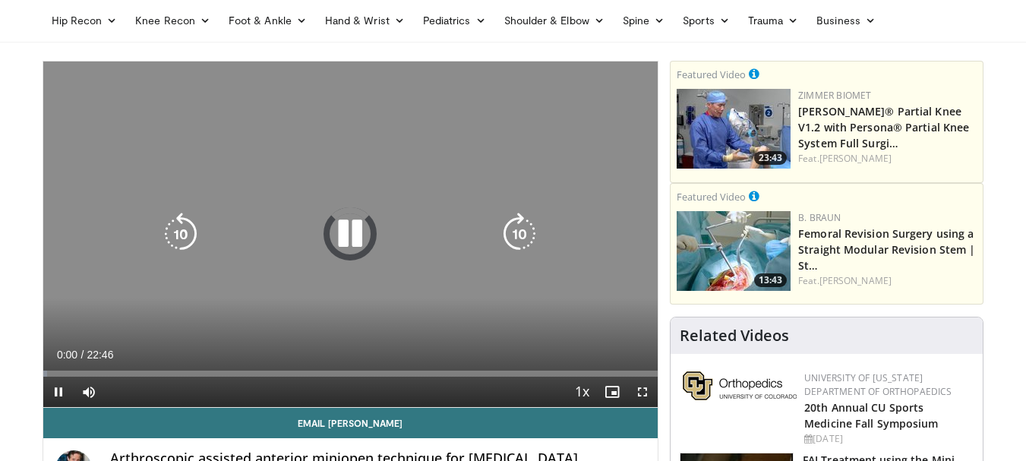
scroll to position [76, 0]
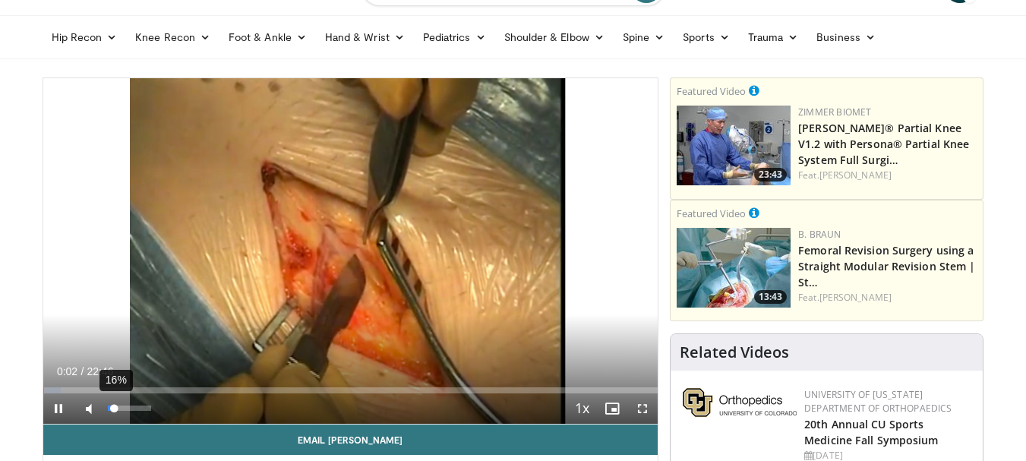
click at [115, 411] on div "16%" at bounding box center [129, 407] width 43 height 5
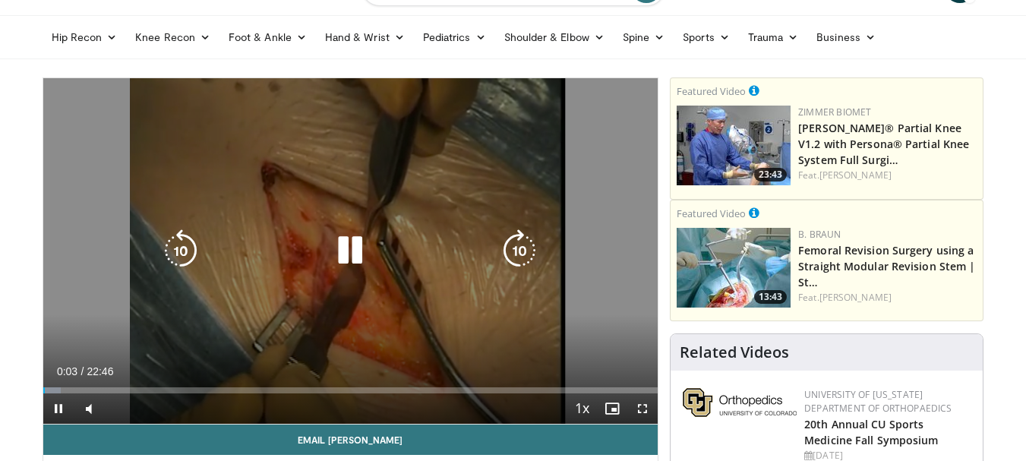
click at [87, 385] on video-js "**********" at bounding box center [350, 251] width 615 height 346
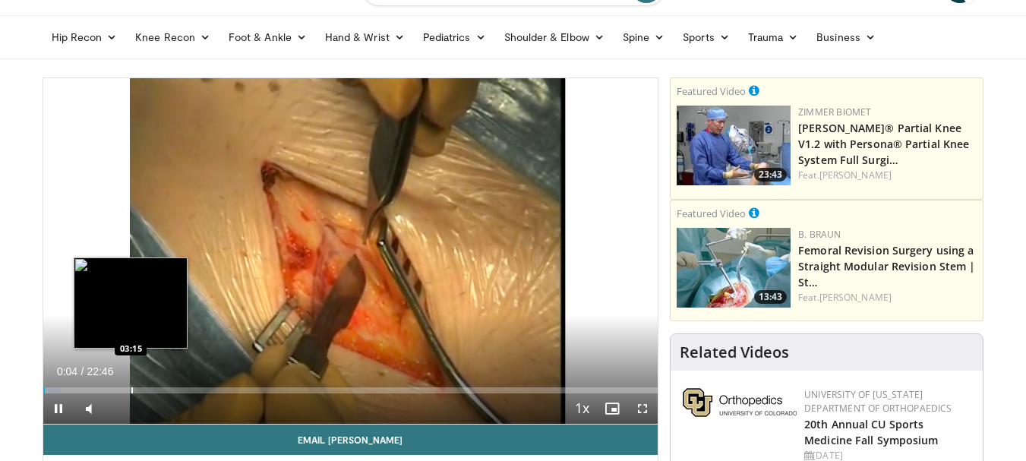
click at [131, 381] on div "Loaded : 2.90% 00:04 03:15" at bounding box center [350, 386] width 615 height 14
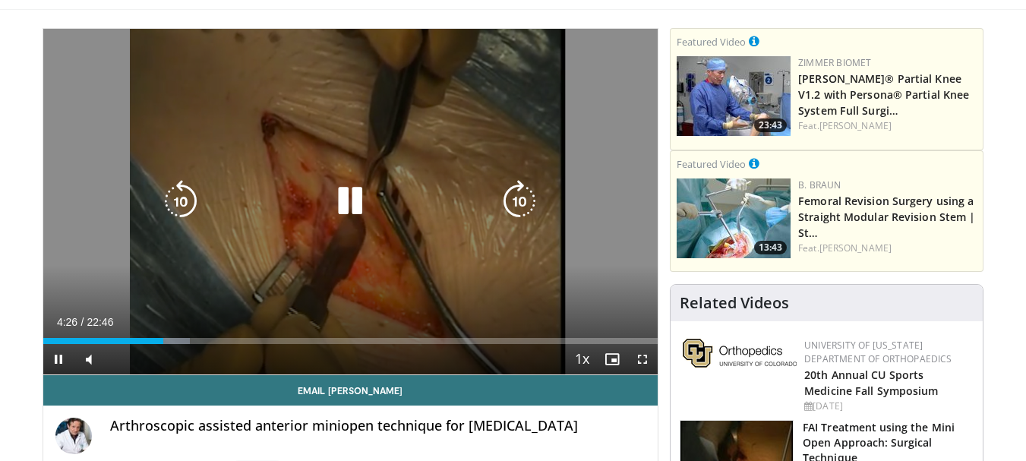
scroll to position [152, 0]
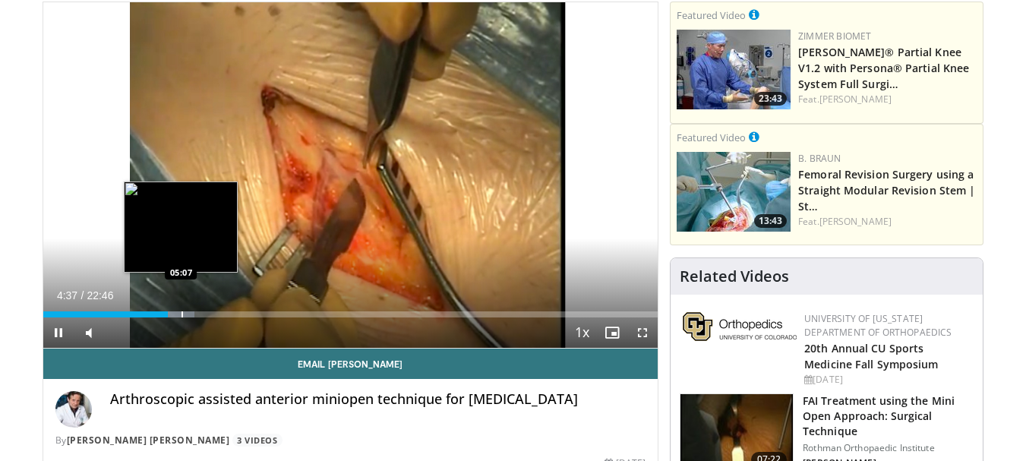
click at [181, 314] on div "Progress Bar" at bounding box center [182, 314] width 2 height 6
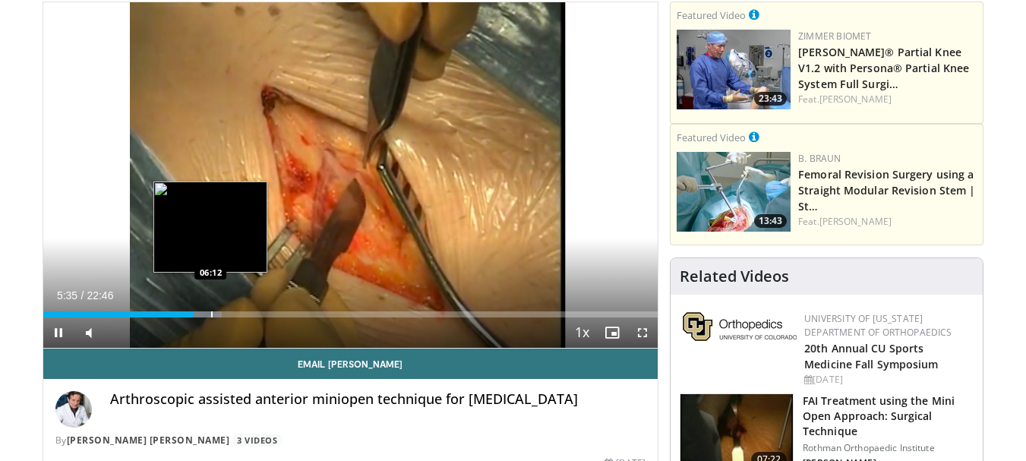
click at [211, 307] on div "Loaded : 29.03% 05:35 06:12" at bounding box center [350, 310] width 615 height 14
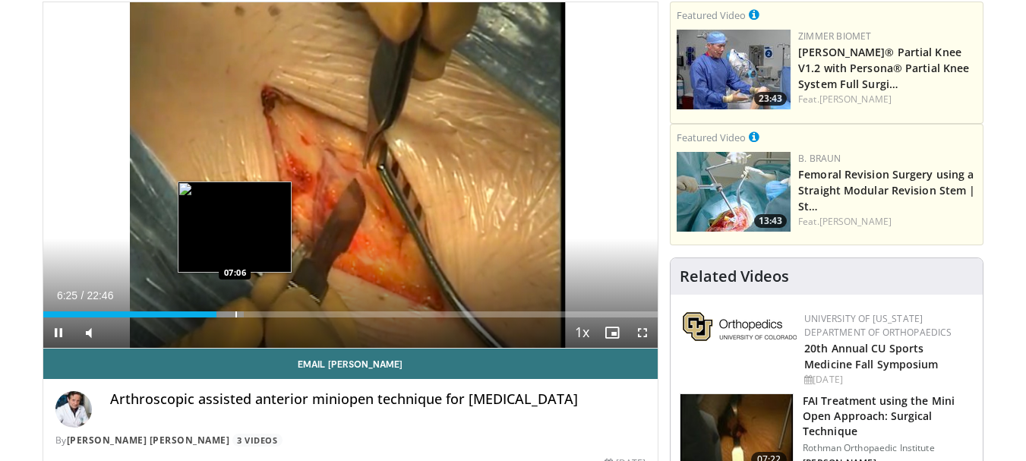
click at [235, 316] on div "Progress Bar" at bounding box center [236, 314] width 2 height 6
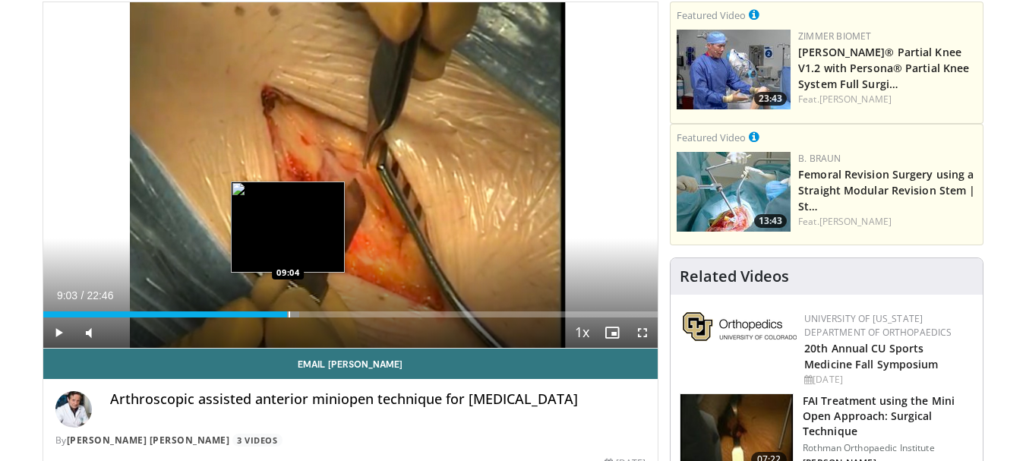
click at [288, 314] on div "Progress Bar" at bounding box center [289, 314] width 2 height 6
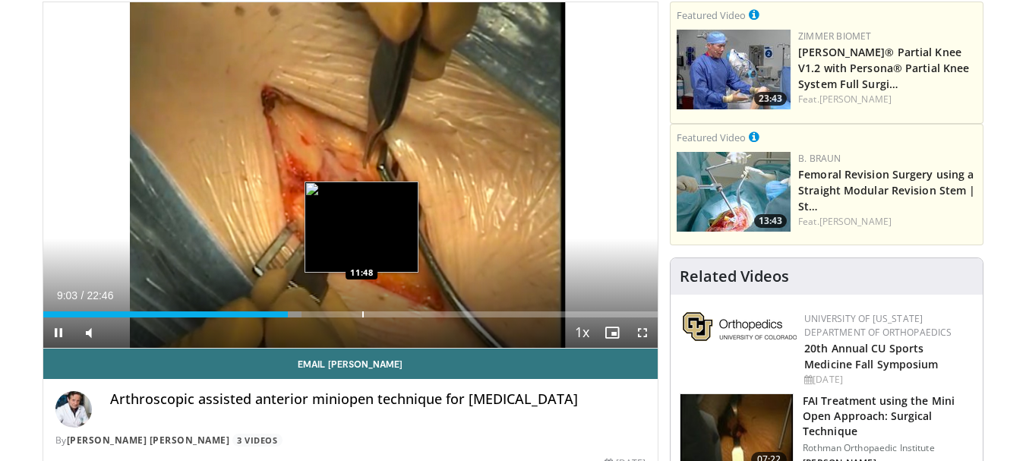
click at [362, 311] on div "Progress Bar" at bounding box center [363, 314] width 2 height 6
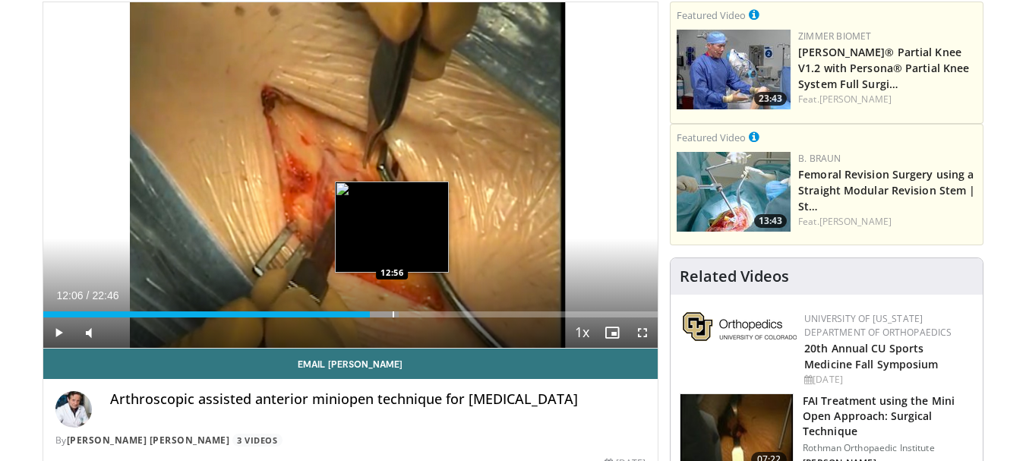
click at [392, 312] on div "Progress Bar" at bounding box center [393, 314] width 2 height 6
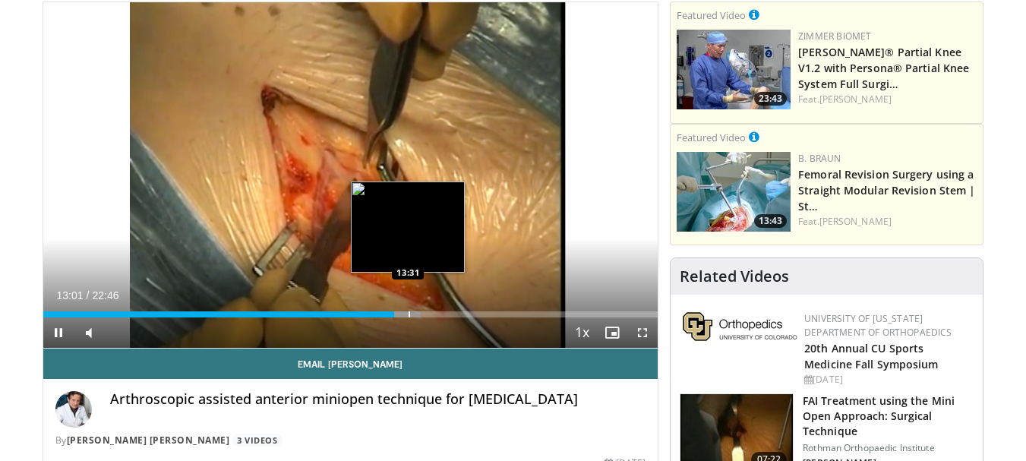
click at [408, 306] on div "Loaded : 61.47% 13:01 13:31" at bounding box center [350, 310] width 615 height 14
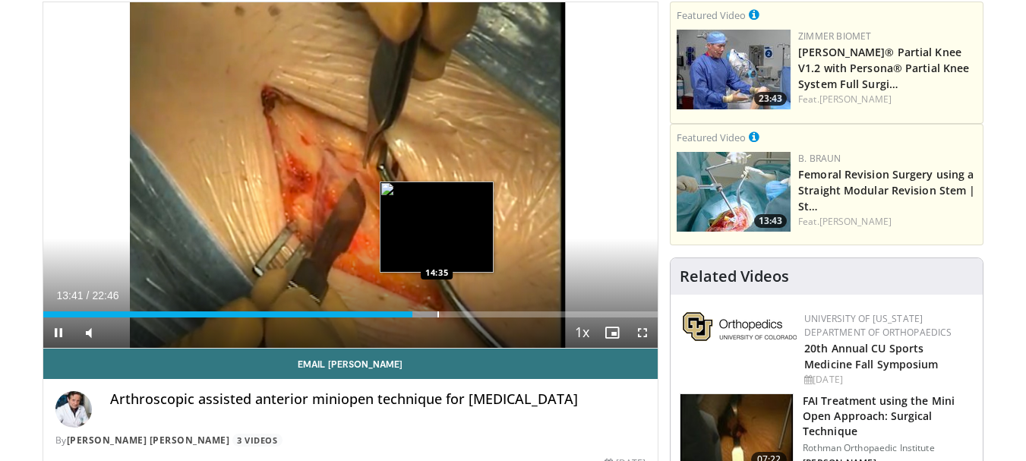
click at [437, 311] on div "Progress Bar" at bounding box center [438, 314] width 2 height 6
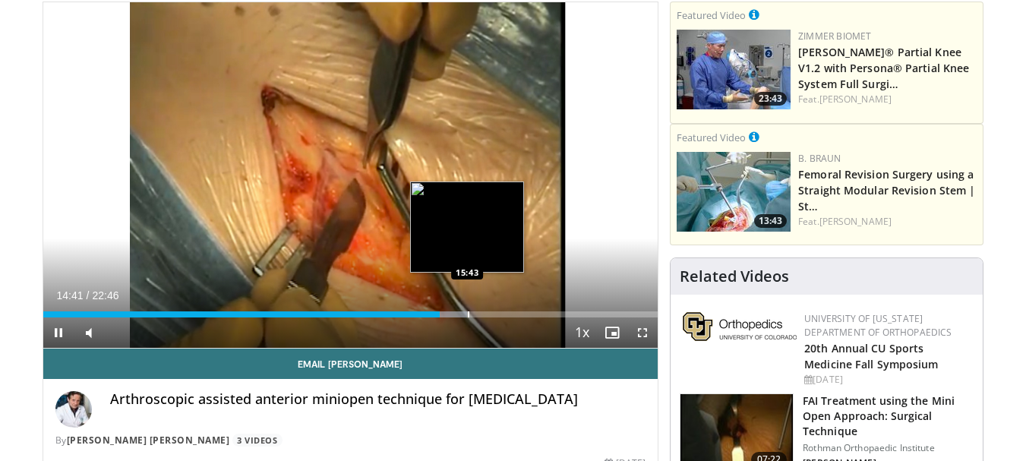
click at [467, 309] on div "Loaded : 68.95% 14:41 15:43" at bounding box center [350, 310] width 615 height 14
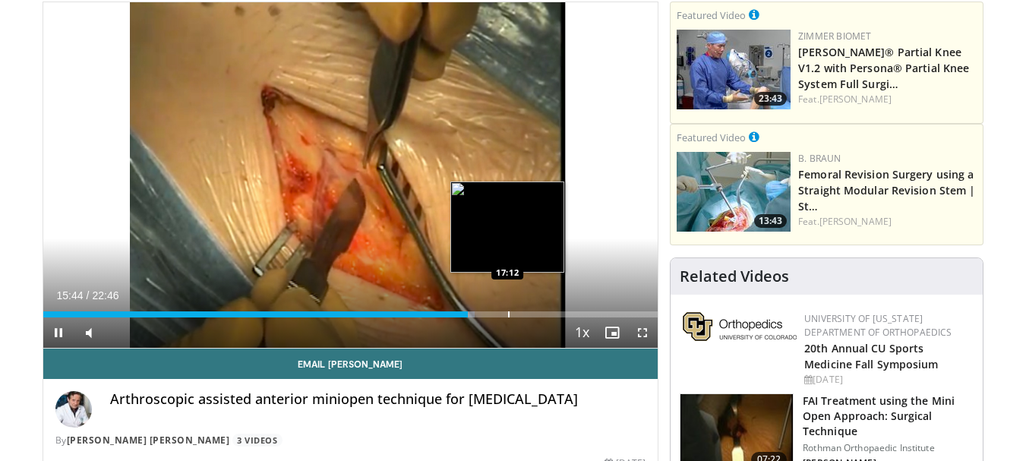
click at [508, 311] on div "Progress Bar" at bounding box center [509, 314] width 2 height 6
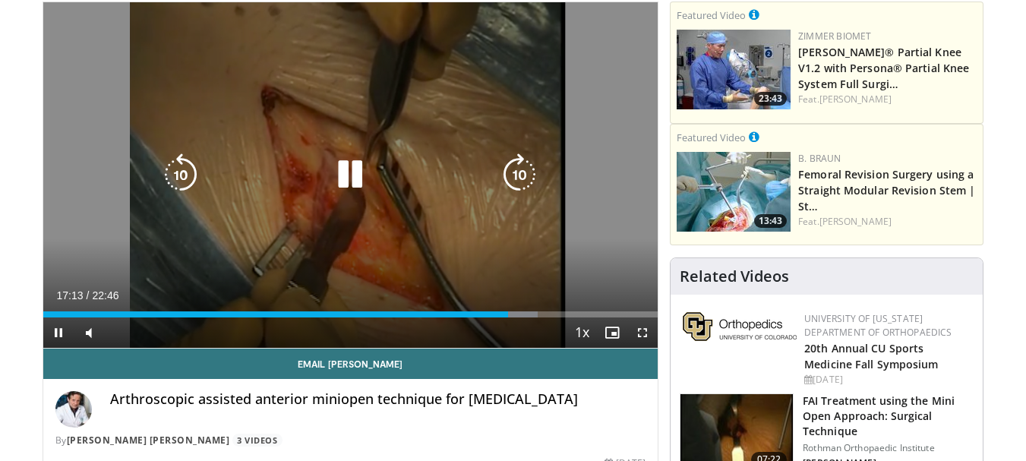
click at [353, 177] on icon "Video Player" at bounding box center [350, 174] width 43 height 43
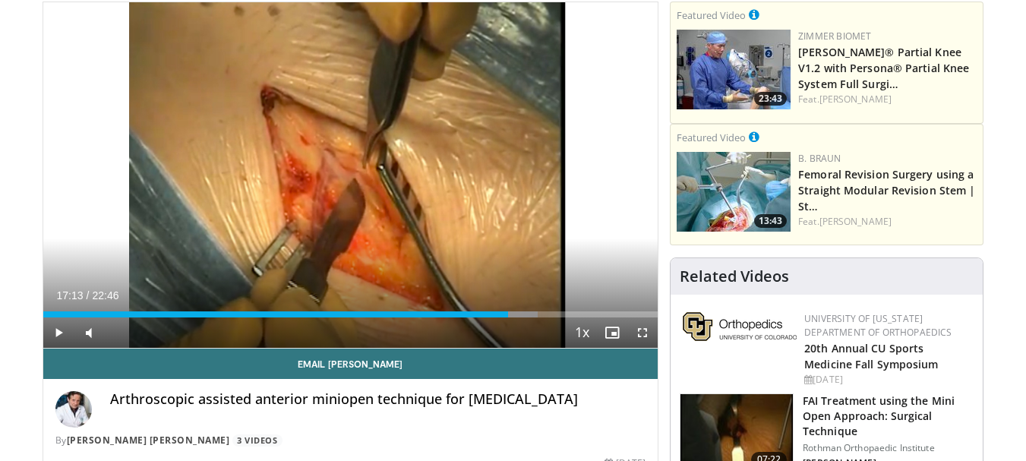
scroll to position [76, 0]
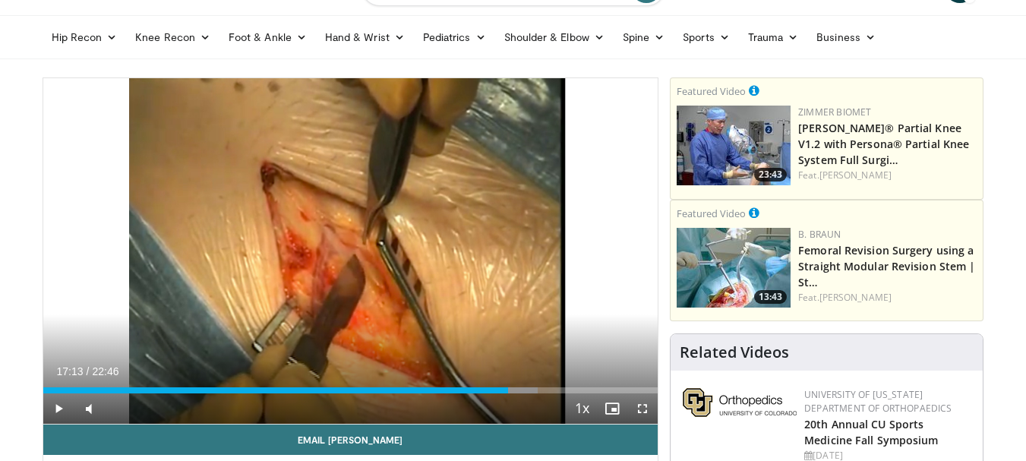
click at [700, 256] on img at bounding box center [733, 268] width 114 height 80
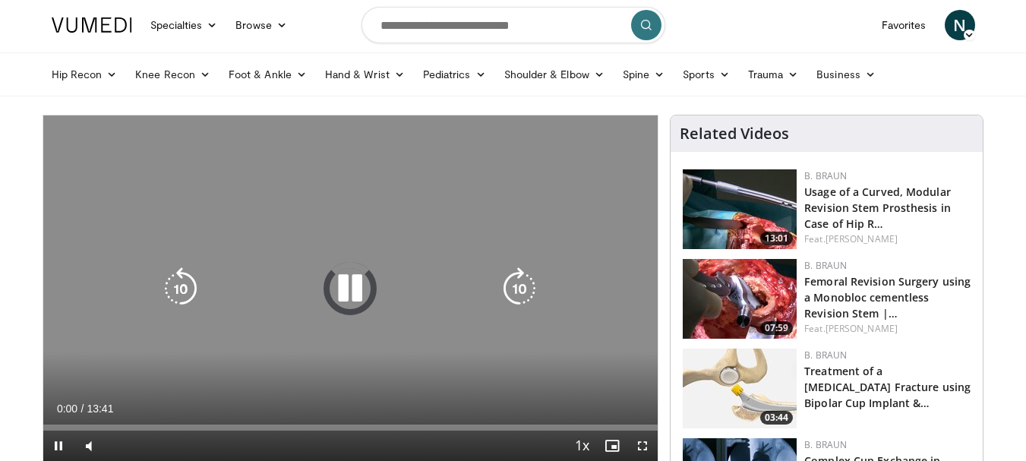
scroll to position [76, 0]
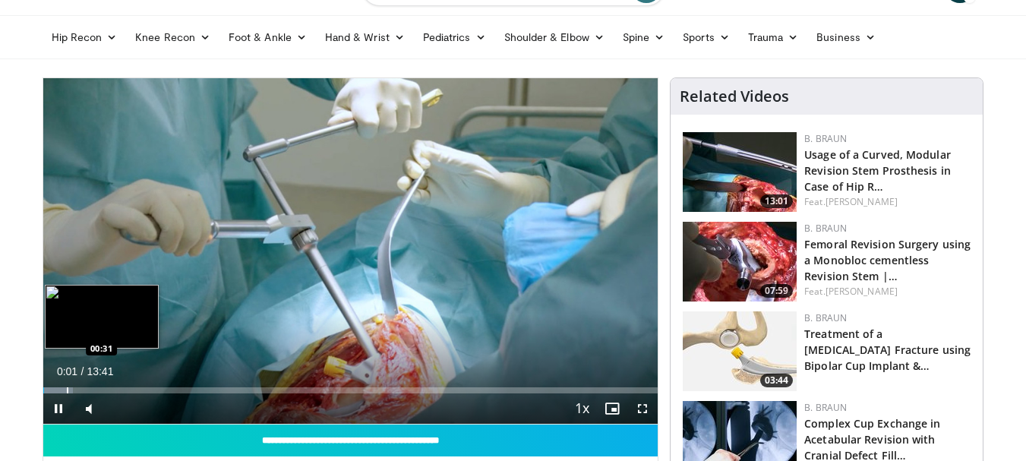
click at [65, 388] on div "Loaded : 4.82% 00:01 00:31" at bounding box center [350, 390] width 615 height 6
click at [87, 387] on div "Progress Bar" at bounding box center [88, 390] width 2 height 6
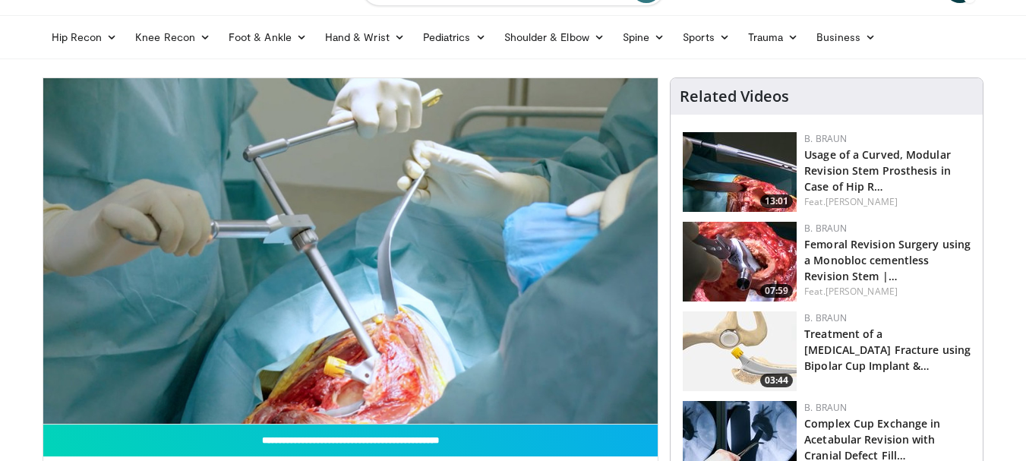
click at [112, 382] on video-js "**********" at bounding box center [350, 251] width 615 height 346
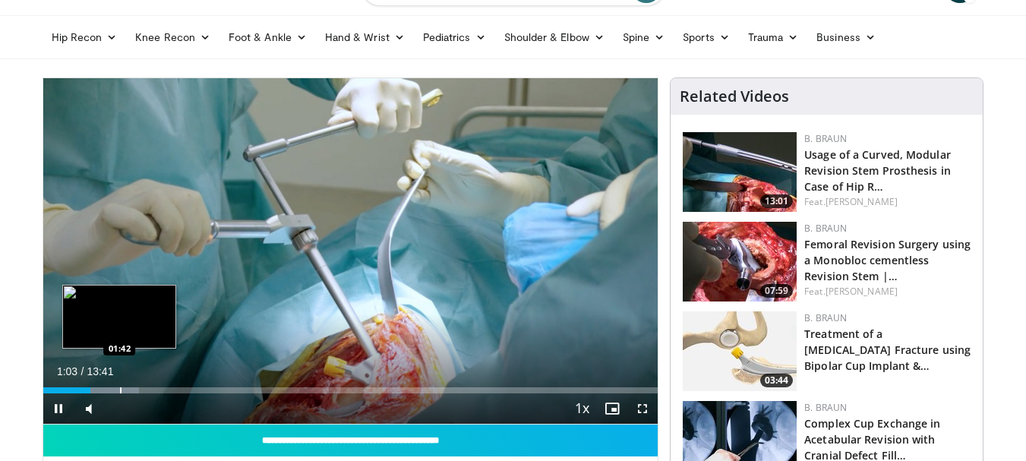
click at [118, 387] on div "Loaded : 15.68% 01:03 01:42" at bounding box center [350, 390] width 615 height 6
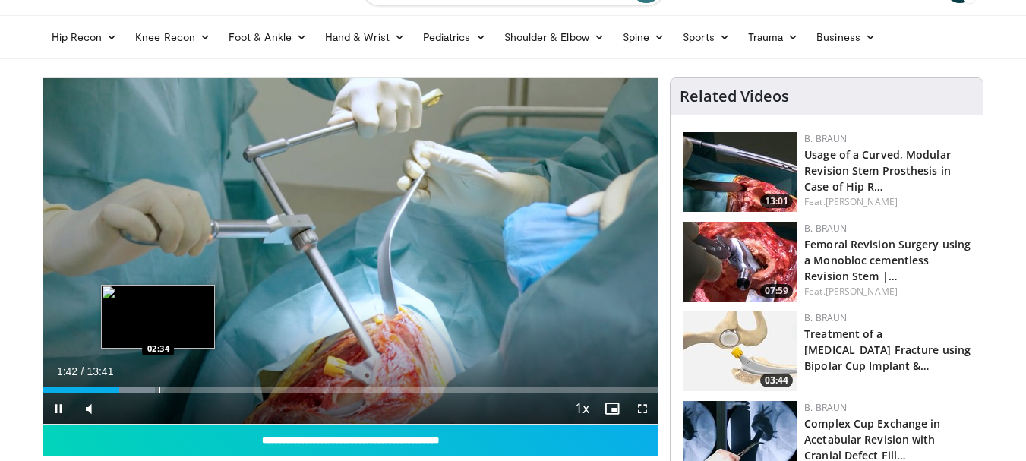
click at [159, 381] on div "Loaded : 18.25% 01:42 02:34" at bounding box center [350, 386] width 615 height 14
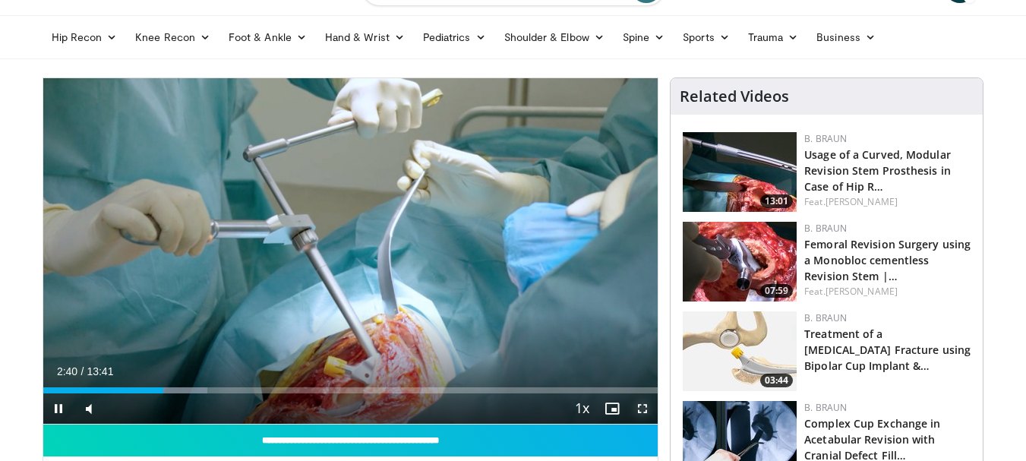
click at [635, 410] on span "Video Player" at bounding box center [642, 408] width 30 height 30
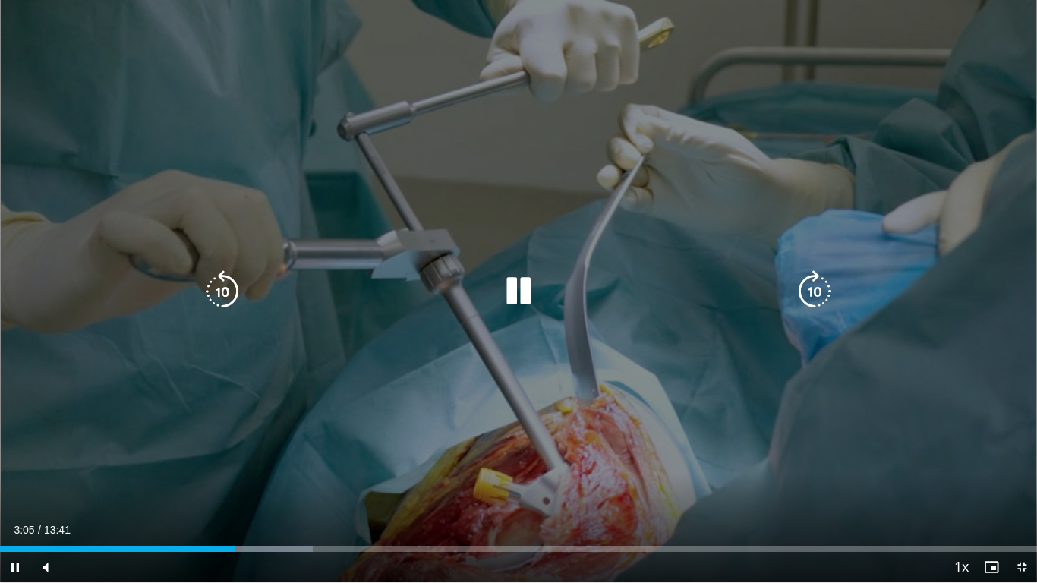
drag, startPoint x: 241, startPoint y: 541, endPoint x: 252, endPoint y: 544, distance: 11.1
click at [243, 460] on div "Loaded : 30.16% 03:05 03:11" at bounding box center [518, 545] width 1037 height 14
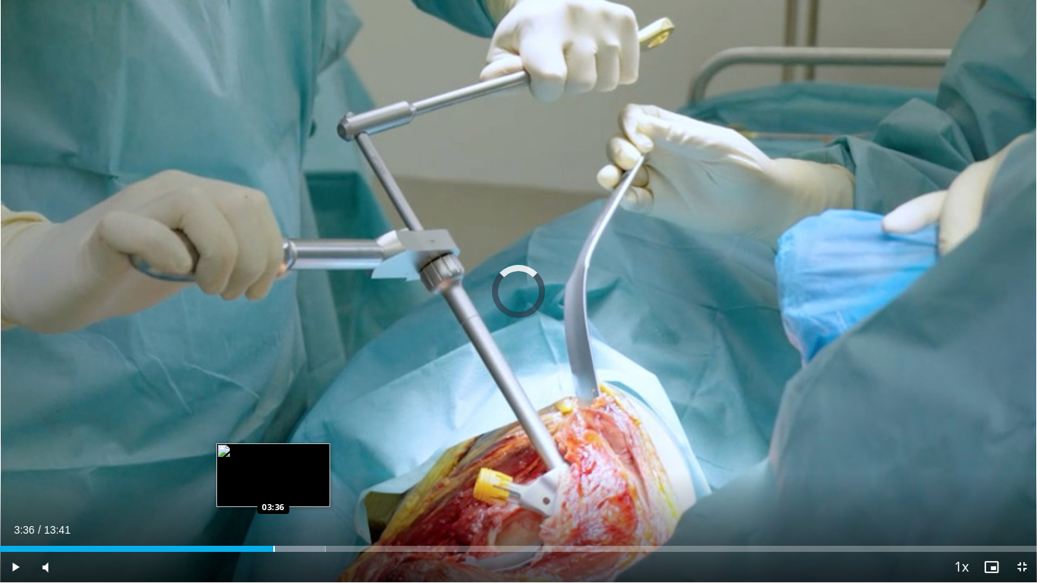
click at [273, 460] on div "Loaded : 31.37% 03:36 03:36" at bounding box center [518, 545] width 1037 height 14
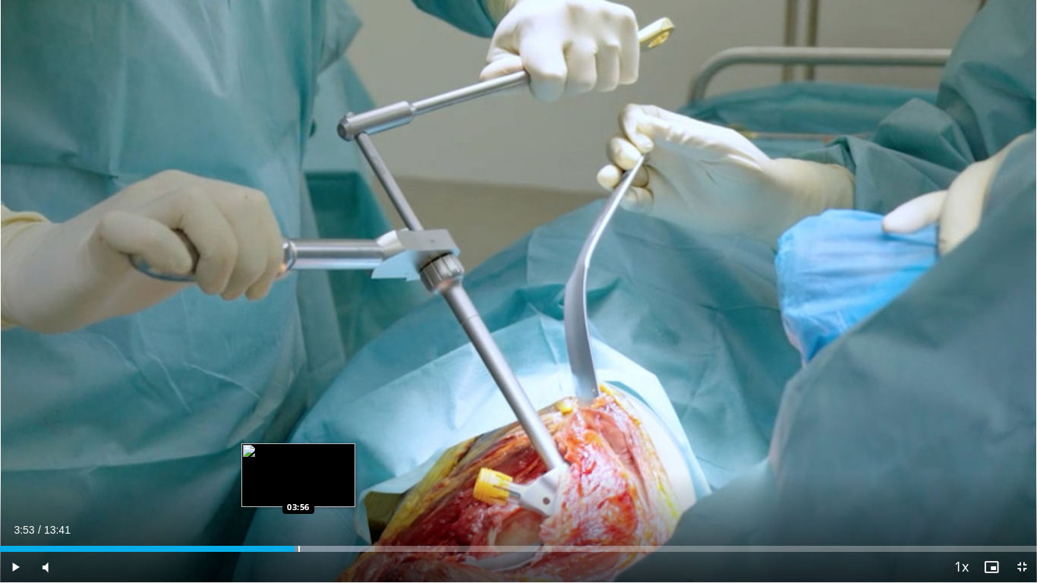
click at [299, 460] on div "Progress Bar" at bounding box center [299, 549] width 2 height 6
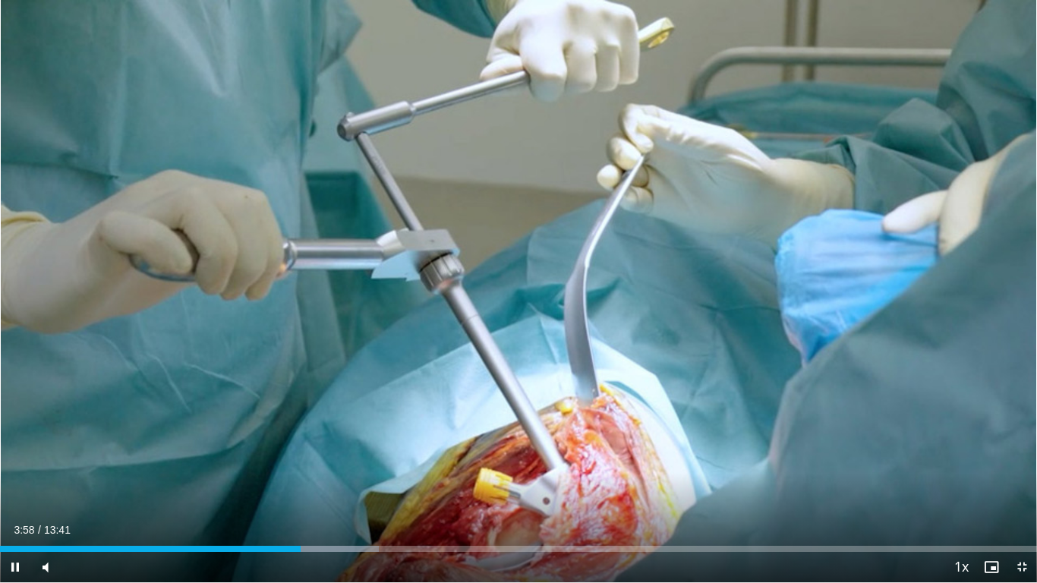
click at [333, 460] on div "Current Time 3:58 / Duration 13:41" at bounding box center [518, 530] width 1037 height 14
click at [327, 460] on div "Current Time 3:59 / Duration 13:41 Pause Skip Backward Skip Forward Mute Loaded…" at bounding box center [518, 567] width 1037 height 30
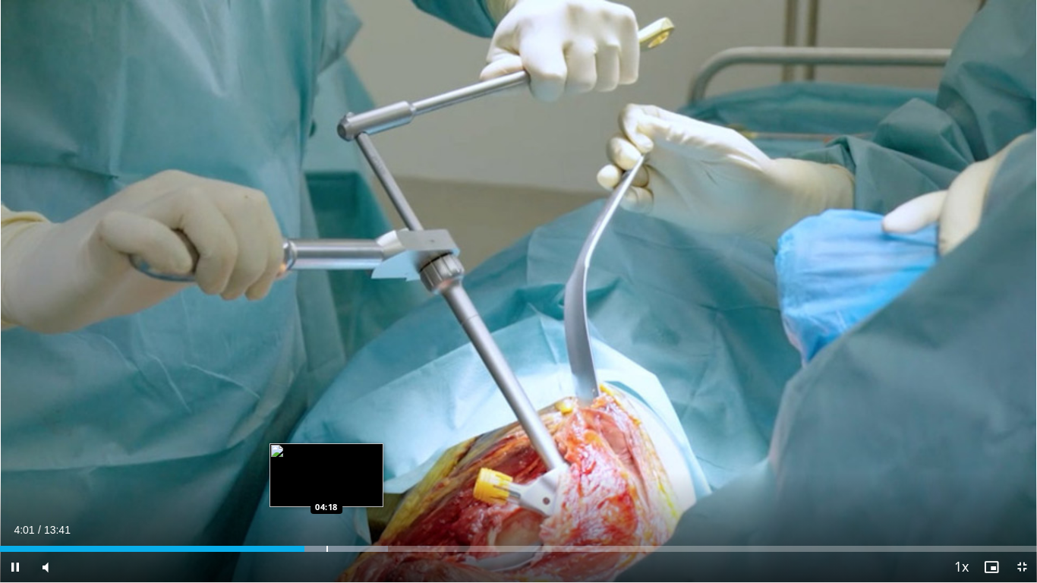
click at [326, 460] on div "Progress Bar" at bounding box center [327, 549] width 2 height 6
click at [346, 460] on div "Progress Bar" at bounding box center [353, 549] width 120 height 6
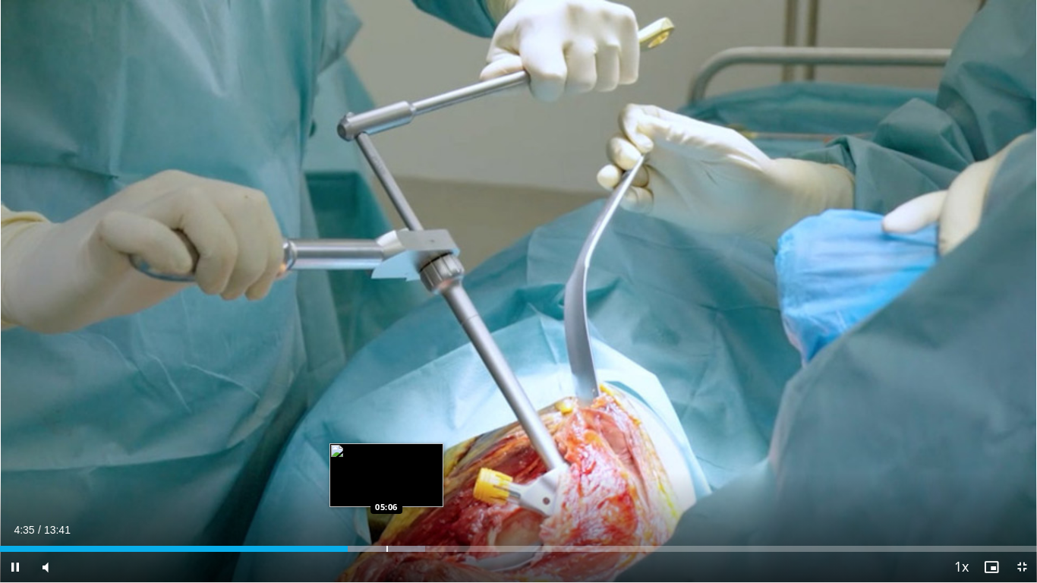
click at [388, 460] on div "Progress Bar" at bounding box center [387, 549] width 2 height 6
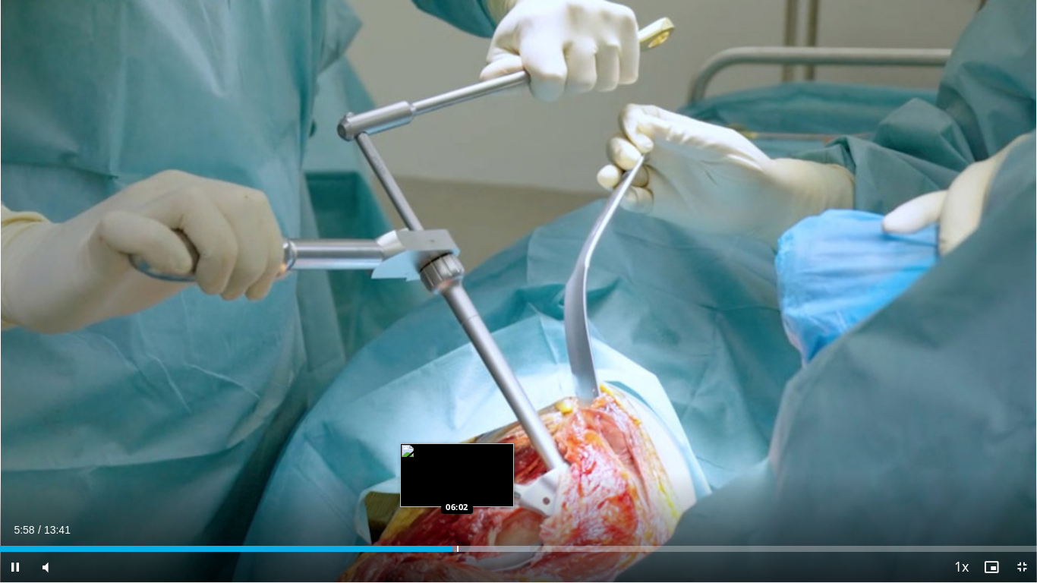
click at [465, 460] on div "Loaded : 51.10% 05:58 06:02" at bounding box center [518, 545] width 1037 height 14
click at [481, 460] on div "Progress Bar" at bounding box center [482, 549] width 2 height 6
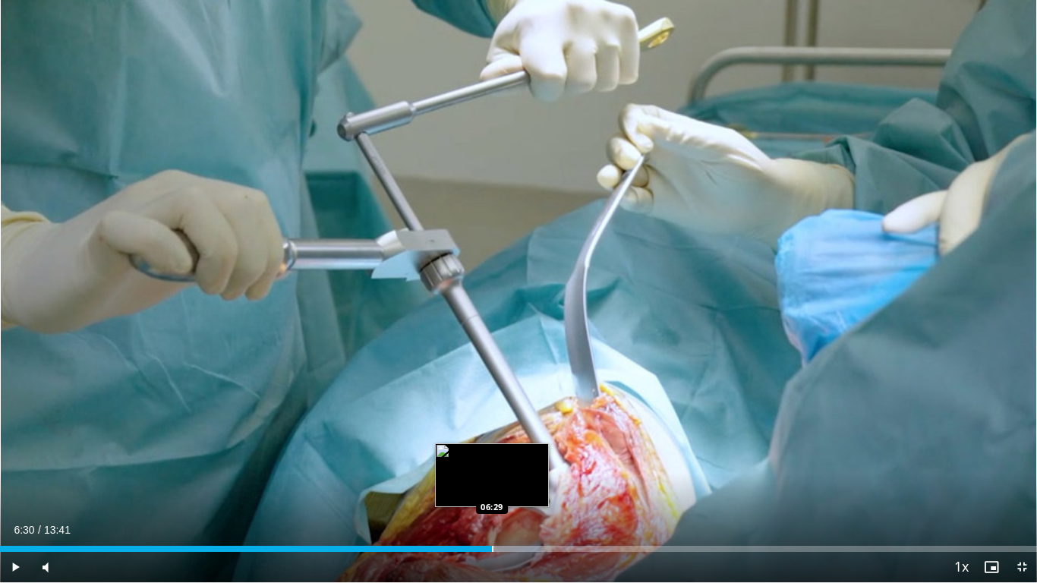
click at [493, 460] on div "Loaded : 52.31% 06:30 06:29" at bounding box center [518, 545] width 1037 height 14
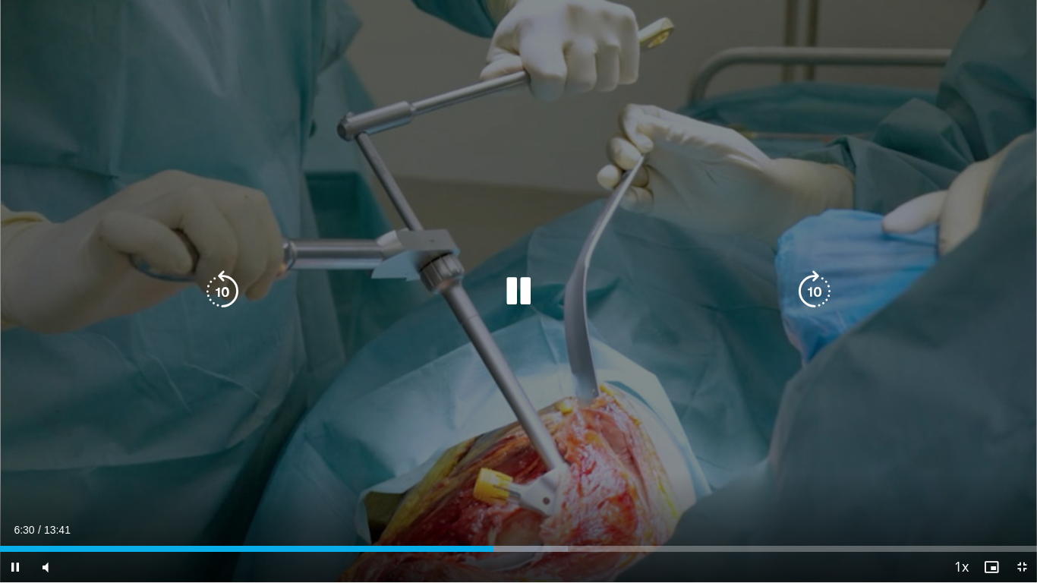
click at [516, 460] on div "10 seconds Tap to unmute" at bounding box center [518, 291] width 1037 height 582
click at [489, 460] on div "10 seconds Tap to unmute" at bounding box center [518, 291] width 1037 height 582
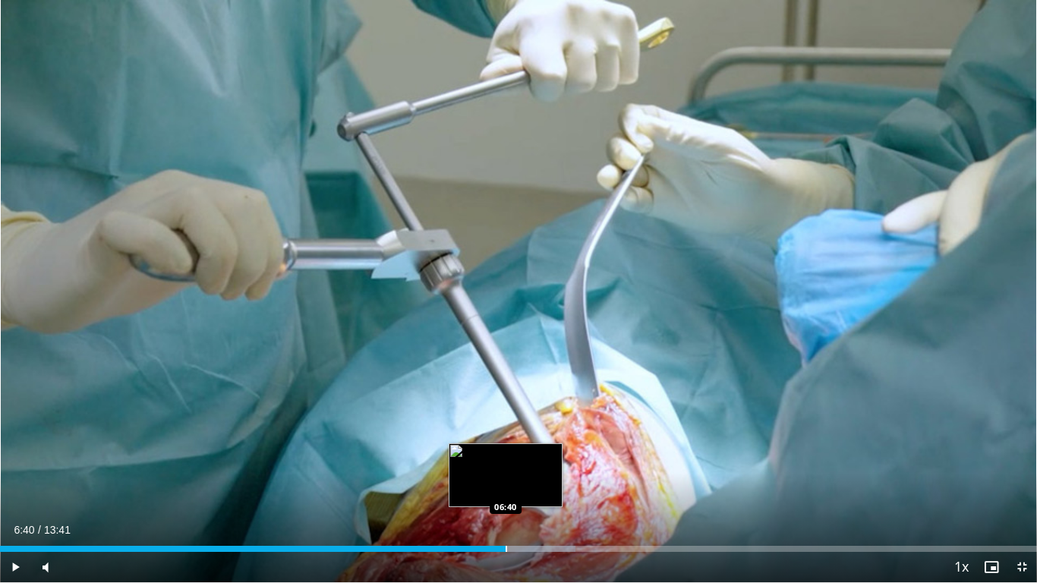
drag, startPoint x: 506, startPoint y: 547, endPoint x: 514, endPoint y: 541, distance: 10.3
click at [506, 460] on div "Progress Bar" at bounding box center [507, 549] width 2 height 6
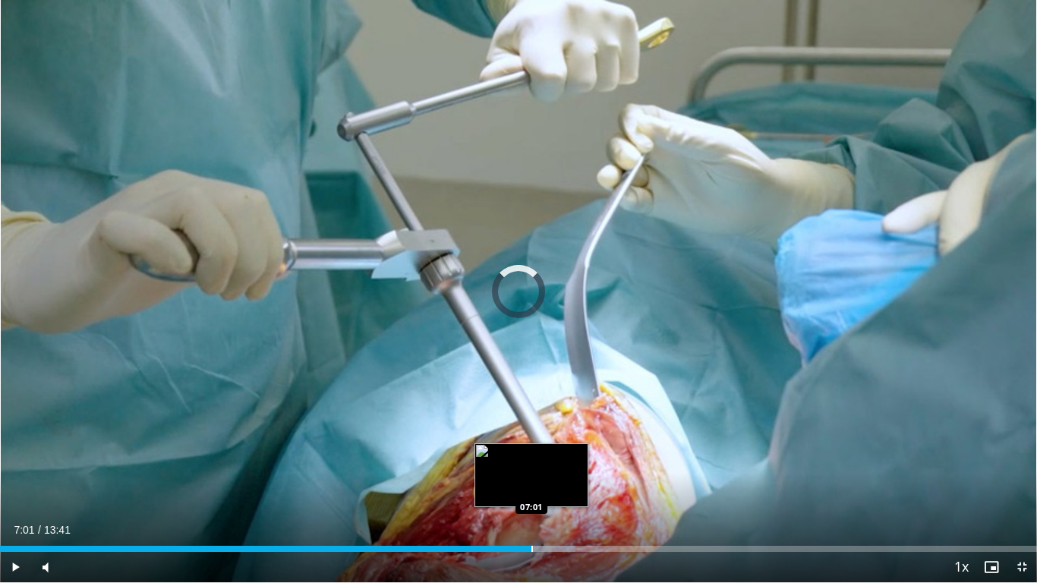
click at [531, 460] on div "Loaded : 55.51% 07:01 07:01" at bounding box center [518, 545] width 1037 height 14
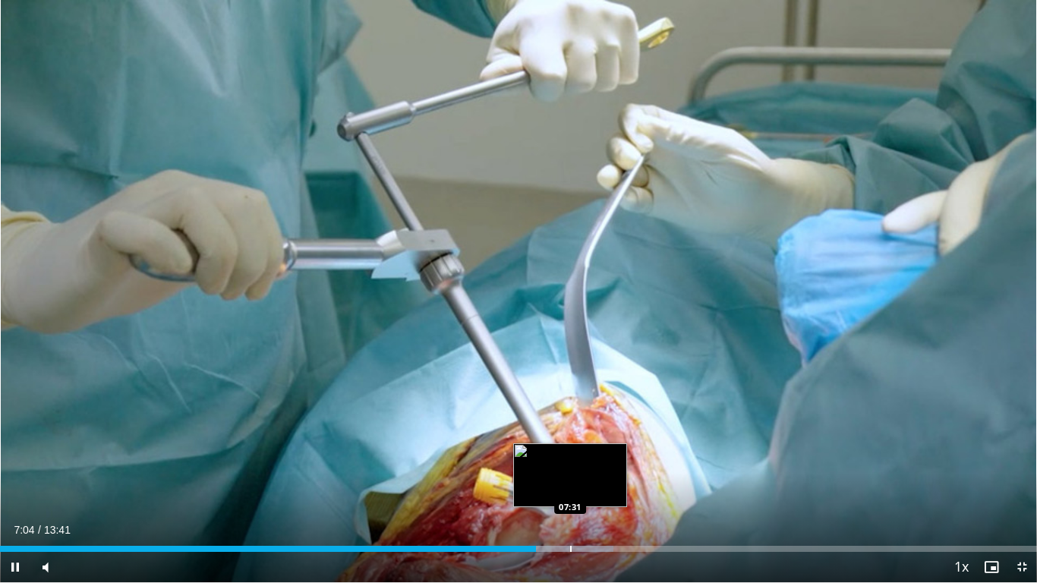
click at [570, 460] on div "Progress Bar" at bounding box center [571, 549] width 2 height 6
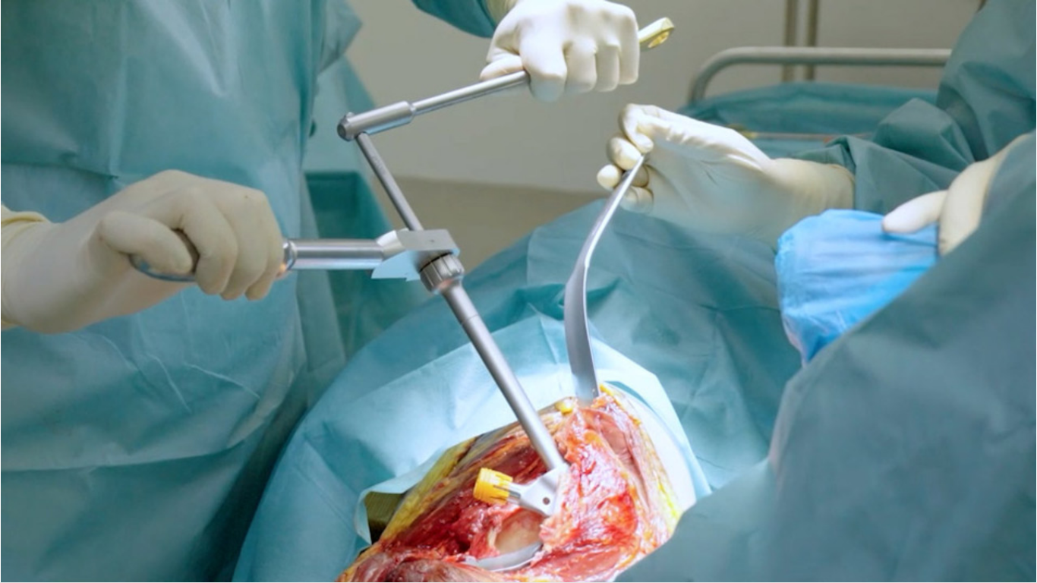
click at [591, 460] on div "10 seconds Tap to unmute" at bounding box center [518, 291] width 1037 height 582
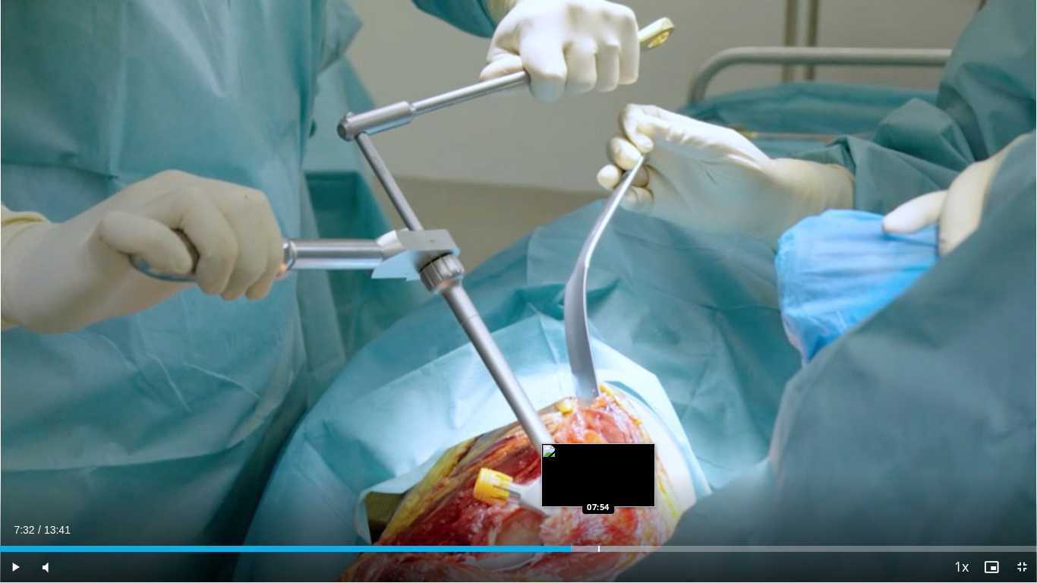
click at [598, 460] on div "Loaded : 62.75% 07:32 07:54" at bounding box center [518, 545] width 1037 height 14
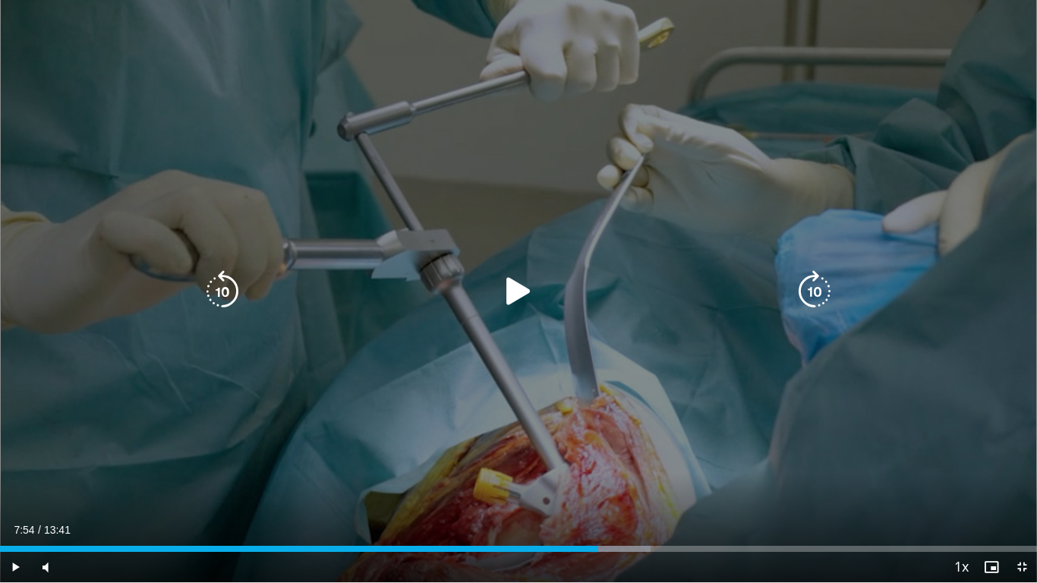
click at [678, 417] on div "10 seconds Tap to unmute" at bounding box center [518, 291] width 1037 height 582
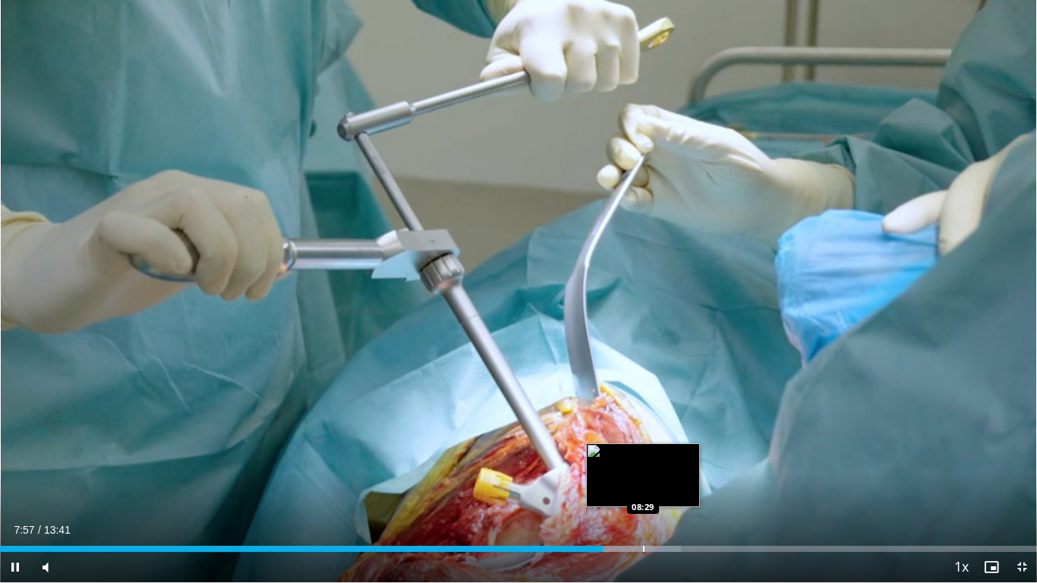
click at [643, 460] on div "Progress Bar" at bounding box center [644, 549] width 2 height 6
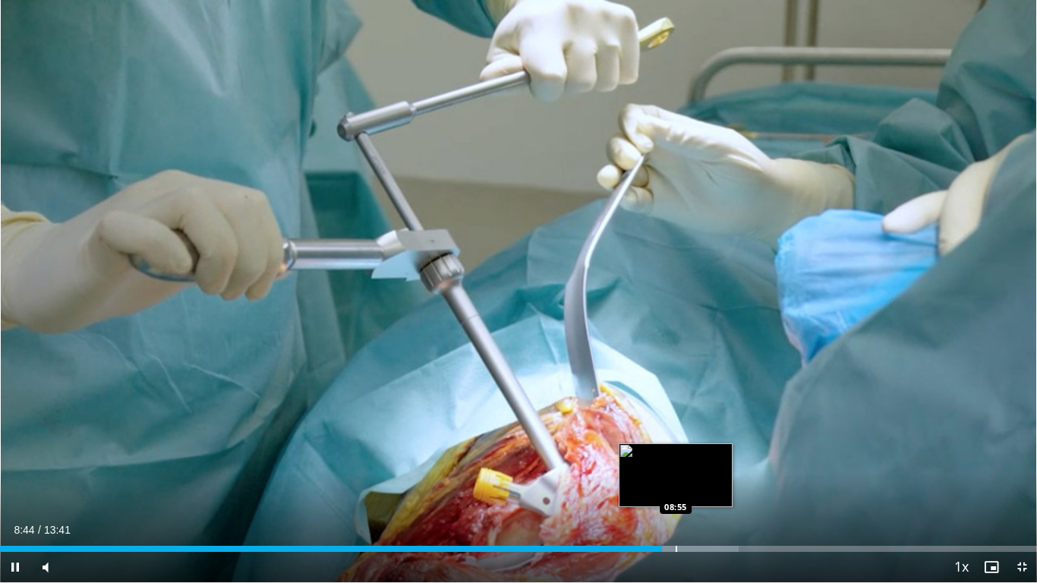
click at [676, 460] on div "Progress Bar" at bounding box center [677, 549] width 2 height 6
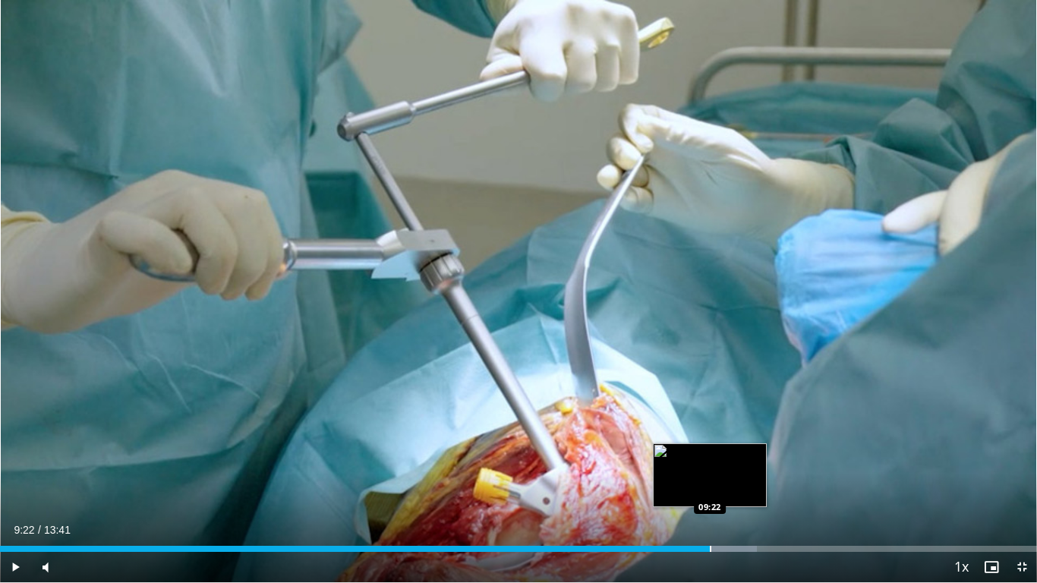
click at [710, 460] on div "Loaded : 73.00% 09:22 09:22" at bounding box center [518, 545] width 1037 height 14
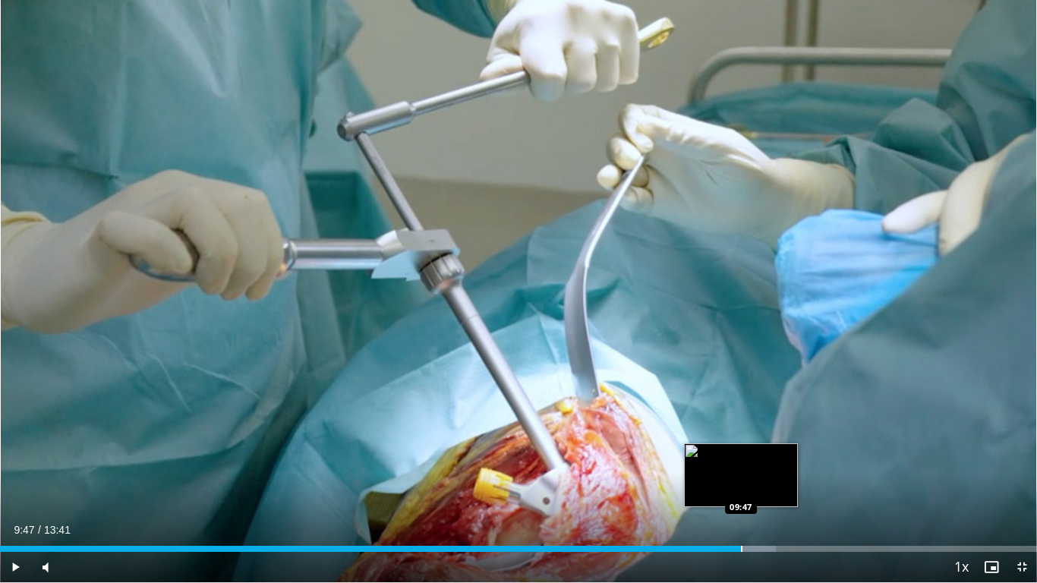
click at [741, 460] on div "Progress Bar" at bounding box center [742, 549] width 2 height 6
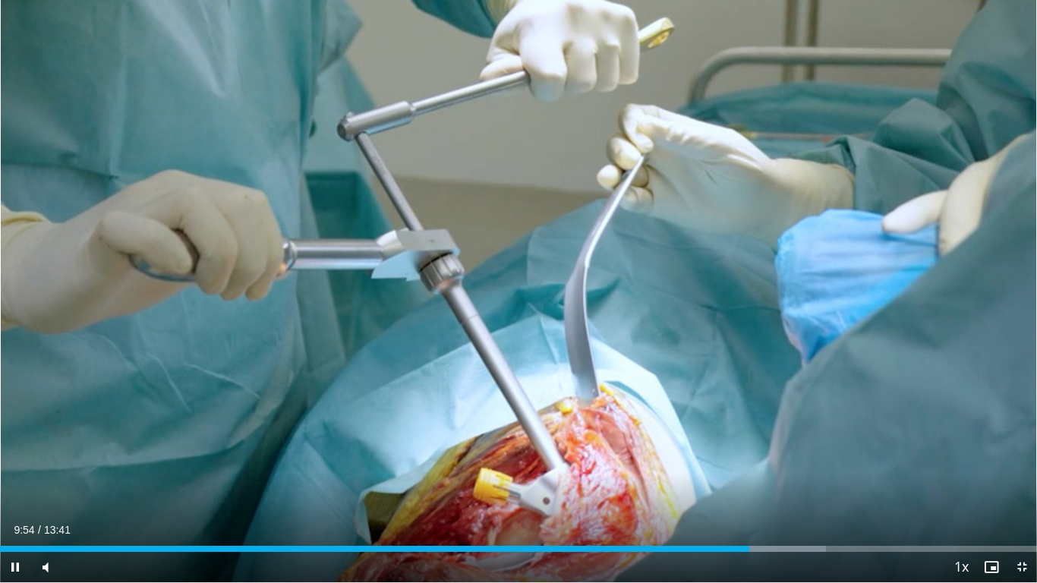
click at [783, 460] on div "Current Time 9:54 / Duration 13:41 Pause Skip Backward Skip Forward Mute Loaded…" at bounding box center [518, 567] width 1037 height 30
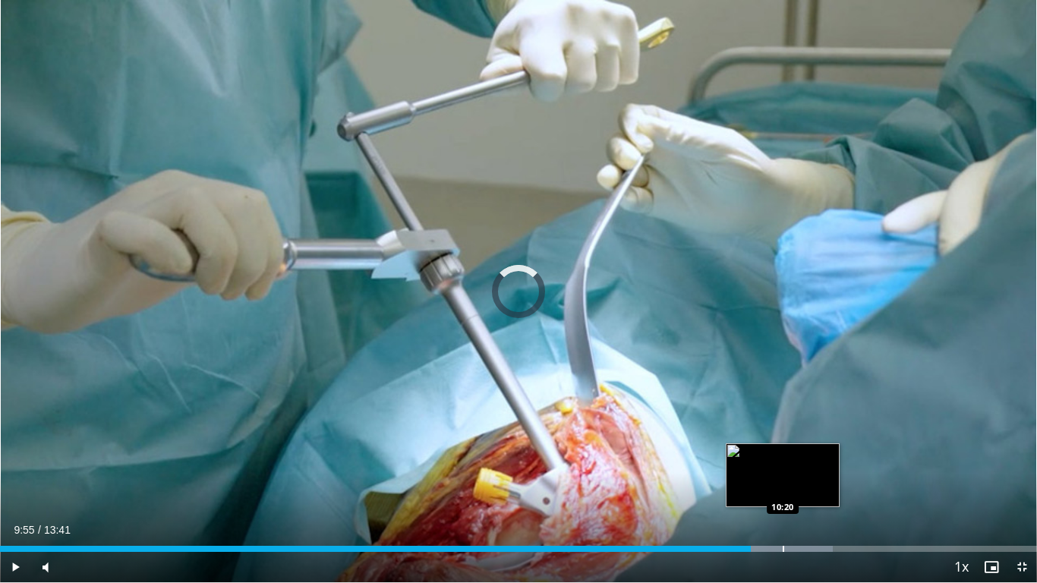
click at [783, 460] on div "Loaded : 80.30% 09:55 10:20" at bounding box center [518, 545] width 1037 height 14
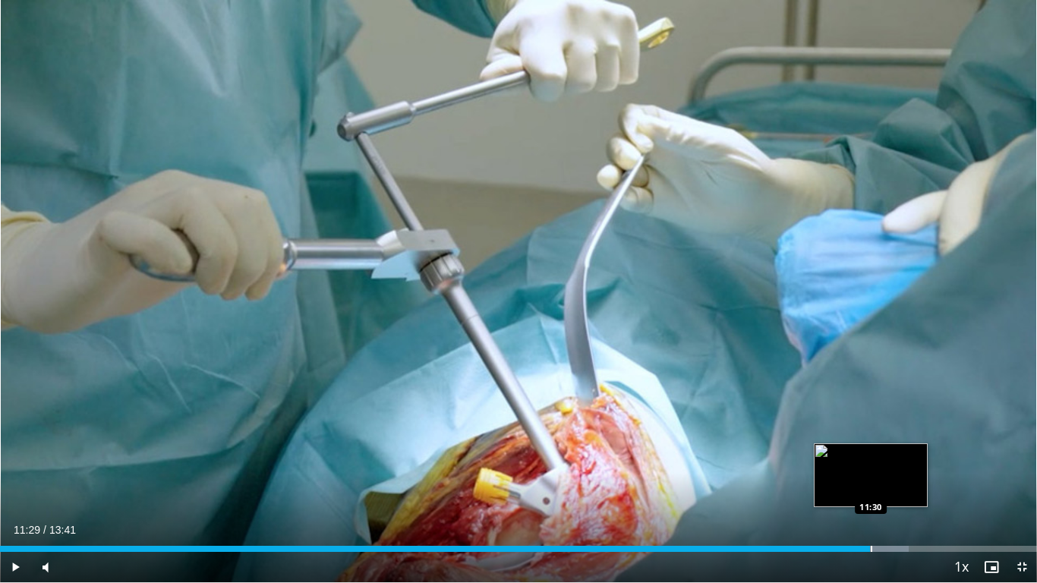
click at [870, 460] on div "Loaded : 87.60% 10:56 11:30" at bounding box center [518, 545] width 1037 height 14
click at [901, 460] on div "Loaded : 92.46% 11:54 11:54" at bounding box center [518, 545] width 1037 height 14
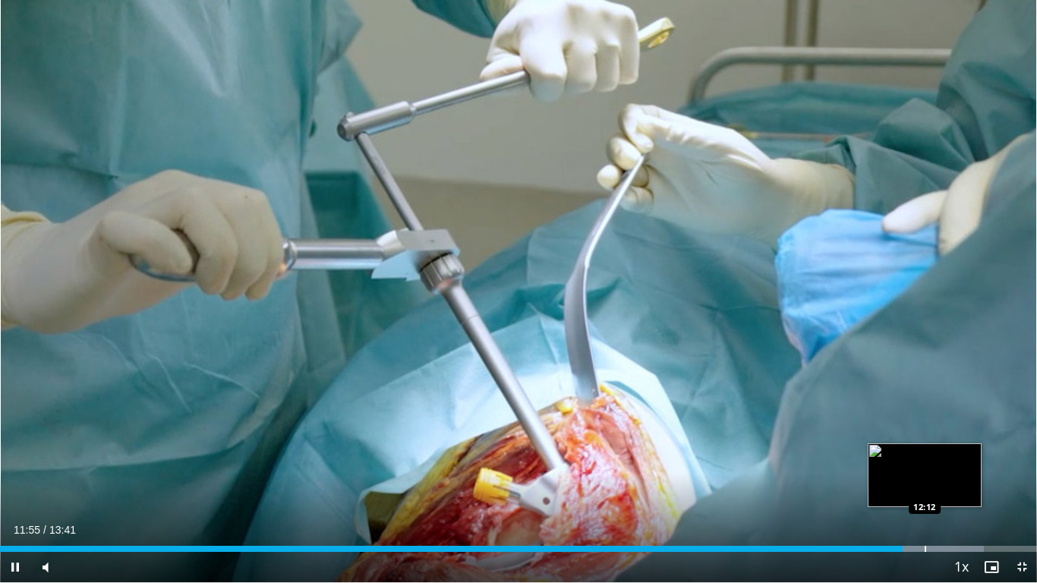
click at [924, 460] on div "Loaded : 94.90% 11:55 12:12" at bounding box center [518, 545] width 1037 height 14
click at [954, 460] on div "Loaded : 97.33% 12:16 12:33" at bounding box center [518, 545] width 1037 height 14
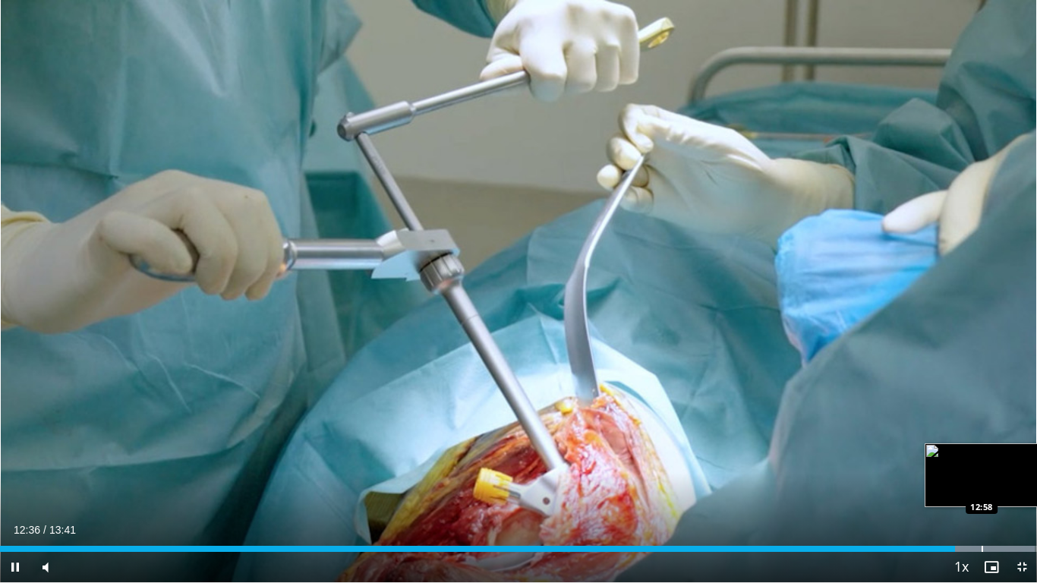
click at [983, 460] on div "Loaded : 99.76% 12:36 12:58" at bounding box center [518, 545] width 1037 height 14
click at [1006, 460] on div "Progress Bar" at bounding box center [1007, 549] width 2 height 6
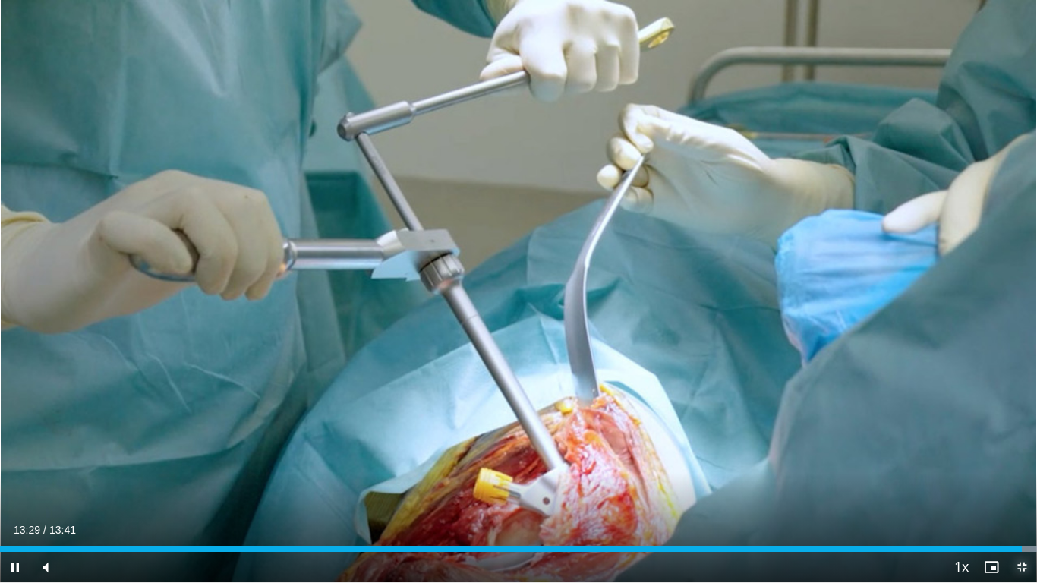
click at [1020, 460] on span "Video Player" at bounding box center [1022, 567] width 30 height 30
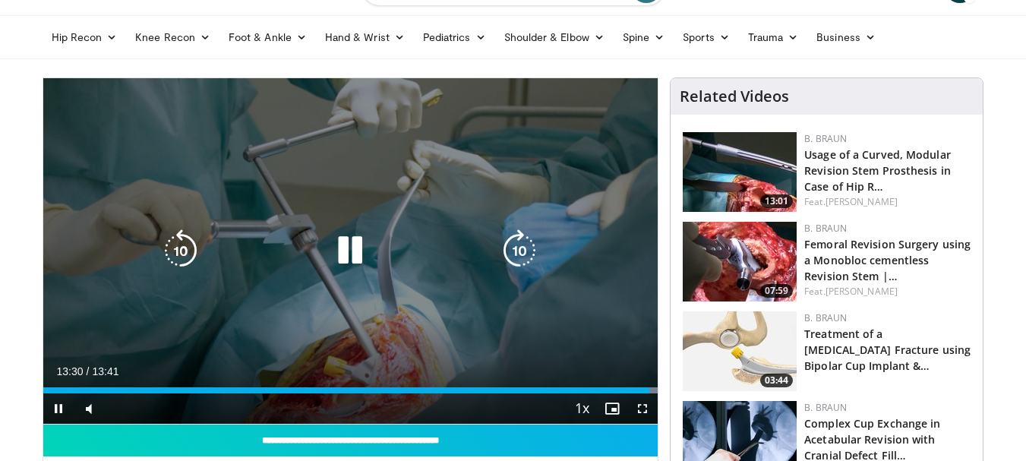
click at [453, 303] on div "10 seconds Tap to unmute" at bounding box center [350, 250] width 615 height 345
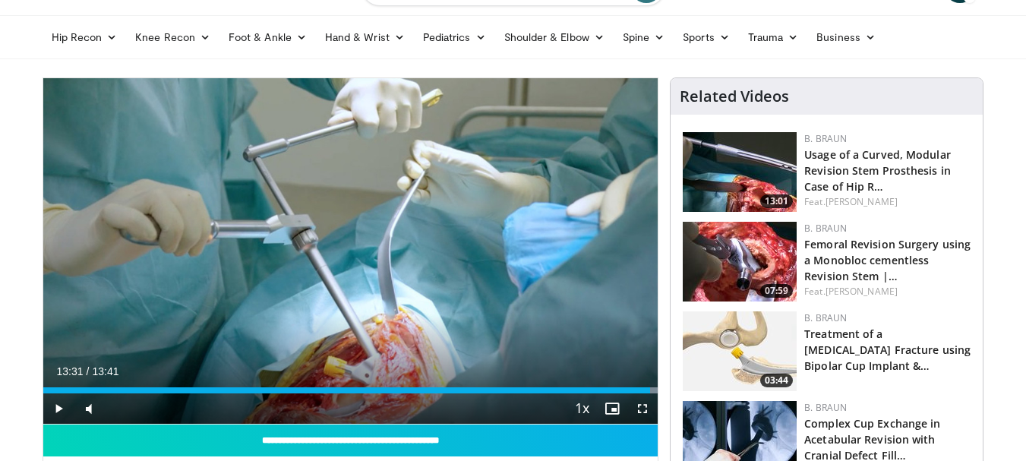
click at [706, 264] on img at bounding box center [740, 262] width 114 height 80
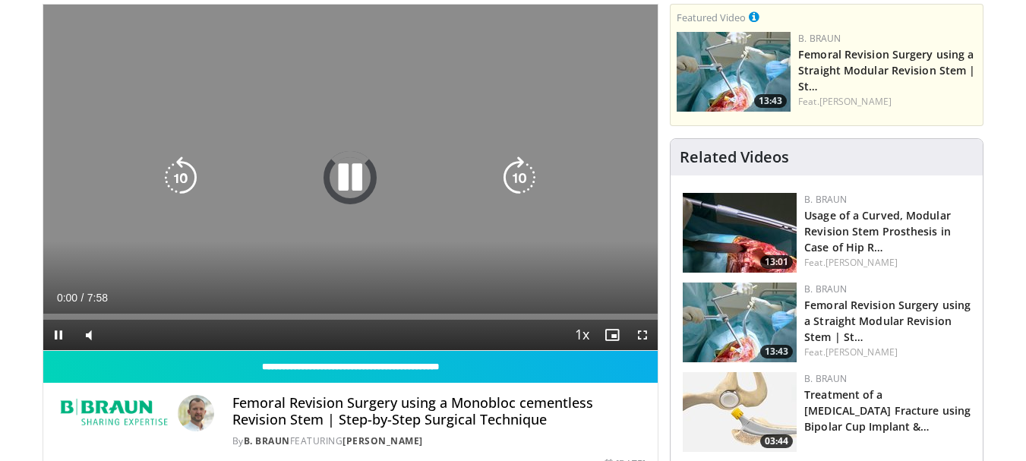
scroll to position [152, 0]
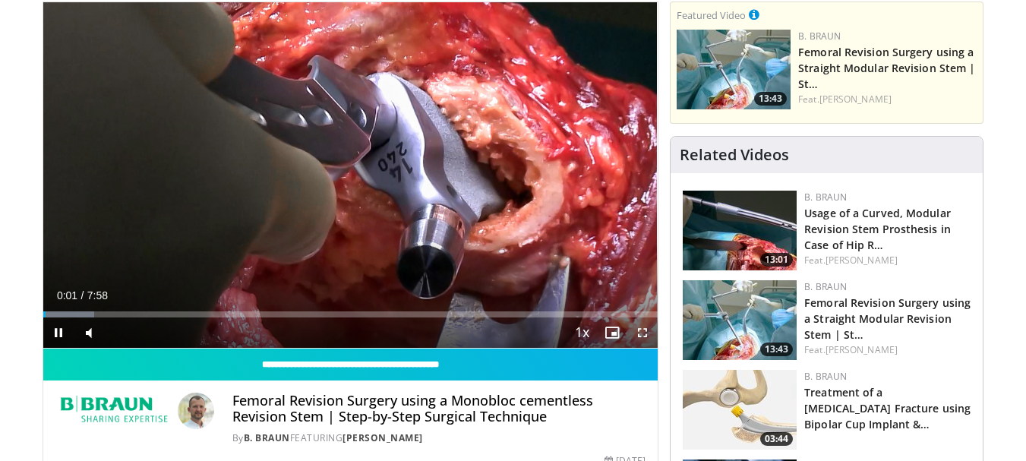
click at [639, 333] on span "Video Player" at bounding box center [642, 332] width 30 height 30
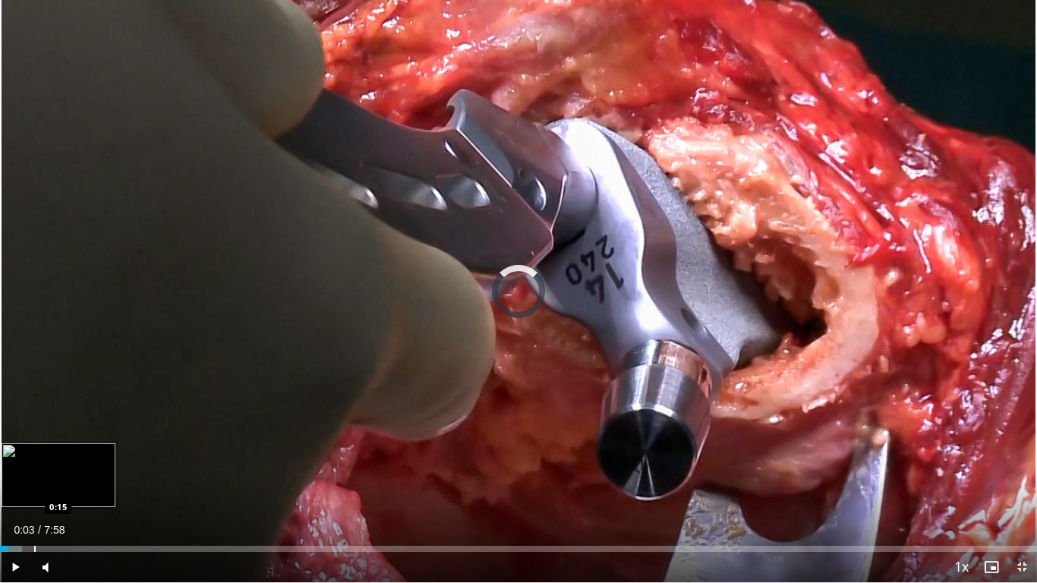
click at [34, 460] on div "Loaded : 2.09% 0:15 0:15" at bounding box center [518, 545] width 1037 height 14
click at [80, 460] on div "Loaded : 0.00% 0:36 0:36" at bounding box center [518, 545] width 1037 height 14
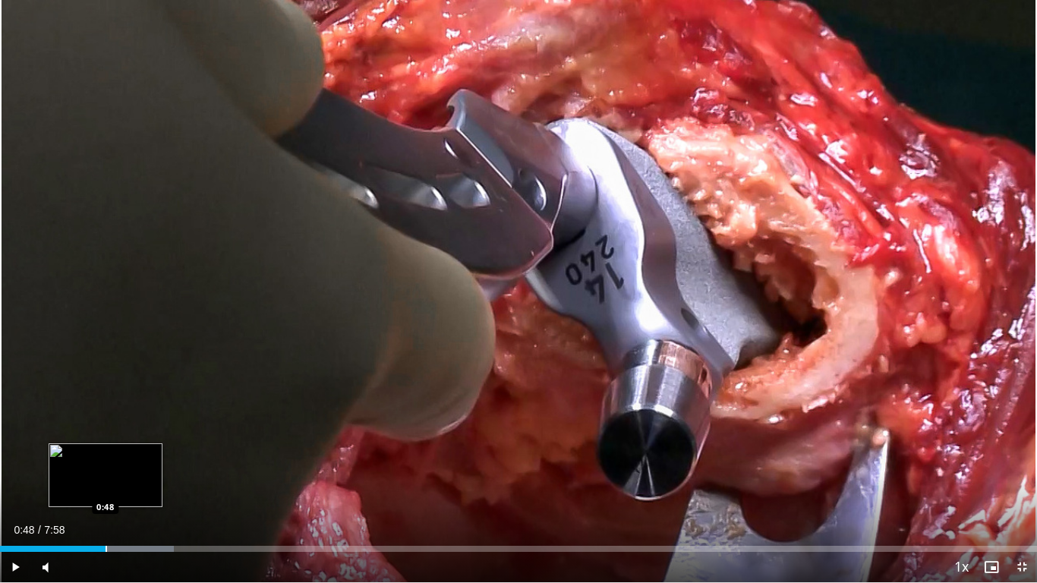
click at [106, 460] on div "Loaded : 16.73% 0:48 0:48" at bounding box center [518, 545] width 1037 height 14
click at [1027, 460] on span "Video Player" at bounding box center [1022, 567] width 30 height 30
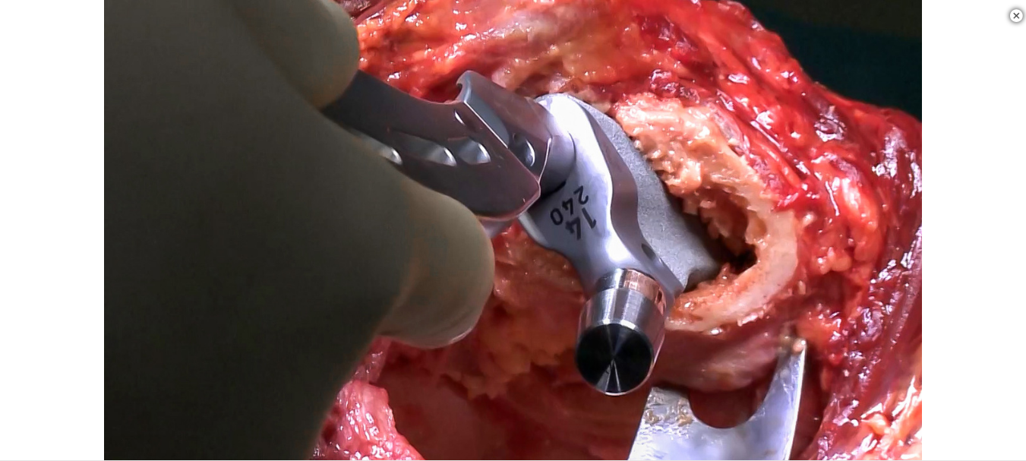
scroll to position [531, 0]
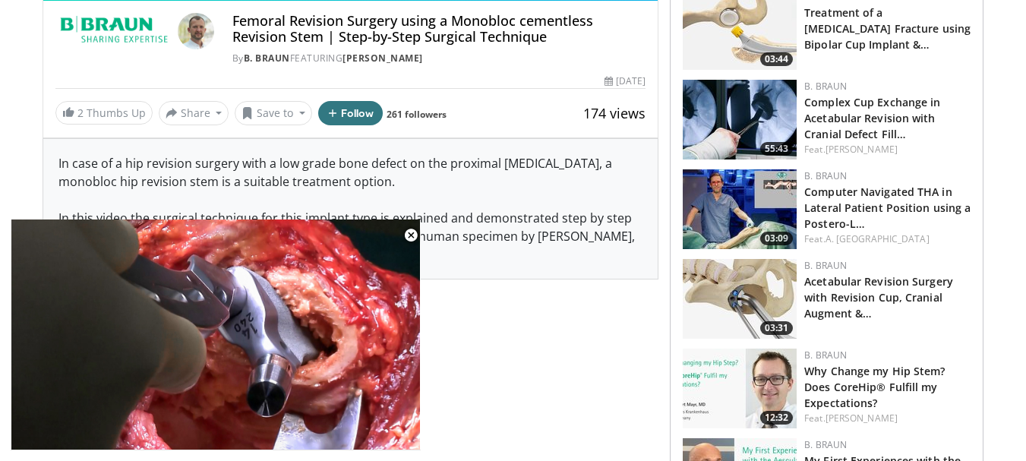
click at [722, 125] on img at bounding box center [740, 120] width 114 height 80
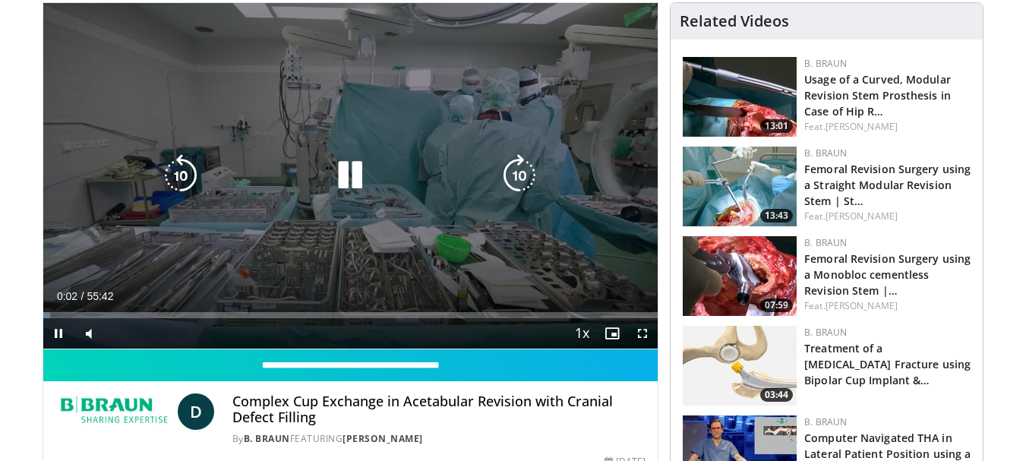
scroll to position [152, 0]
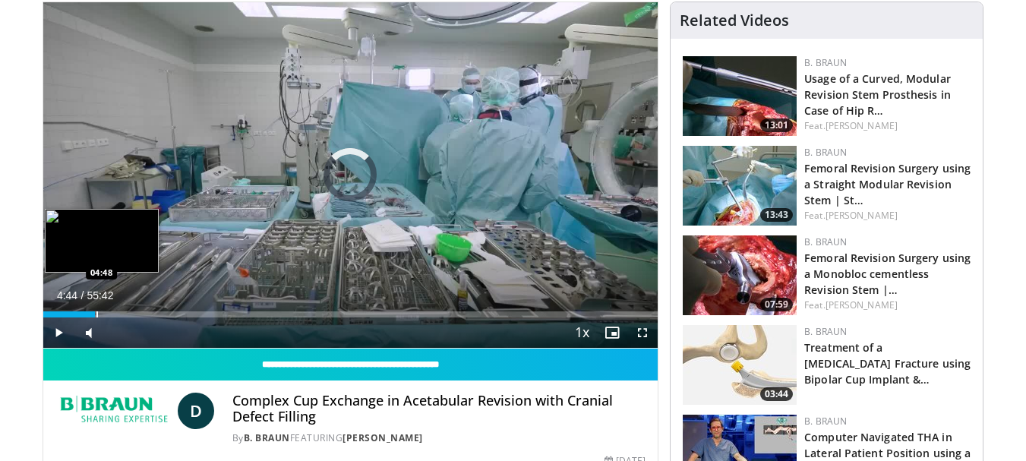
click at [96, 317] on div "Progress Bar" at bounding box center [97, 314] width 2 height 6
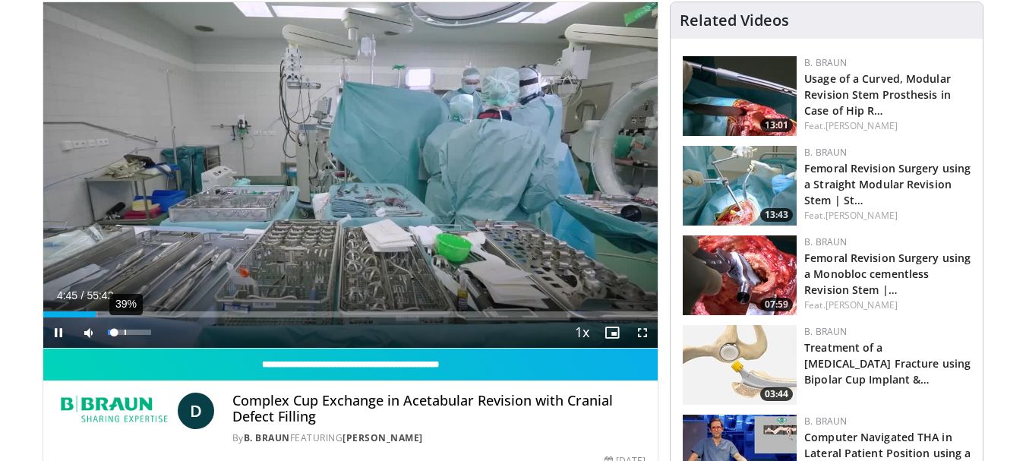
click at [125, 335] on div "39%" at bounding box center [129, 331] width 43 height 5
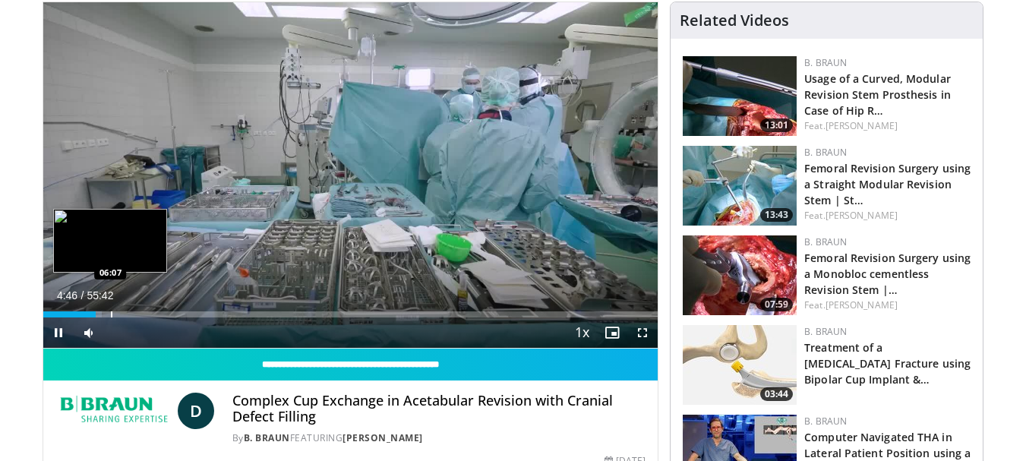
click at [111, 313] on div "Progress Bar" at bounding box center [112, 314] width 2 height 6
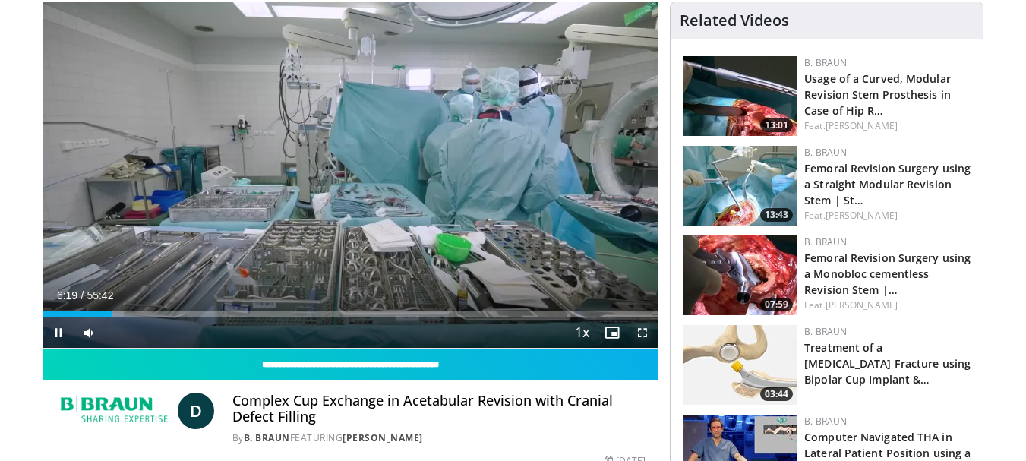
click at [638, 333] on span "Video Player" at bounding box center [642, 332] width 30 height 30
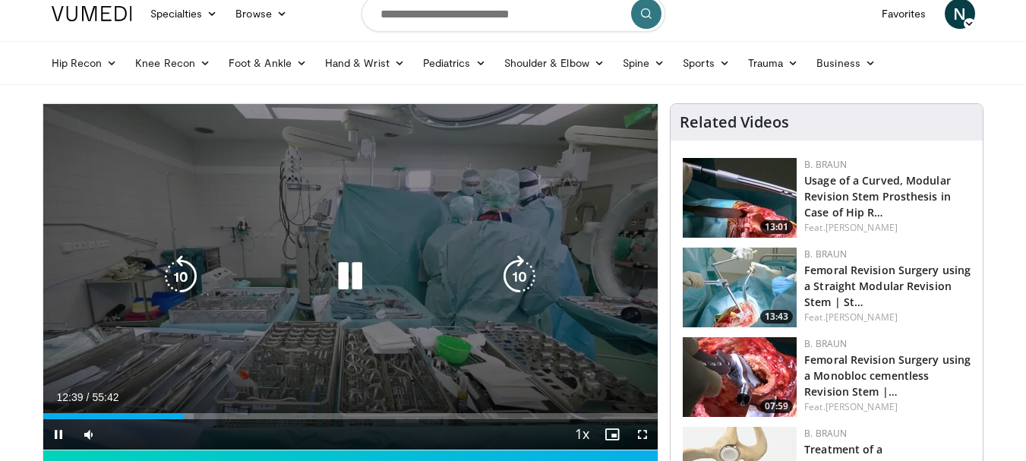
scroll to position [0, 0]
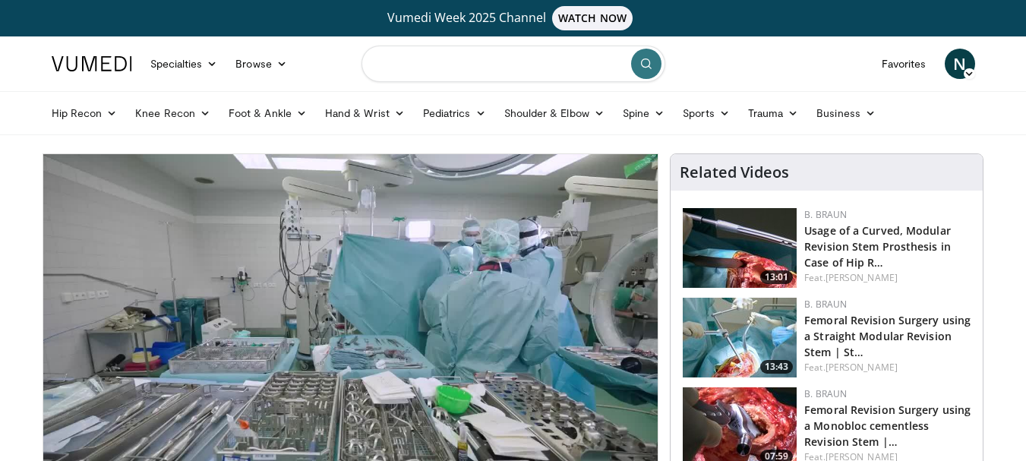
click at [491, 61] on input "Search topics, interventions" at bounding box center [513, 64] width 304 height 36
type input "**********"
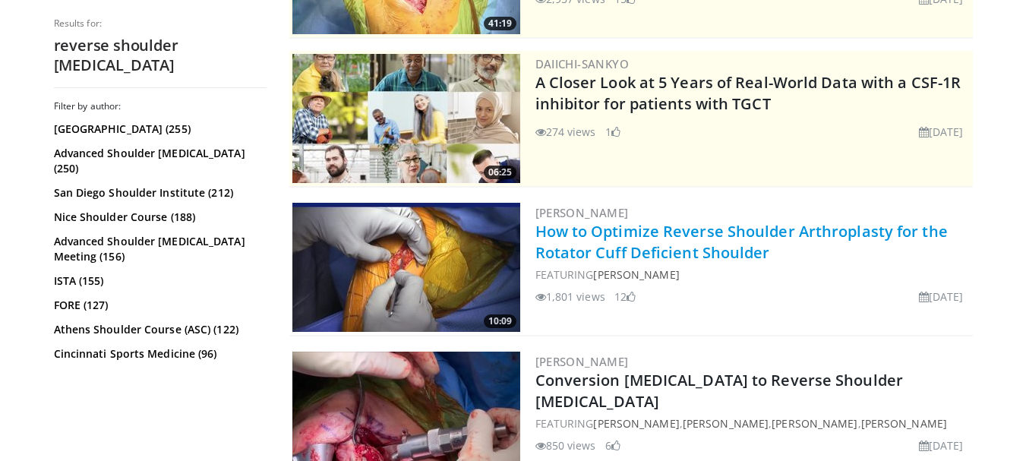
scroll to position [304, 0]
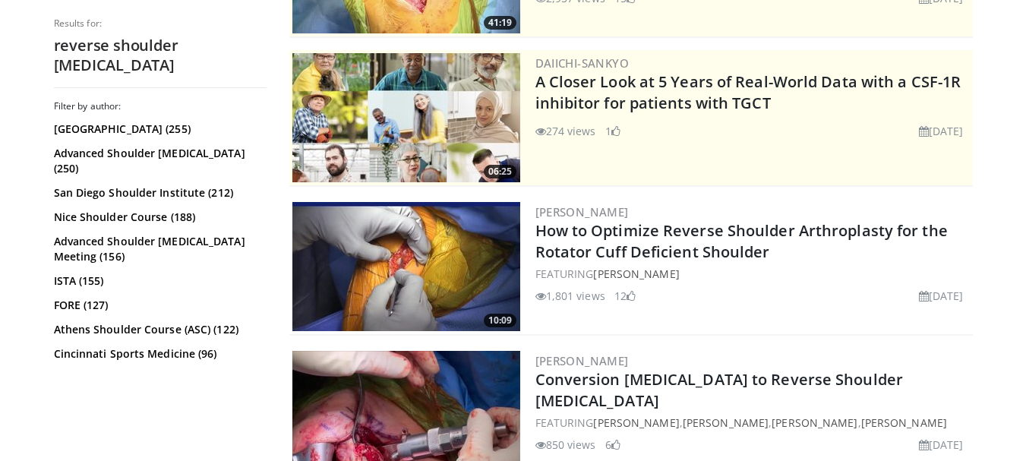
click at [446, 249] on img at bounding box center [406, 266] width 228 height 129
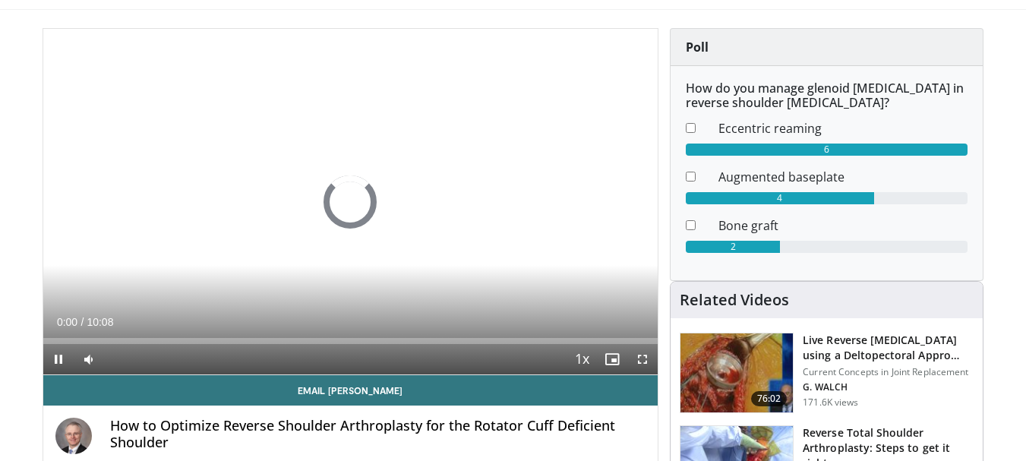
scroll to position [152, 0]
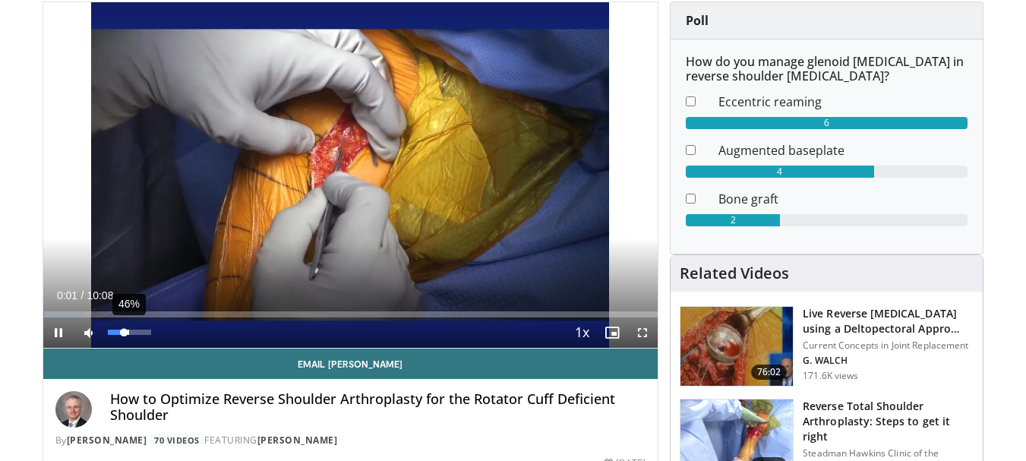
drag, startPoint x: 128, startPoint y: 334, endPoint x: 153, endPoint y: 330, distance: 25.3
click at [125, 330] on div "Volume Level" at bounding box center [116, 331] width 17 height 5
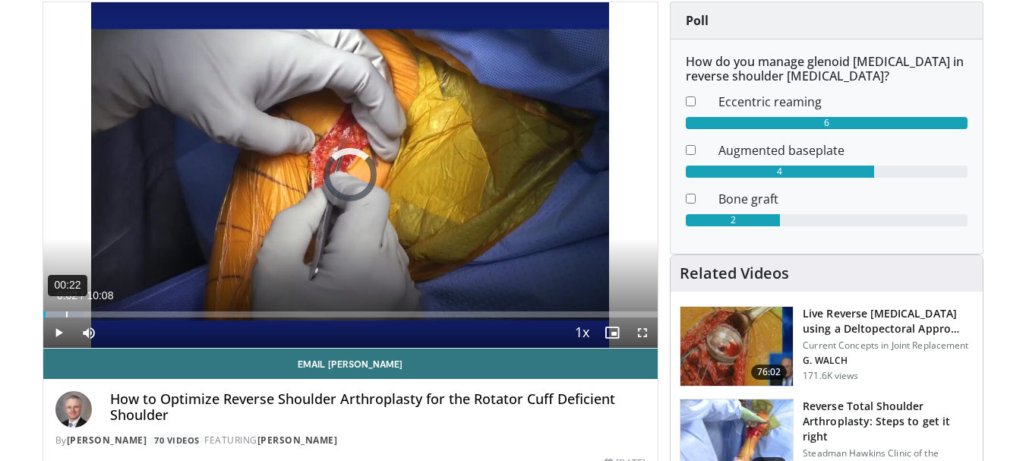
click at [66, 311] on div "00:22" at bounding box center [67, 314] width 2 height 6
click at [86, 314] on div "Loaded : 13.11% 00:43 00:22" at bounding box center [350, 314] width 615 height 6
click at [641, 336] on span "Video Player" at bounding box center [642, 332] width 30 height 30
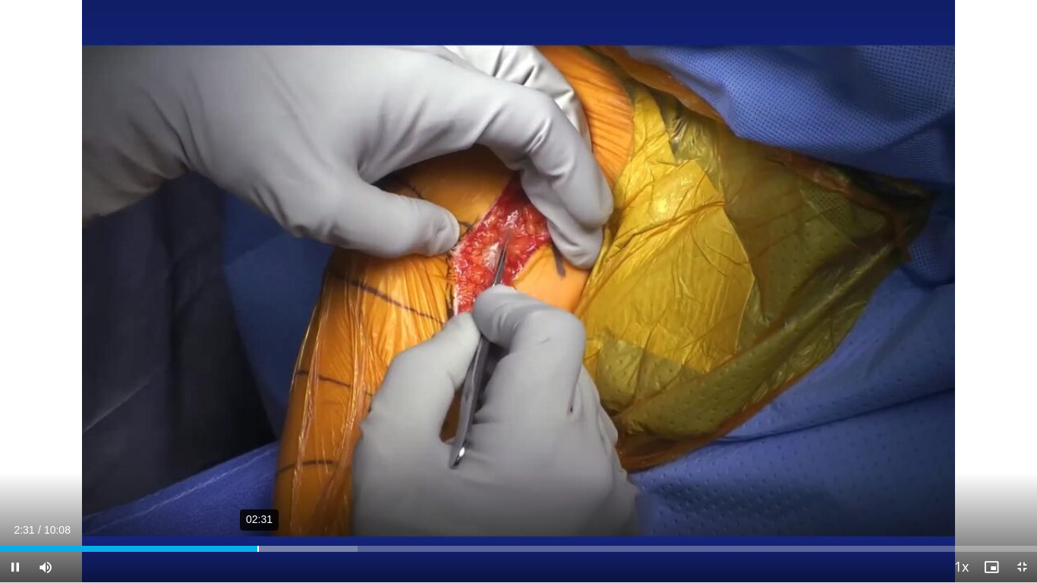
click at [257, 460] on div "Loaded : 34.49% 02:31 02:31" at bounding box center [518, 545] width 1037 height 14
click at [267, 460] on div "02:36" at bounding box center [268, 549] width 2 height 6
click at [307, 460] on div "03:00" at bounding box center [308, 549] width 2 height 6
click at [358, 460] on div "Loaded : 42.63% 03:30 03:12" at bounding box center [518, 545] width 1037 height 14
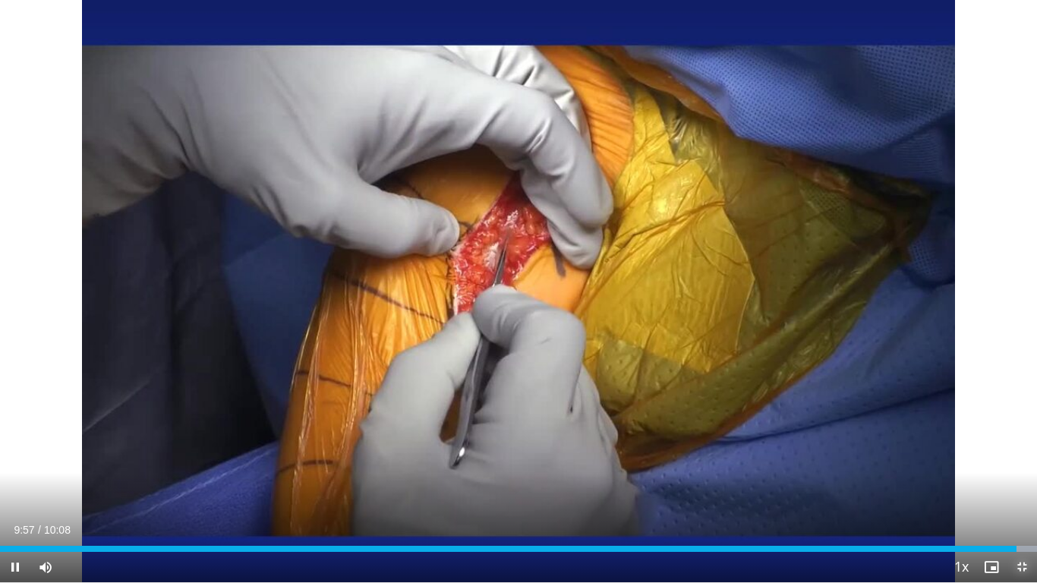
click at [1035, 460] on span "Video Player" at bounding box center [1022, 567] width 30 height 30
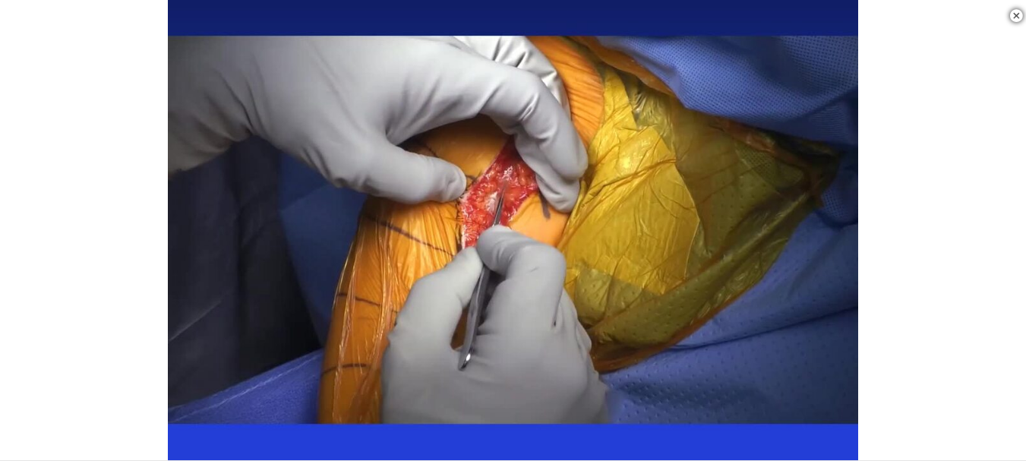
scroll to position [304, 0]
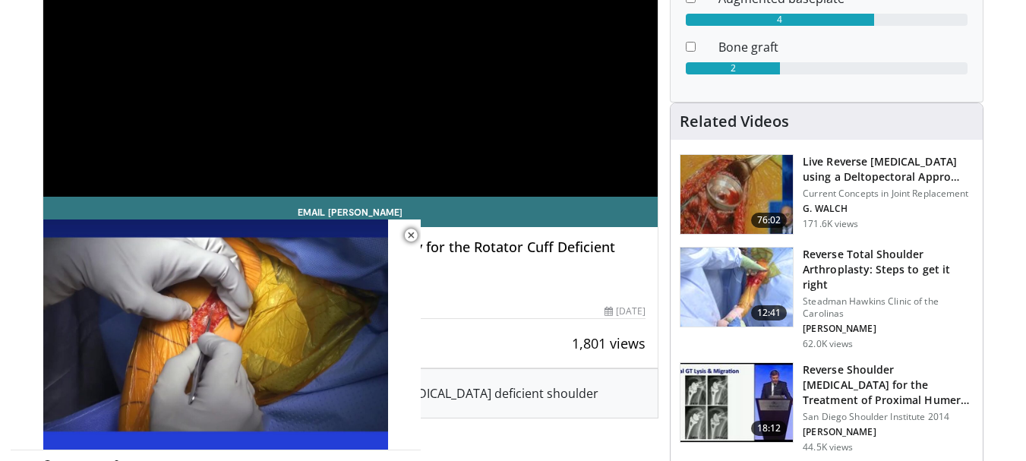
click at [720, 304] on img at bounding box center [736, 286] width 112 height 79
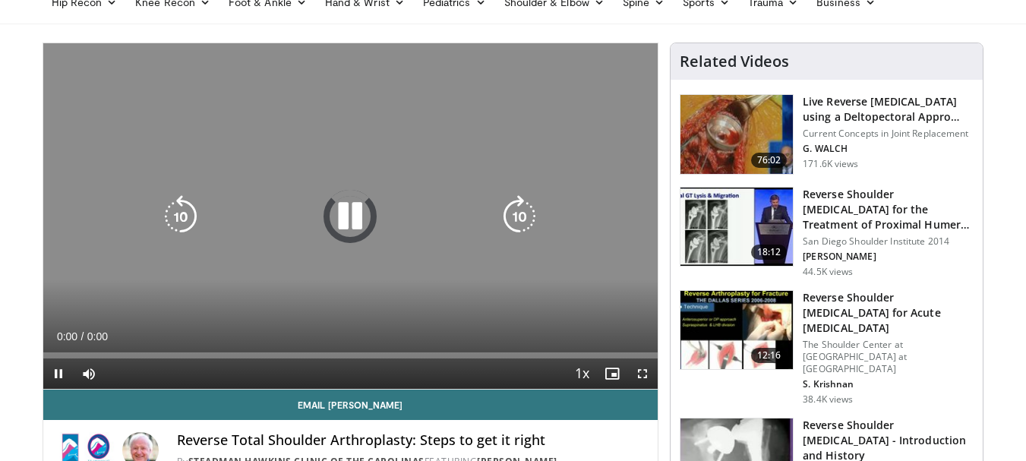
scroll to position [152, 0]
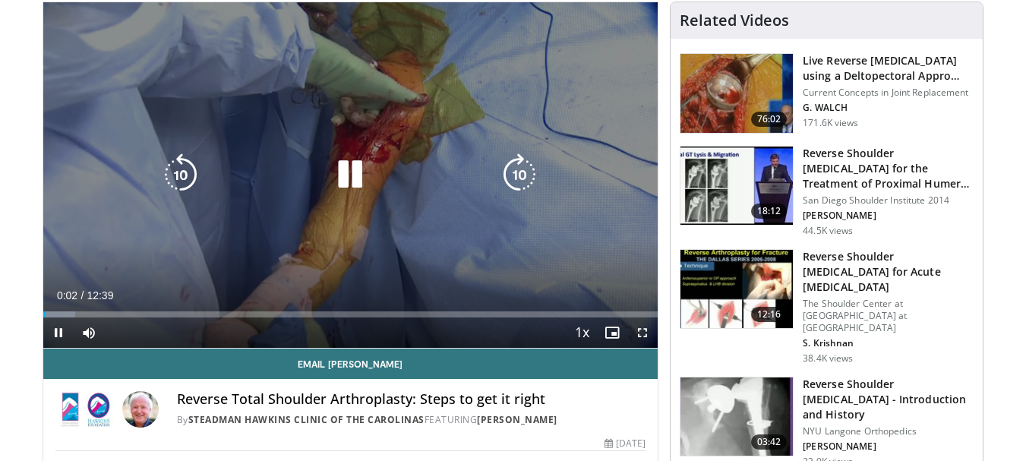
click at [348, 159] on icon "Video Player" at bounding box center [350, 174] width 43 height 43
